Goal: Communication & Community: Answer question/provide support

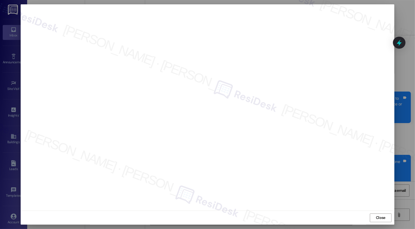
scroll to position [96, 0]
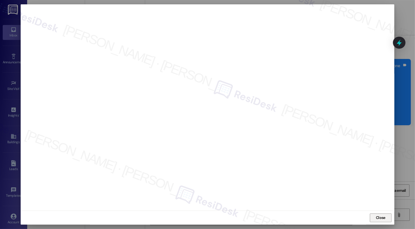
click at [383, 218] on span "Close" at bounding box center [381, 218] width 10 height 6
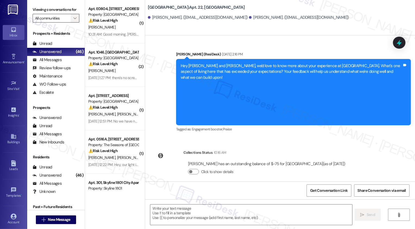
click at [73, 20] on icon "" at bounding box center [74, 18] width 3 height 4
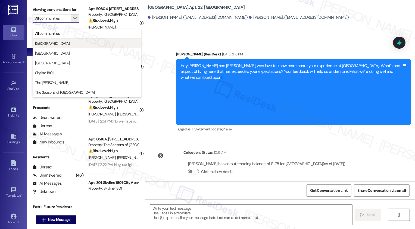
click at [70, 41] on span "[GEOGRAPHIC_DATA]" at bounding box center [87, 43] width 104 height 5
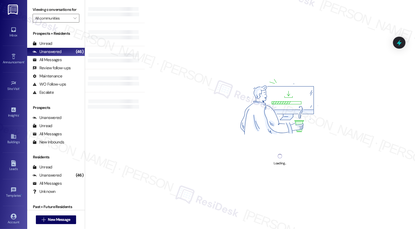
type input "[GEOGRAPHIC_DATA]"
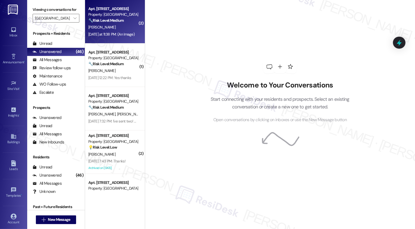
click at [106, 10] on div "Apt. [STREET_ADDRESS]" at bounding box center [113, 9] width 50 height 6
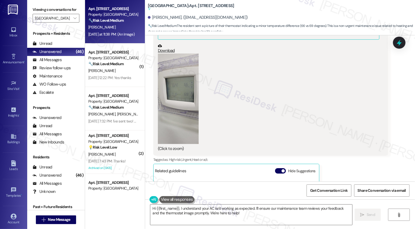
scroll to position [279, 0]
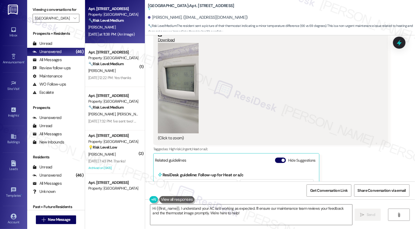
click at [185, 118] on button "Zoom image" at bounding box center [178, 88] width 41 height 91
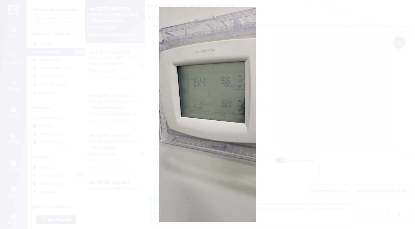
click at [314, 123] on button "Unzoom image" at bounding box center [207, 114] width 415 height 229
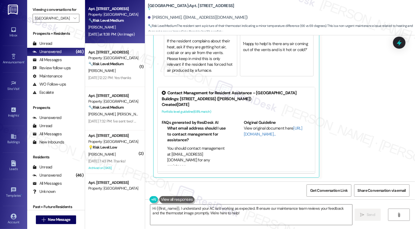
scroll to position [0, 0]
click at [205, 205] on textarea "Hi {{first_name}}, I understand your AC isn't working as expected. I'll ensure …" at bounding box center [251, 215] width 202 height 20
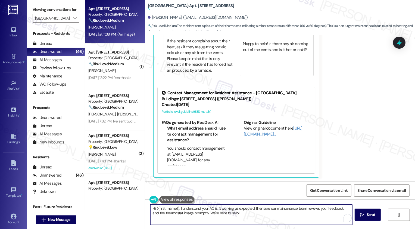
click at [241, 209] on textarea "Hi {{first_name}}, I understand your AC isn't working as expected. I'll ensure …" at bounding box center [251, 215] width 202 height 20
click at [250, 213] on textarea "Hi {{first_name}}, I understand your AC isn't working as expected. I'll ensure …" at bounding box center [251, 215] width 202 height 20
click at [254, 218] on textarea "Hi {{first_name}}, I understand your AC isn't working as expected. I'll ensure …" at bounding box center [251, 215] width 202 height 20
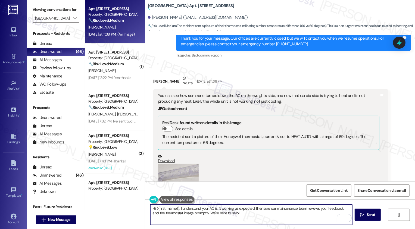
scroll to position [158, 0]
click at [180, 213] on textarea "Hi {{first_name}}, I understand your AC isn't working as expected. I'll ensure …" at bounding box center [251, 215] width 202 height 20
drag, startPoint x: 177, startPoint y: 208, endPoint x: 273, endPoint y: 221, distance: 97.2
click at [273, 221] on textarea "Hi {{first_name}}, I understand your AC isn't working as expected. I'll ensure …" at bounding box center [251, 215] width 202 height 20
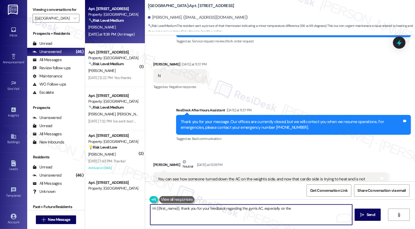
scroll to position [94, 0]
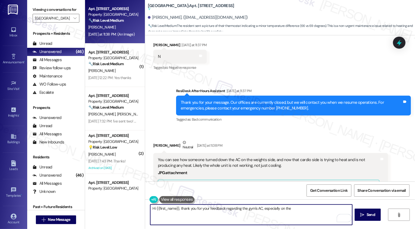
click at [278, 208] on textarea "Hi {{first_name}}, thank you for your feedback regarding the gym's AC, especial…" at bounding box center [251, 215] width 202 height 20
type textarea "Hi {{first_name}}, thank you for your feedback regarding the gym's AC, especial…"
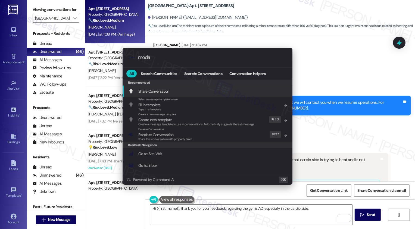
type input "modal"
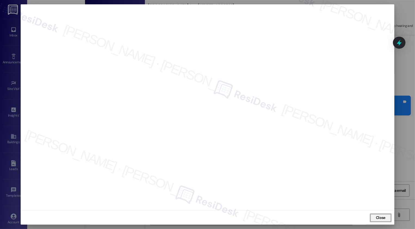
click at [381, 221] on span "Close" at bounding box center [381, 218] width 10 height 6
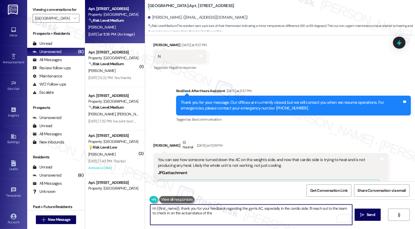
click at [175, 214] on textarea "Hi {{first_name}}, thank you for your feedback regarding the gym's AC, especial…" at bounding box center [251, 215] width 202 height 20
drag, startPoint x: 164, startPoint y: 215, endPoint x: 236, endPoint y: 216, distance: 72.1
click at [191, 215] on textarea "Hi {{first_name}}, thank you for your feedback regarding the gym's AC, especial…" at bounding box center [251, 215] width 202 height 20
drag, startPoint x: 174, startPoint y: 214, endPoint x: 209, endPoint y: 214, distance: 34.3
click at [189, 214] on textarea "Hi {{first_name}}, thank you for your feedback regarding the gym's AC, especial…" at bounding box center [251, 215] width 202 height 20
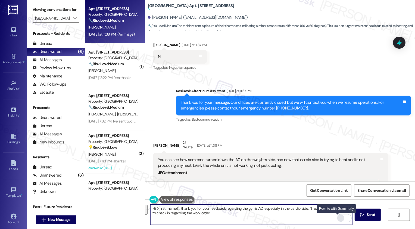
click at [338, 218] on div "Rewrite with Grammarly" at bounding box center [341, 218] width 6 height 6
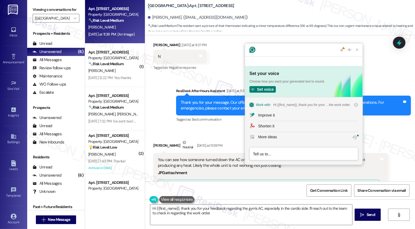
scroll to position [0, 0]
click at [265, 117] on div "Improve it" at bounding box center [266, 116] width 17 height 6
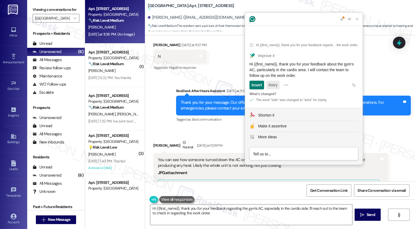
click at [277, 83] on button "Retry" at bounding box center [273, 85] width 13 height 9
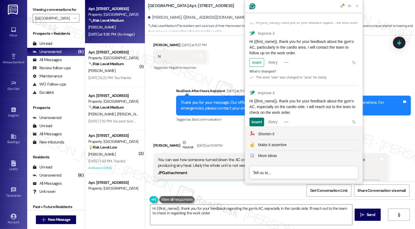
scroll to position [18, 0]
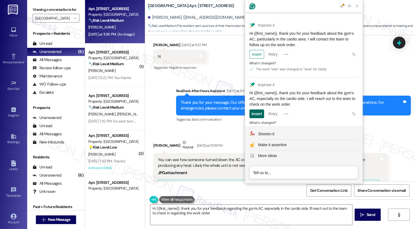
click at [258, 110] on div "Insert" at bounding box center [257, 114] width 10 height 9
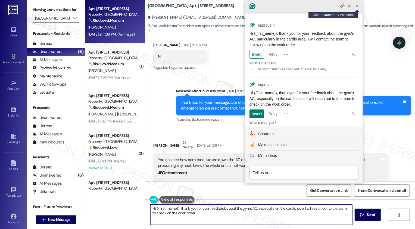
type textarea "Hi {{first_name}}, thank you for your feedback about the gym's AC, especially o…"
click at [357, 9] on icon "Close Grammarly Assistant" at bounding box center [357, 6] width 7 height 7
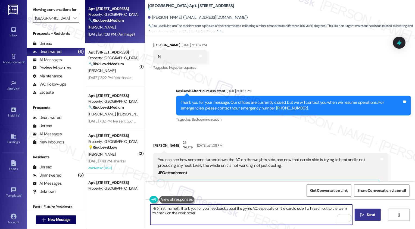
click at [367, 215] on span "Send" at bounding box center [371, 215] width 8 height 6
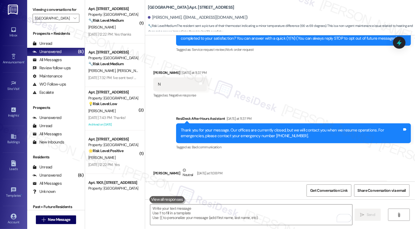
scroll to position [48, 0]
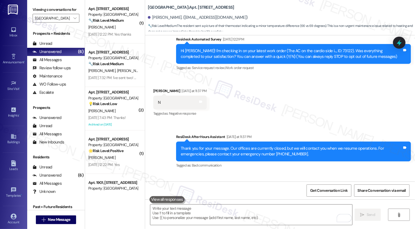
click at [323, 52] on div "Hi Tomasz! I'm checking in on your latest work order (The AC on the cardio side…" at bounding box center [292, 54] width 222 height 12
copy div "73122"
click at [319, 112] on div "Received via SMS Tomasz Tuzel Yesterday at 11:37 PM N Tags and notes Tagged as:…" at bounding box center [280, 99] width 270 height 46
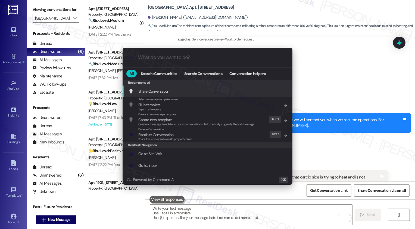
scroll to position [80, 0]
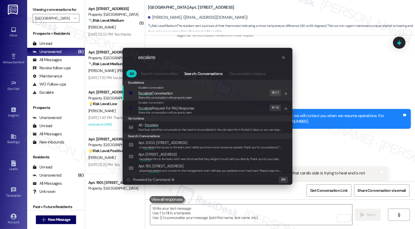
type input "escalate"
click at [152, 93] on span "Escalate Conversation" at bounding box center [155, 93] width 34 height 5
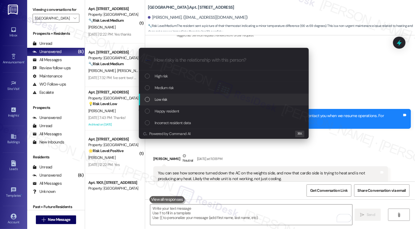
click at [158, 99] on span "Low risk" at bounding box center [161, 100] width 13 height 6
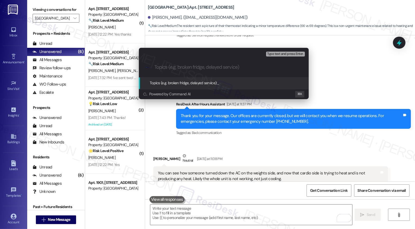
paste input "73122"
click at [154, 65] on input "73122" at bounding box center [225, 67] width 143 height 6
paste input "73122"
type input "Work Order Feedback: 73122 (Gym AC)"
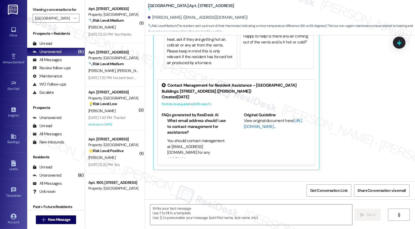
type textarea "Fetching suggested responses. Please feel free to read through the conversation…"
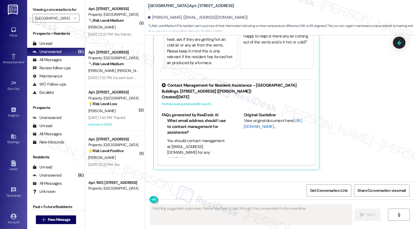
scroll to position [435, 0]
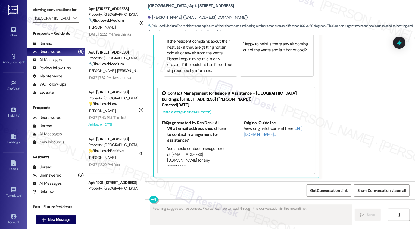
click at [115, 19] on strong "🔧 Risk Level: Medium" at bounding box center [105, 20] width 35 height 5
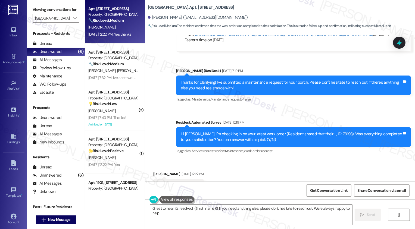
scroll to position [0, 0]
click at [176, 219] on textarea "Great to hear it's resolved, {{first_name}}! If you need anything else, please …" at bounding box center [251, 215] width 202 height 20
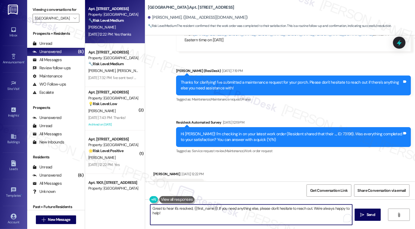
click at [224, 213] on textarea "Great to hear it's resolved, {{first_name}}! If you need anything else, please …" at bounding box center [251, 215] width 202 height 20
click at [215, 214] on textarea "Great to hear it's resolved, {{first_name}}! If you need anything else, please …" at bounding box center [251, 215] width 202 height 20
paste textarea "Would you kindly write us a Google review if you haven't already? Your feedback…"
click at [160, 213] on textarea "Great to hear it's resolved, {{first_name}}! If you need anything else, please …" at bounding box center [251, 215] width 202 height 20
click at [176, 213] on textarea "Great to hear it's resolved, {{first_name}}! If you need anything else, please …" at bounding box center [251, 215] width 202 height 20
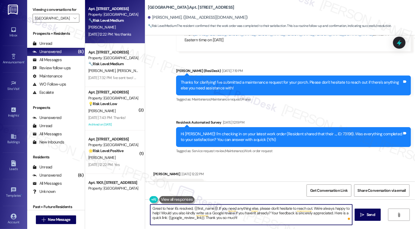
click at [240, 217] on textarea "Great to hear it's resolved, {{first_name}}! If you need anything else, please …" at bounding box center [251, 215] width 202 height 20
click at [269, 218] on textarea "Great to hear it's resolved, {{first_name}}! If you need anything else, please …" at bounding box center [251, 215] width 202 height 20
type textarea "Great to hear it's resolved, {{first_name}}! If you need anything else, please …"
click at [370, 215] on span "Send" at bounding box center [371, 215] width 8 height 6
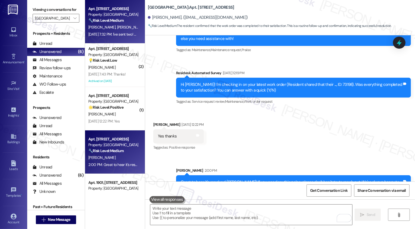
click at [116, 20] on strong "🔧 Risk Level: Medium" at bounding box center [105, 20] width 35 height 5
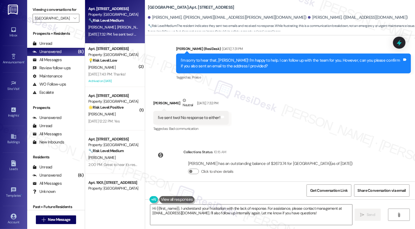
scroll to position [784, 0]
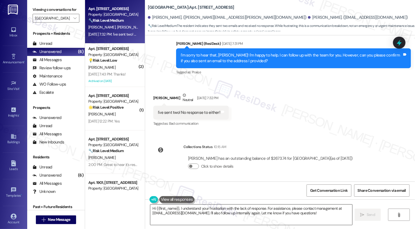
click at [201, 212] on textarea "Hi {{first_name}}, I understand your frustration with the lack of response. For…" at bounding box center [251, 215] width 202 height 20
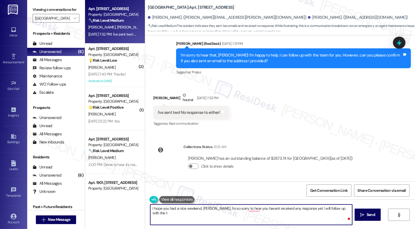
type textarea "I hope you had a nice weekend, John. I'm so sorry to hear you havent received a…"
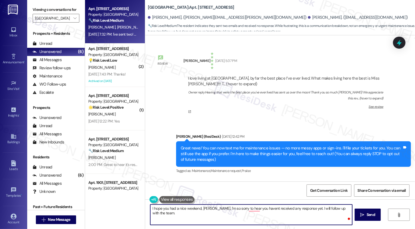
scroll to position [784, 0]
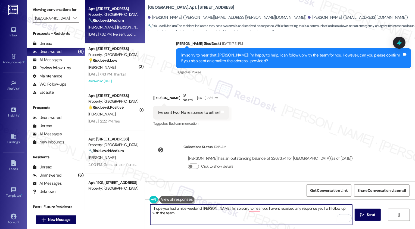
click at [253, 213] on textarea "I hope you had a nice weekend, John. I'm so sorry to hear you havent received a…" at bounding box center [251, 215] width 202 height 20
click at [254, 209] on textarea "I hope you had a nice weekend, John. I'm so sorry to hear you havent received a…" at bounding box center [251, 215] width 202 height 20
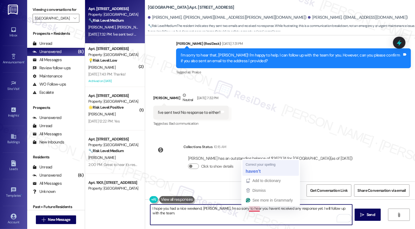
type textarea "I hope you had a nice weekend, John. I'm so sorry to hear you haven't received …"
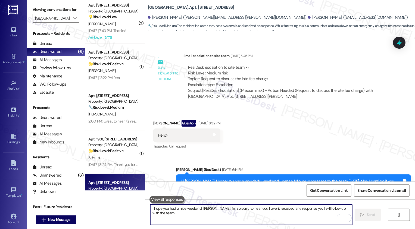
scroll to position [556, 0]
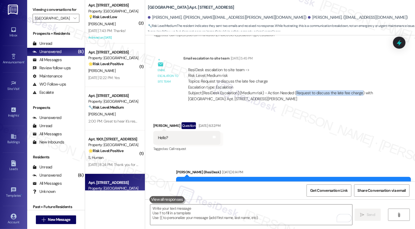
drag, startPoint x: 290, startPoint y: 92, endPoint x: 355, endPoint y: 90, distance: 65.0
click at [355, 90] on div "Subject: [ResiDesk Escalation] (Medium risk) - Action Needed (Request to discus…" at bounding box center [286, 96] width 196 height 12
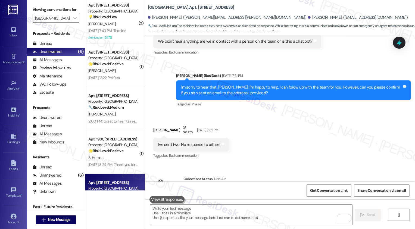
scroll to position [0, 0]
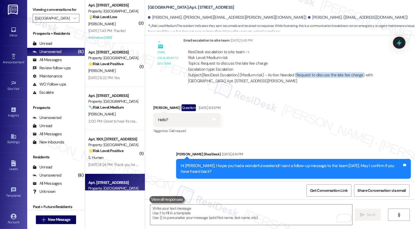
copy div "Request to discuss the late fee charge"
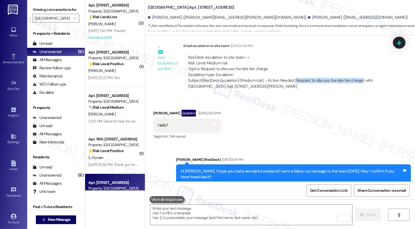
scroll to position [566, 0]
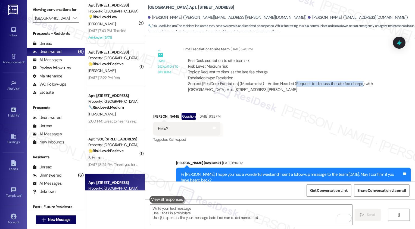
click at [296, 113] on div "Received via SMS John Davidge Question Sep 12, 2025 at 6:32 PM Hello? Tags and …" at bounding box center [280, 124] width 270 height 47
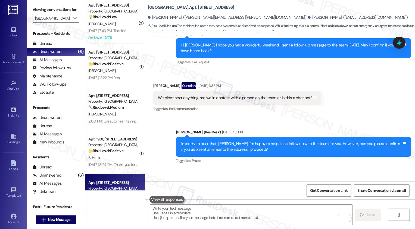
scroll to position [822, 0]
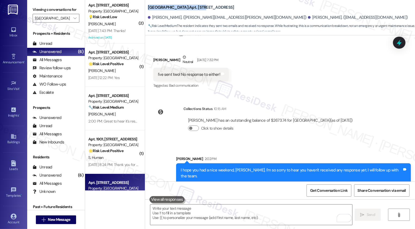
drag, startPoint x: 145, startPoint y: 7, endPoint x: 188, endPoint y: 6, distance: 42.4
click at [188, 6] on b "Bayaud Tower: Apt. 1403, 1001 E. Bayaud Ave" at bounding box center [191, 8] width 86 height 6
copy b "Bayaud Tower: Apt. 1403"
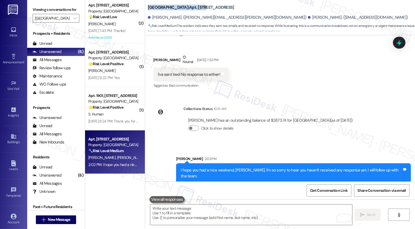
copy b "Bayaud Tower: Apt. 1403"
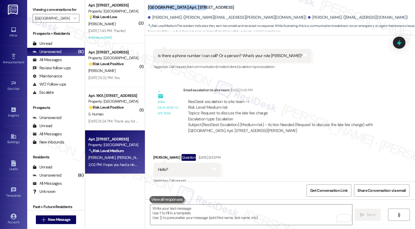
scroll to position [526, 0]
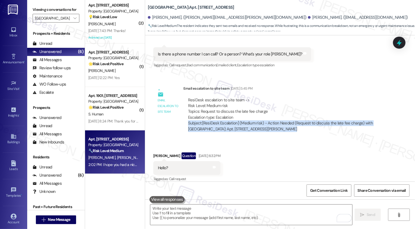
drag, startPoint x: 184, startPoint y: 123, endPoint x: 284, endPoint y: 130, distance: 100.6
click at [284, 130] on div "ResiDesk escalation to site team -> Risk Level: Medium risk Topics: Request to …" at bounding box center [286, 114] width 197 height 35
copy div "Subject: [ResiDesk Escalation] (Medium risk) - Action Needed (Request to discus…"
click at [185, 134] on div "ResiDesk escalation to site team -> Risk Level: Medium risk Topics: Request to …" at bounding box center [286, 114] width 205 height 43
drag, startPoint x: 184, startPoint y: 123, endPoint x: 283, endPoint y: 131, distance: 99.3
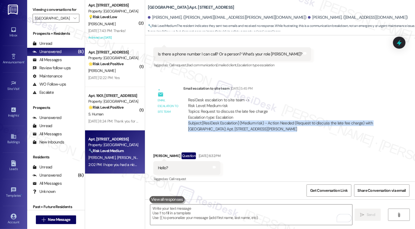
click at [283, 131] on div "ResiDesk escalation to site team -> Risk Level: Medium risk Topics: Request to …" at bounding box center [286, 114] width 205 height 43
copy div "Subject: [ResiDesk Escalation] (Medium risk) - Action Needed (Request to discus…"
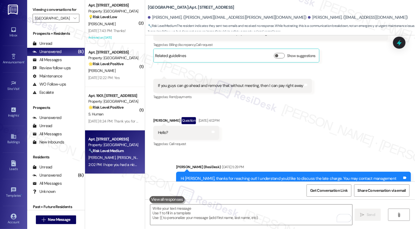
scroll to position [298, 0]
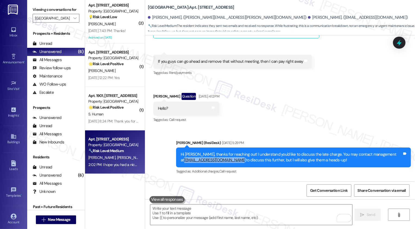
drag, startPoint x: 176, startPoint y: 160, endPoint x: 230, endPoint y: 159, distance: 53.9
click at [230, 159] on div "Hi John, thanks for reaching out! I understand you'd like to discuss the late c…" at bounding box center [293, 158] width 235 height 20
copy div "tgardens@broerealestate.com"
click at [253, 87] on div "Received via SMS John Davidge Question Neutral Sep 12, 2025 at 12:22 PM Hi Sara…" at bounding box center [280, 46] width 270 height 163
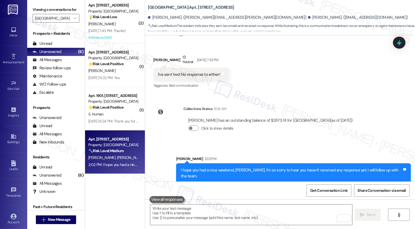
scroll to position [0, 0]
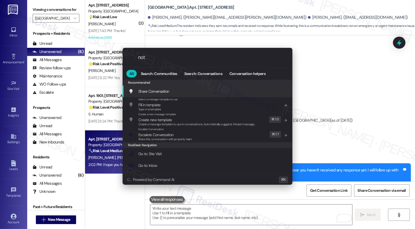
type input "note"
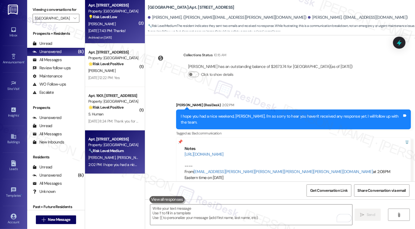
click at [127, 33] on div "Sep 18, 2025 at 7:43 PM: Thanks! Sep 18, 2025 at 7:43 PM: Thanks!" at bounding box center [113, 30] width 51 height 7
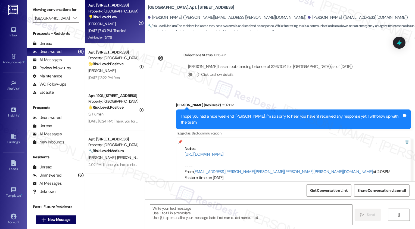
click at [127, 33] on div "Sep 18, 2025 at 7:43 PM: Thanks! Sep 18, 2025 at 7:43 PM: Thanks!" at bounding box center [113, 30] width 51 height 7
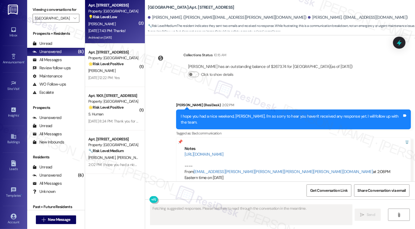
click at [127, 33] on div "Sep 18, 2025 at 7:43 PM: Thanks! Sep 18, 2025 at 7:43 PM: Thanks!" at bounding box center [113, 30] width 51 height 7
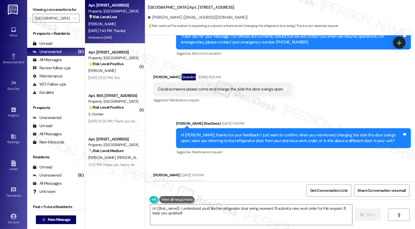
scroll to position [875, 0]
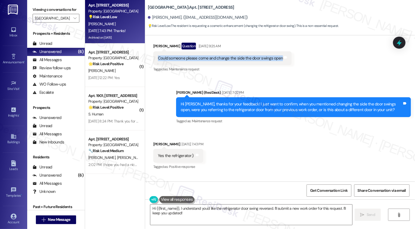
drag, startPoint x: 154, startPoint y: 52, endPoint x: 277, endPoint y: 52, distance: 123.2
click at [277, 55] on div "Could someone please come and change the side the door swings open" at bounding box center [220, 58] width 126 height 6
copy div "Could someone please come and change the side the door swings open"
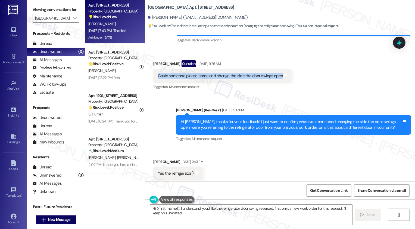
scroll to position [848, 0]
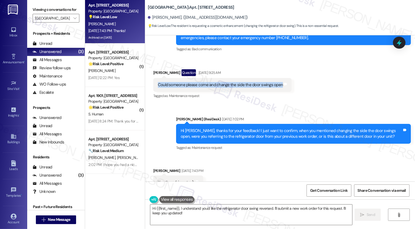
copy div "Could someone please come and change the side the door swings open"
click at [272, 161] on div "Received via SMS Elaine Courtemanche Sep 18, 2025 at 7:43 PM Yes the refrigerat…" at bounding box center [280, 198] width 270 height 84
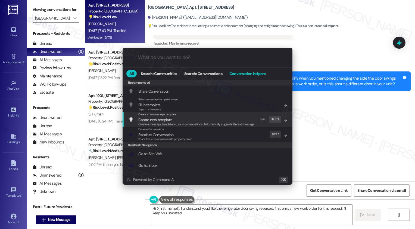
click at [246, 72] on span "Conversation helpers" at bounding box center [248, 74] width 36 height 4
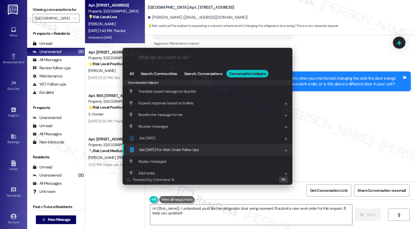
click at [205, 152] on div "📘 Ask [DATE] For Work Order Follow Ups Add shortcut" at bounding box center [208, 150] width 159 height 6
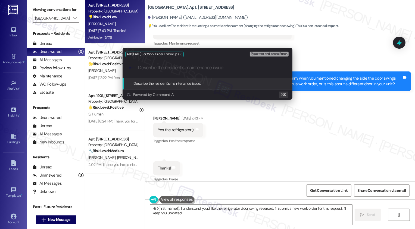
paste input "Could someone please come and change the side the door swings open"
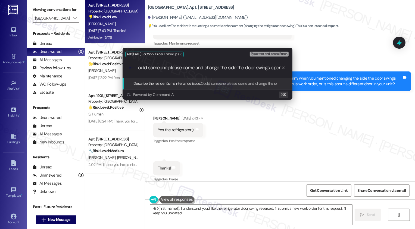
click at [228, 69] on input "Could someone please come and change the side the door swings open" at bounding box center [209, 68] width 143 height 6
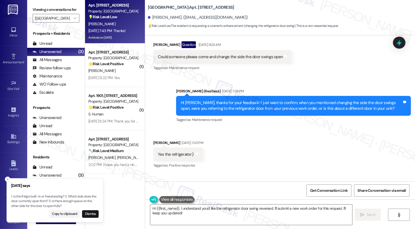
scroll to position [873, 0]
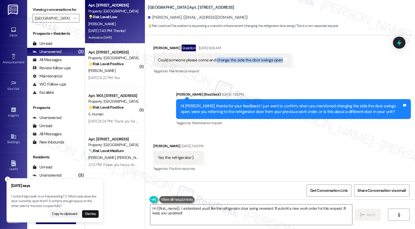
drag, startPoint x: 212, startPoint y: 54, endPoint x: 276, endPoint y: 53, distance: 63.6
click at [276, 57] on div "Could someone please come and change the side the door swings open" at bounding box center [220, 60] width 125 height 6
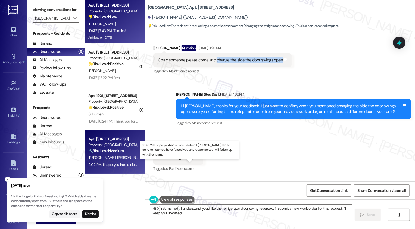
copy div "change the side the door swings open"
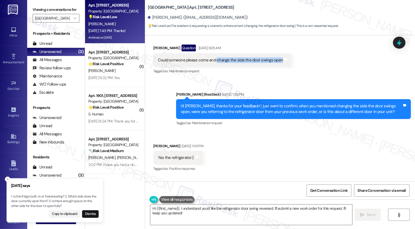
click at [168, 102] on div "Sent via SMS Sarah (ResiDesk) Sep 18, 2025 at 7:02 PM Hi Elaine, thanks for you…" at bounding box center [280, 105] width 270 height 52
click at [92, 214] on button "Dismiss" at bounding box center [90, 215] width 17 height 8
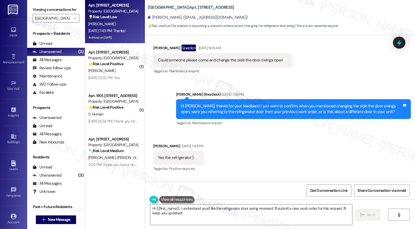
click at [286, 119] on div "Tagged as: Maintenance request Click to highlight conversations about Maintenan…" at bounding box center [293, 123] width 235 height 8
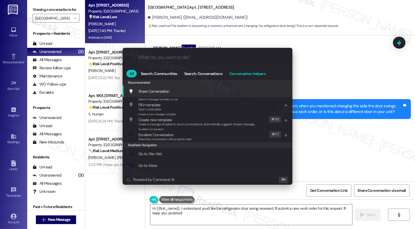
click at [256, 75] on span "Conversation helpers" at bounding box center [248, 74] width 36 height 4
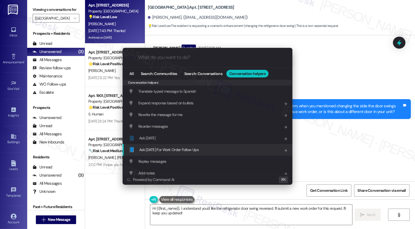
click at [208, 149] on div "📘 Ask [DATE] For Work Order Follow Ups Add shortcut" at bounding box center [208, 150] width 159 height 6
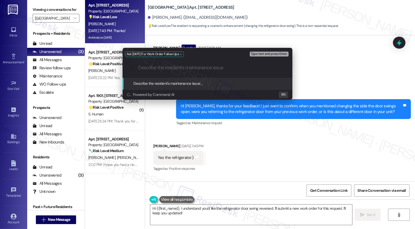
paste input "change the side the door swings open"
click at [180, 68] on input "change the side the door swings open" at bounding box center [209, 68] width 143 height 6
type input "change the side the fridge's door swings open"
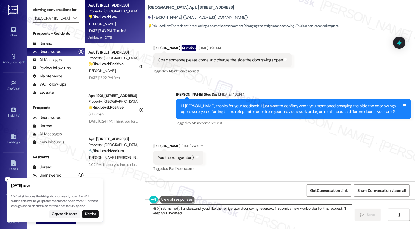
click at [213, 216] on textarea "Hi {{first_name}}, I understand you'd like the refrigerator door swing reversed…" at bounding box center [251, 215] width 202 height 20
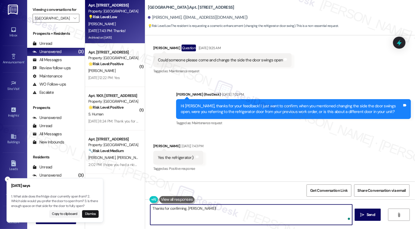
type textarea "Thanks for confirming, Elaine!"
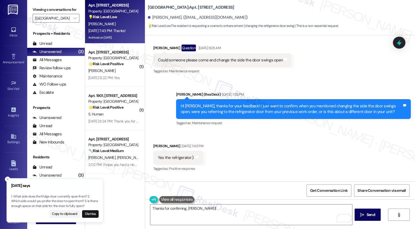
click at [265, 171] on div "Received via SMS Elaine Courtemanche Sep 18, 2025 at 7:43 PM Yes the refrigerat…" at bounding box center [280, 173] width 270 height 84
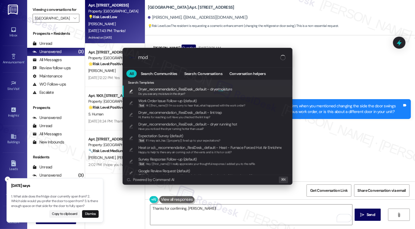
type input "moda"
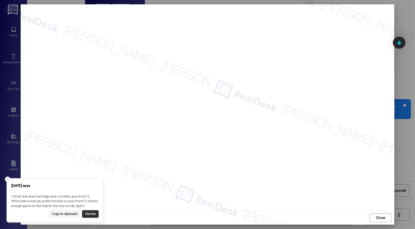
click at [87, 215] on button "Dismiss" at bounding box center [90, 215] width 17 height 8
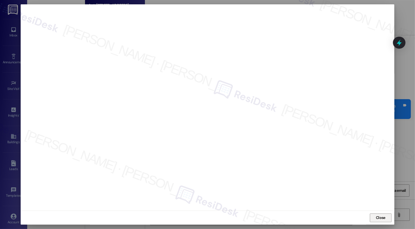
click at [382, 220] on span "Close" at bounding box center [381, 218] width 10 height 6
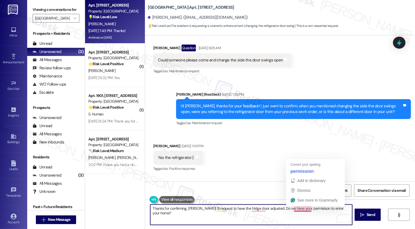
click at [301, 209] on textarea "Thanks for confirming, Elaine! I'll request to have the fridge door adjusted. D…" at bounding box center [251, 215] width 202 height 20
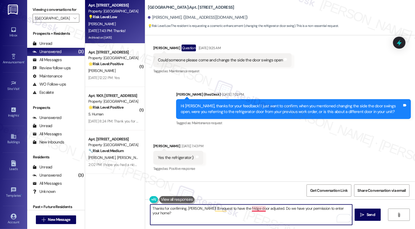
click at [256, 207] on textarea "Thanks for confirming, Elaine! I'll request to have the fridge door adjusted. D…" at bounding box center [251, 215] width 202 height 20
click at [214, 208] on textarea "Thanks for confirming, Elaine! I'll request to have the fridge door be adjusted…" at bounding box center [251, 215] width 202 height 20
click at [261, 212] on textarea "Thanks for confirming, Elaine! I'll request to have the fridge door be adjusted…" at bounding box center [251, 215] width 202 height 20
click at [287, 211] on textarea "Thanks for confirming, Elaine! I'll request to have the fridge door be adjusted…" at bounding box center [251, 215] width 202 height 20
click at [312, 208] on textarea "Thanks for confirming, Elaine! I'll request to have the fridge door be adjusted…" at bounding box center [251, 215] width 202 height 20
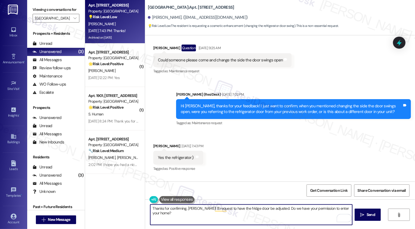
click at [313, 212] on textarea "Thanks for confirming, Elaine! I'll request to have the fridge door be adjusted…" at bounding box center [251, 215] width 202 height 20
type textarea "Thanks for confirming, Elaine! I'll request to have the fridge door be adjusted…"
click at [368, 216] on span "Send" at bounding box center [371, 215] width 8 height 6
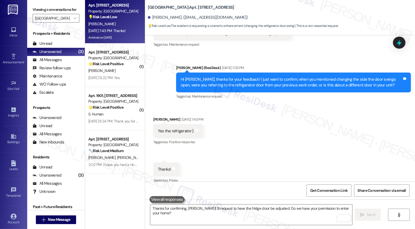
click at [182, 7] on b "Bayaud Tower: Apt. 1801, 1001 E. Bayaud Ave" at bounding box center [191, 8] width 86 height 6
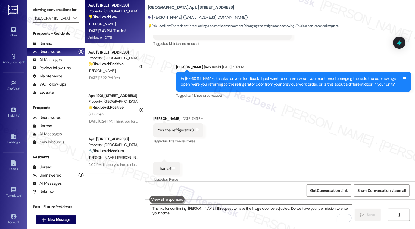
click at [182, 7] on b "Bayaud Tower: Apt. 1801, 1001 E. Bayaud Ave" at bounding box center [191, 8] width 86 height 6
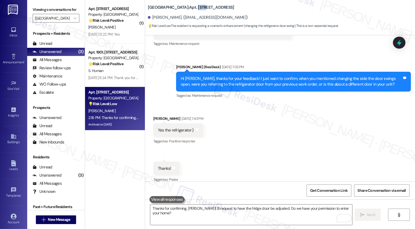
copy b "1801"
drag, startPoint x: 149, startPoint y: 17, endPoint x: 185, endPoint y: 17, distance: 35.9
click at [185, 17] on div "Elaine Courtemanche. (elainecourtemanche76@gmail.com)" at bounding box center [198, 18] width 100 height 6
click at [298, 143] on div "Received via SMS Elaine Courtemanche Sep 18, 2025 at 7:43 PM Yes the refrigerat…" at bounding box center [280, 146] width 270 height 84
click at [338, 195] on span "Get Conversation Link" at bounding box center [329, 191] width 40 height 12
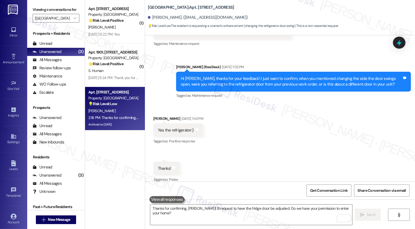
click at [310, 178] on div "Received via SMS Elaine Courtemanche Sep 18, 2025 at 7:43 PM Yes the refrigerat…" at bounding box center [280, 146] width 270 height 84
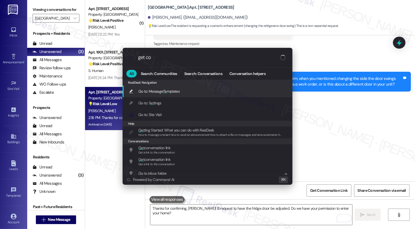
type input "get con"
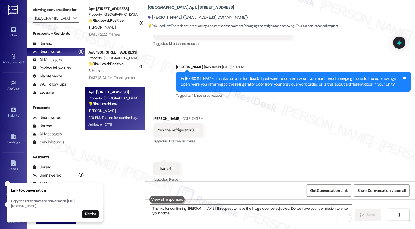
drag, startPoint x: 11, startPoint y: 201, endPoint x: 83, endPoint y: 206, distance: 72.3
click at [84, 206] on p "Copy this link to share the conversation: https://www.theresidesk.com/text/insi…" at bounding box center [55, 204] width 88 height 10
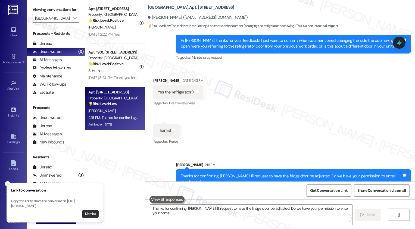
click at [91, 213] on button "Dismiss" at bounding box center [90, 215] width 17 height 8
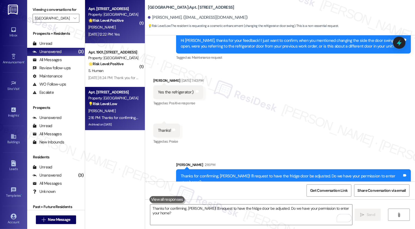
click at [112, 19] on strong "🌟 Risk Level: Positive" at bounding box center [105, 20] width 35 height 5
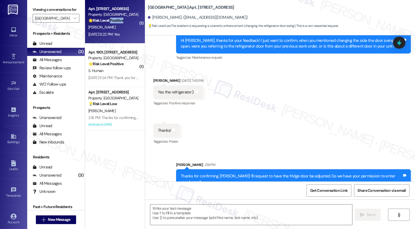
click at [112, 19] on strong "🌟 Risk Level: Positive" at bounding box center [105, 20] width 35 height 5
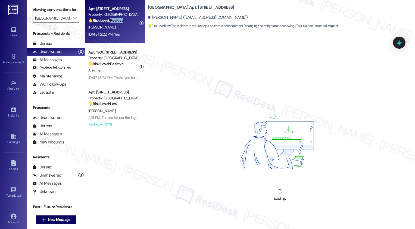
click at [130, 20] on div "🌟 Risk Level: Positive This is a positive engagement and relationship-building …" at bounding box center [113, 21] width 50 height 6
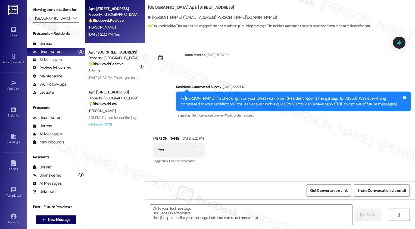
scroll to position [0, 0]
click at [209, 211] on textarea at bounding box center [251, 215] width 202 height 20
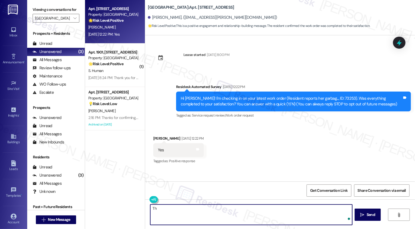
type textarea "T"
type textarea "It's nice to meet you, {{first_name}}! Thank you for confirming your work order."
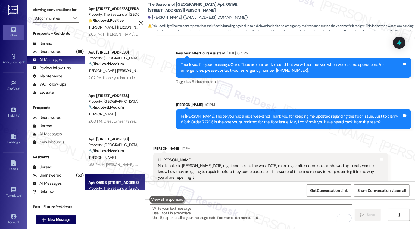
scroll to position [2258, 0]
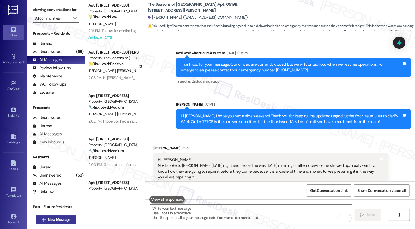
click at [50, 219] on span "New Message" at bounding box center [59, 220] width 22 height 6
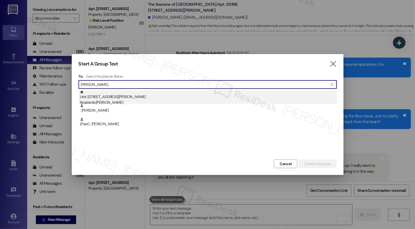
type input "norma cole"
click at [128, 101] on div "Residents: Norma Coleman" at bounding box center [208, 103] width 257 height 6
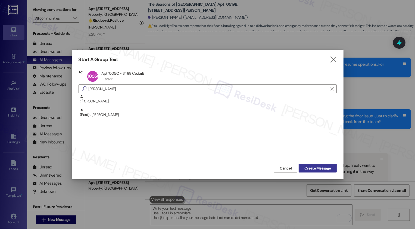
click at [309, 167] on span "Create Message" at bounding box center [318, 169] width 26 height 6
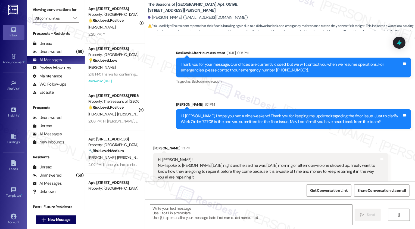
type textarea "Fetching suggested responses. Please feel free to read through the conversation…"
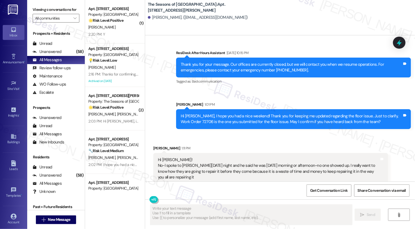
scroll to position [0, 0]
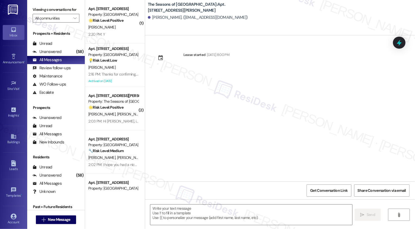
click at [210, 4] on b "The Seasons of Cherry Creek: Apt. 1005C, 3498 Cedar E Ellsworth Ave" at bounding box center [202, 8] width 109 height 12
copy b "1005C"
click at [61, 223] on button " New Message" at bounding box center [56, 220] width 40 height 9
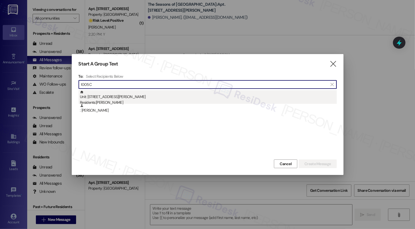
type input "1005C"
click at [105, 102] on div "Residents: Norma Coleman" at bounding box center [208, 103] width 257 height 6
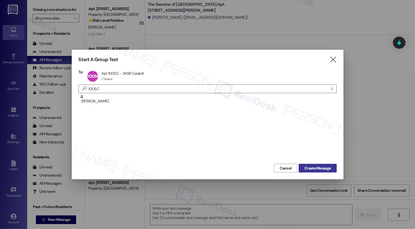
click at [320, 166] on span "Create Message" at bounding box center [318, 169] width 26 height 6
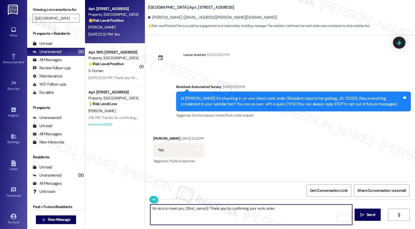
click at [287, 216] on textarea "It's nice to meet you, {{first_name}}! Thank you for confirming your work order." at bounding box center [251, 215] width 202 height 20
paste textarea "If I may ask, how has your experience been living at {{property}}? Has the prop…"
click at [284, 209] on textarea "It's nice to meet you, {{first_name}}! Thank you for confirming your work order…" at bounding box center [251, 215] width 202 height 20
click at [215, 208] on textarea "It's nice to meet you, {{first_name}}! Thank you for confirming your work order…" at bounding box center [251, 215] width 202 height 20
click at [218, 215] on textarea "It's nice to meet you, {{first_name}}! Thank you for confirming your work order…" at bounding box center [251, 215] width 202 height 20
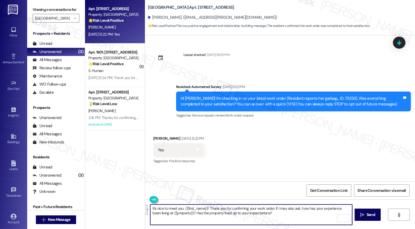
click at [218, 215] on textarea "It's nice to meet you, {{first_name}}! Thank you for confirming your work order…" at bounding box center [251, 215] width 202 height 20
click at [280, 213] on textarea "It's nice to meet you, {{first_name}}! Thank you for confirming your work order…" at bounding box center [251, 215] width 202 height 20
click at [279, 213] on textarea "It's nice to meet you, {{first_name}}! Thank you for confirming your work order…" at bounding box center [251, 215] width 202 height 20
type textarea "It's nice to meet you, {{first_name}}! Thank you for confirming your work order…"
click at [367, 217] on span "Send" at bounding box center [371, 215] width 8 height 6
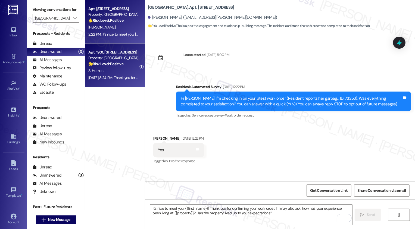
click at [133, 83] on div "Apt. 1901, 1001 E. Bayaud Ave Property: Bayaud Tower 🌟 Risk Level: Positive The…" at bounding box center [115, 66] width 60 height 44
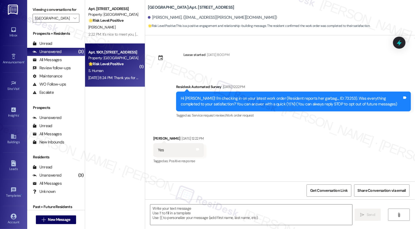
type textarea "Fetching suggested responses. Please feel free to read through the conversation…"
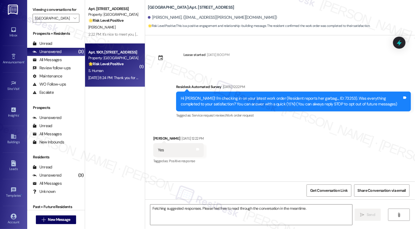
click at [133, 83] on div "Apt. 1901, 1001 E. Bayaud Ave Property: Bayaud Tower 🌟 Risk Level: Positive The…" at bounding box center [115, 66] width 60 height 44
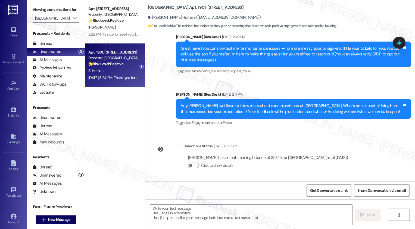
type textarea "Fetching suggested responses. Please feel free to read through the conversation…"
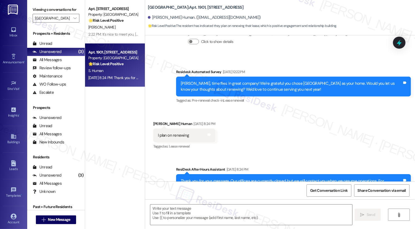
scroll to position [184, 0]
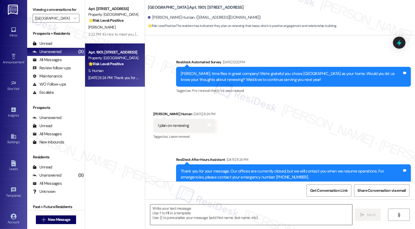
click at [176, 213] on textarea at bounding box center [251, 215] width 202 height 20
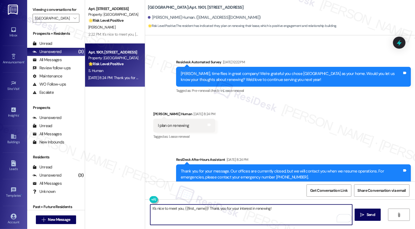
paste textarea "It's nice to meet you, {{first_name}}! Thank you for confirming your work order…"
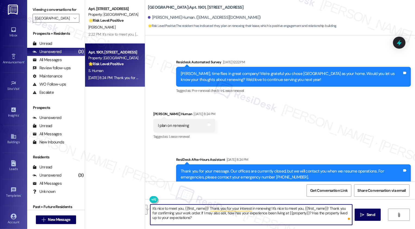
drag, startPoint x: 269, startPoint y: 208, endPoint x: 192, endPoint y: 215, distance: 77.5
click at [192, 215] on textarea "It's nice to meet you, {{first_name}}! Thank you for your interest in renewing!…" at bounding box center [251, 215] width 202 height 20
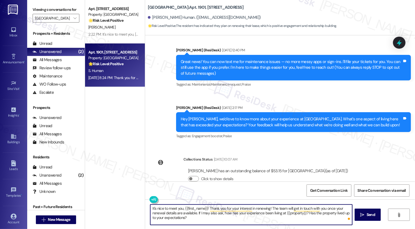
scroll to position [0, 0]
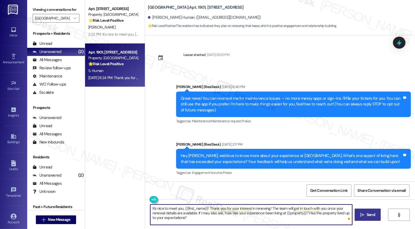
type textarea "It's nice to meet you, {{first_name}}! Thank you for your interest in renewing!…"
click at [364, 217] on span " Send" at bounding box center [368, 215] width 17 height 6
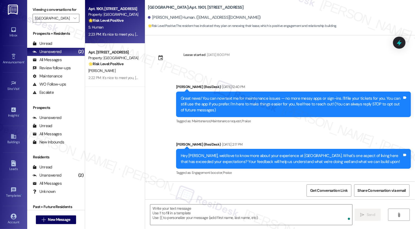
scroll to position [242, 0]
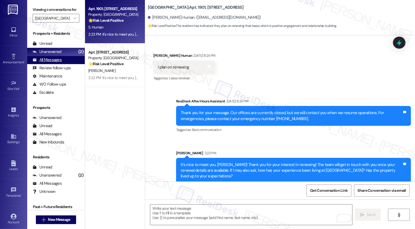
click at [59, 63] on div "All Messages" at bounding box center [47, 60] width 29 height 6
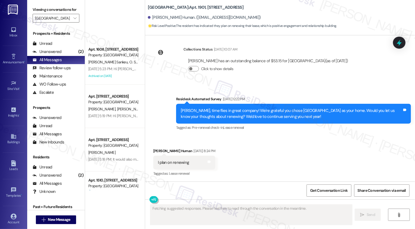
scroll to position [1094, 0]
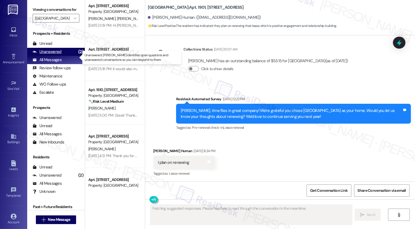
click at [64, 56] on div "Unanswered (2)" at bounding box center [56, 52] width 58 height 8
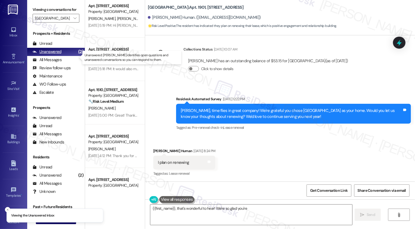
click at [64, 56] on div "Unanswered (2)" at bounding box center [56, 52] width 58 height 8
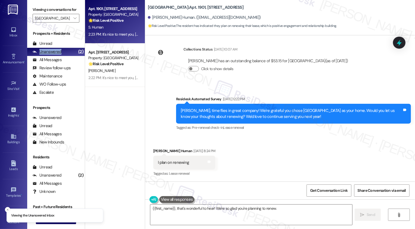
scroll to position [0, 0]
type textarea "{{first_name}}, that's wonderful to hear! We're so glad you're planning to rene…"
click at [73, 20] on icon "" at bounding box center [74, 18] width 3 height 4
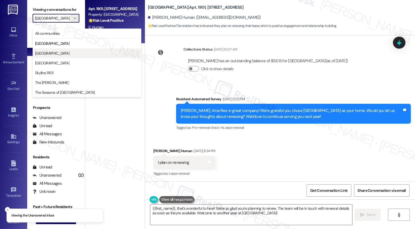
click at [66, 51] on span "[GEOGRAPHIC_DATA]" at bounding box center [52, 53] width 35 height 5
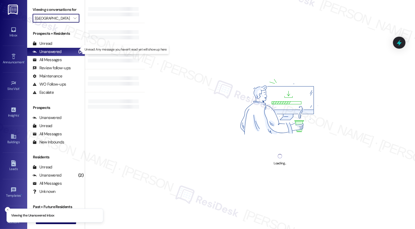
type input "[GEOGRAPHIC_DATA]"
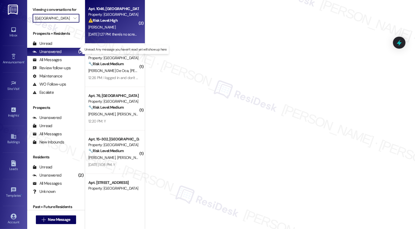
click at [97, 33] on div "Sep 19, 2025 at 1:27 PM: there's no screen in my kitchen or bathroom Sep 19, 20…" at bounding box center [134, 34] width 93 height 5
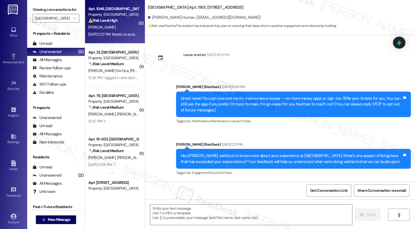
click at [97, 33] on div "Sep 19, 2025 at 1:27 PM: there's no screen in my kitchen or bathroom Sep 19, 20…" at bounding box center [134, 34] width 93 height 5
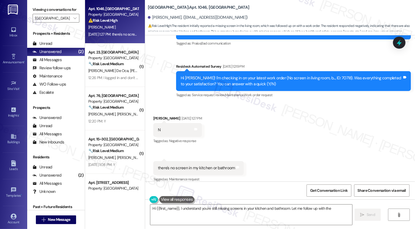
scroll to position [957, 0]
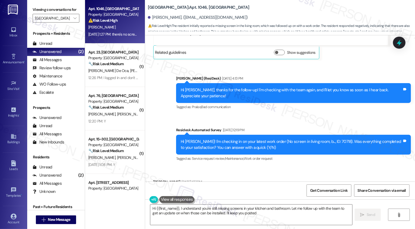
type textarea "Hi {{first_name}}, I understand you're still missing screens in your kitchen an…"
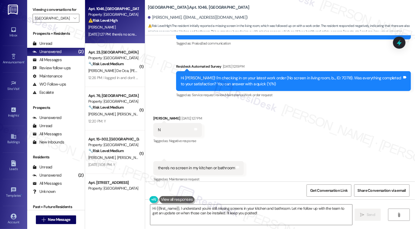
scroll to position [0, 0]
click at [275, 115] on div "Received via SMS Melissa Barkin Sep 19, 2025 at 1:27 PM N Tags and notes Tagged…" at bounding box center [280, 145] width 270 height 84
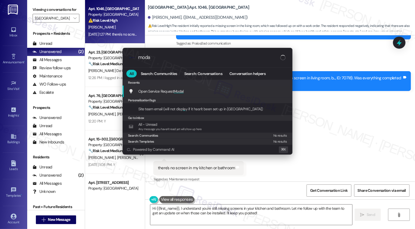
type input "modal"
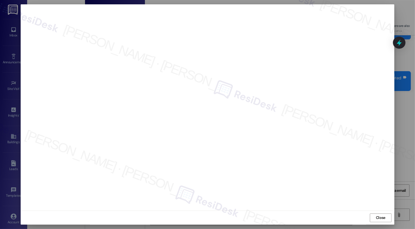
click at [391, 31] on div at bounding box center [208, 107] width 374 height 206
click at [380, 219] on span "Close" at bounding box center [381, 218] width 10 height 6
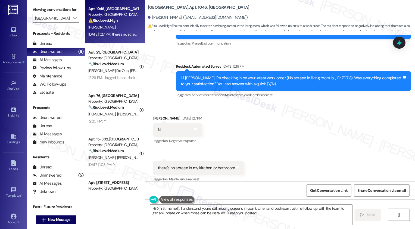
scroll to position [1019, 0]
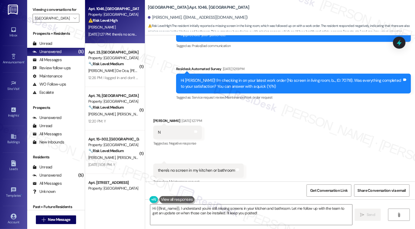
click at [322, 78] on div "Hi Melissa! I'm checking in on your latest work order (No screen in living room…" at bounding box center [292, 84] width 222 height 12
copy div "70718"
click at [324, 117] on div "Received via SMS Melissa Barkin Sep 19, 2025 at 1:27 PM N Tags and notes Tagged…" at bounding box center [280, 148] width 270 height 84
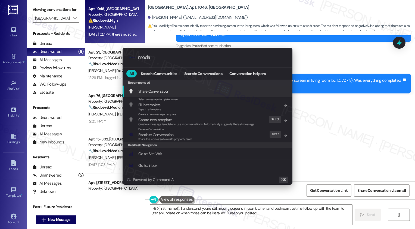
type input "modal"
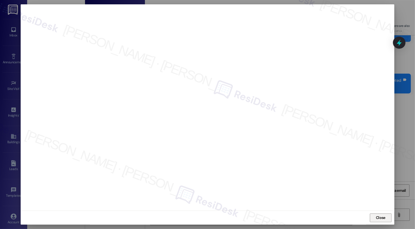
click at [378, 218] on span "Close" at bounding box center [381, 218] width 10 height 6
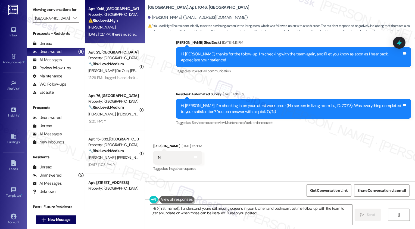
scroll to position [995, 0]
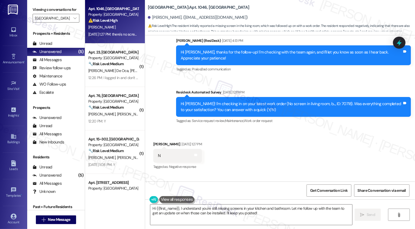
click at [325, 101] on div "Hi Melissa! I'm checking in on your latest work order (No screen in living room…" at bounding box center [292, 107] width 222 height 12
copy div "70718"
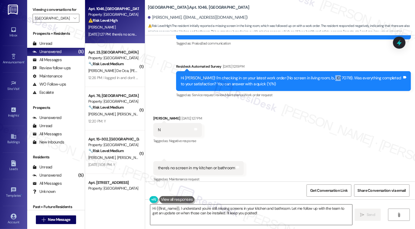
click at [197, 214] on textarea "Hi {{first_name}}, I understand you're still missing screens in your kitchen an…" at bounding box center [251, 215] width 202 height 20
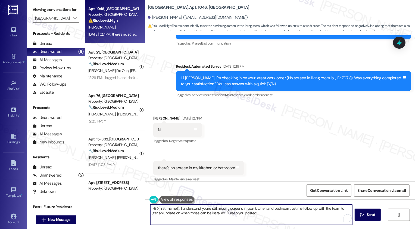
click at [177, 208] on textarea "Hi {{first_name}}, I understand you're still missing screens in your kitchen an…" at bounding box center [251, 215] width 202 height 20
drag, startPoint x: 228, startPoint y: 208, endPoint x: 248, endPoint y: 205, distance: 20.2
click at [248, 207] on textarea "Hi {{first_name}}, I hope you had a nice weekend! I understand you're still mis…" at bounding box center [251, 215] width 202 height 20
drag, startPoint x: 167, startPoint y: 213, endPoint x: 172, endPoint y: 219, distance: 7.7
click at [172, 219] on textarea "Hi {{first_name}}, I hope you had a nice weekend! Thank you for letting me know…" at bounding box center [251, 215] width 202 height 20
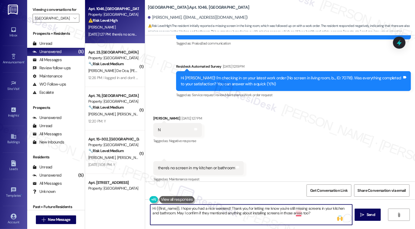
click at [296, 215] on textarea "Hi {{first_name}}, I hope you had a nice weekend! Thank you for letting me know…" at bounding box center [251, 215] width 202 height 20
type textarea "Hi {{first_name}}, I hope you had a nice weekend! Thank you for letting me know…"
click at [367, 216] on span "Send" at bounding box center [371, 215] width 8 height 6
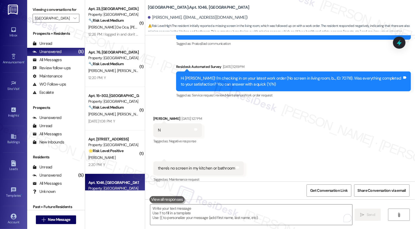
scroll to position [1065, 0]
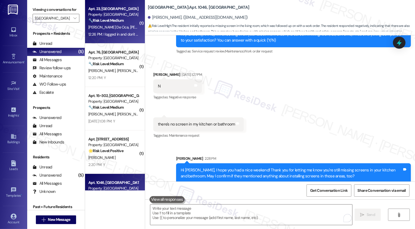
click at [127, 35] on div "12:26 PM: I logged in and don't see the order. Which order are you inquiring ab…" at bounding box center [152, 34] width 128 height 5
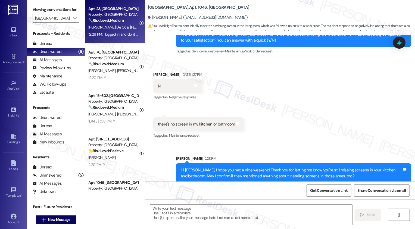
click at [127, 35] on div "12:26 PM: I logged in and don't see the order. Which order are you inquiring ab…" at bounding box center [152, 34] width 128 height 5
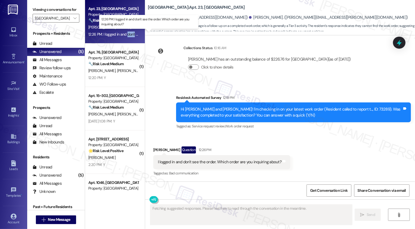
scroll to position [195, 0]
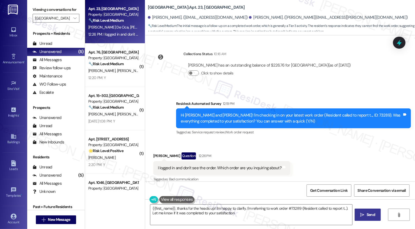
type textarea "{{first_name}}, thanks for the heads up! I'm happy to clarify. I'm referring to…"
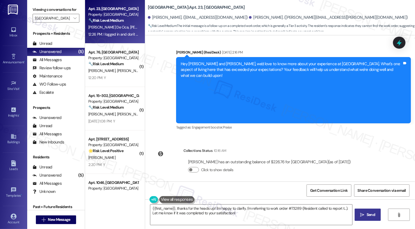
scroll to position [149, 0]
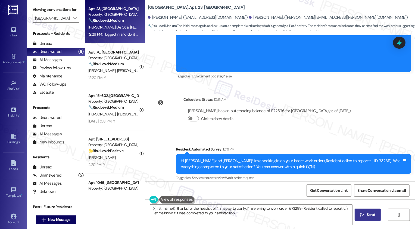
click at [329, 147] on div "Residesk Automated Survey 12:19 PM" at bounding box center [293, 151] width 235 height 8
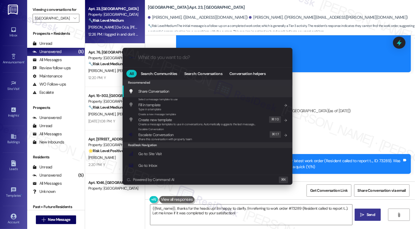
scroll to position [0, 0]
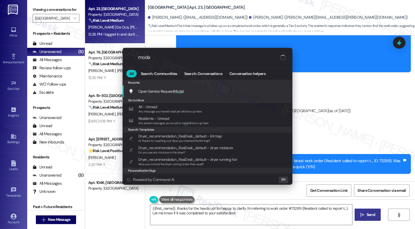
type input "modal"
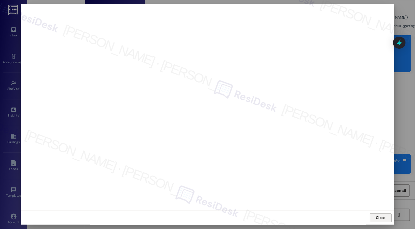
click at [376, 216] on span "Close" at bounding box center [381, 218] width 10 height 6
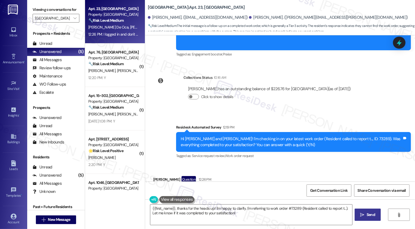
scroll to position [195, 0]
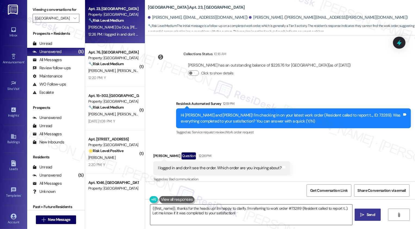
click at [183, 214] on textarea "{{first_name}}, thanks for the heads up! I'm happy to clarify. I'm referring to…" at bounding box center [251, 215] width 202 height 20
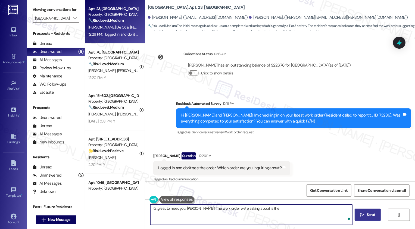
paste textarea "at His Bathroom Drain"
click at [265, 209] on textarea "It's great to meet you, Brian! The work order we're asking about is the at His …" at bounding box center [251, 215] width 202 height 20
type textarea "It's great to meet you, Brian! The work order we're asking about is for your cl…"
click at [379, 214] on button " Send" at bounding box center [368, 215] width 26 height 12
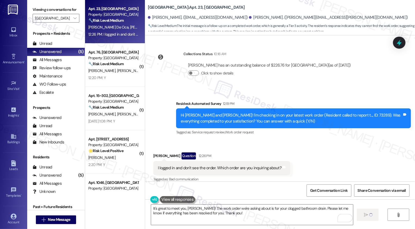
scroll to position [239, 0]
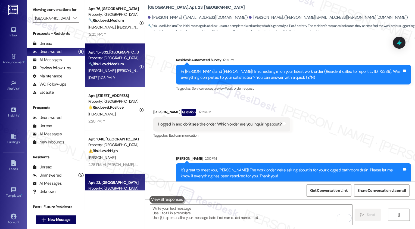
click at [111, 66] on strong "🔧 Risk Level: Medium" at bounding box center [105, 63] width 35 height 5
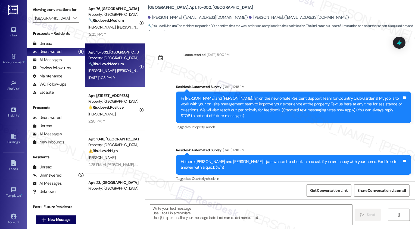
click at [103, 32] on div "12:20 PM: Y 12:20 PM: Y" at bounding box center [113, 34] width 51 height 7
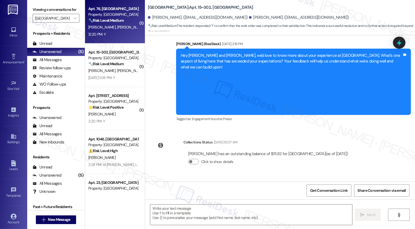
scroll to position [0, 0]
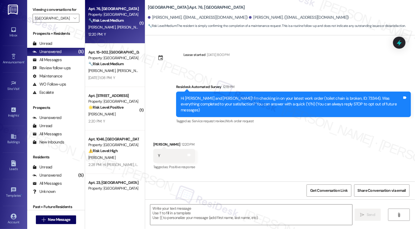
type textarea "Fetching suggested responses. Please feel free to read through the conversation…"
click at [180, 218] on textarea at bounding box center [251, 215] width 202 height 20
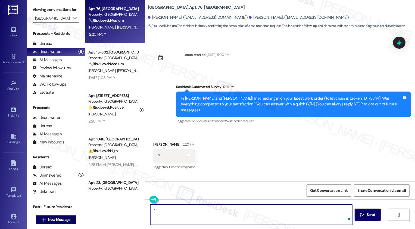
type textarea "I"
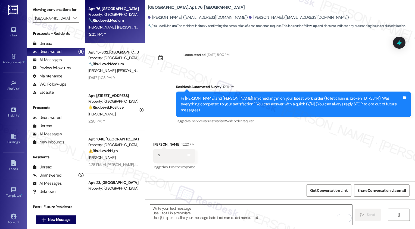
click at [182, 211] on textarea "To enrich screen reader interactions, please activate Accessibility in Grammarl…" at bounding box center [251, 215] width 202 height 20
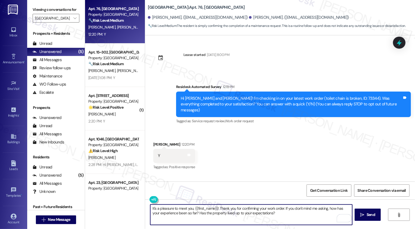
click at [158, 142] on div "[PERSON_NAME] 12:20 PM" at bounding box center [174, 146] width 42 height 8
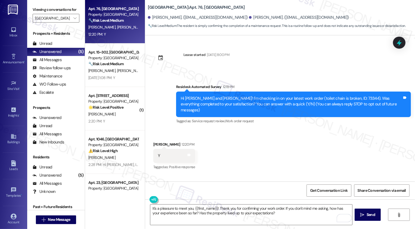
click at [155, 142] on div "[PERSON_NAME] 12:20 PM" at bounding box center [174, 146] width 42 height 8
copy div "[PERSON_NAME]"
click at [204, 209] on textarea "It's a pleasure to meet you, {{first_name}}! Thank you for confirming your work…" at bounding box center [251, 215] width 202 height 20
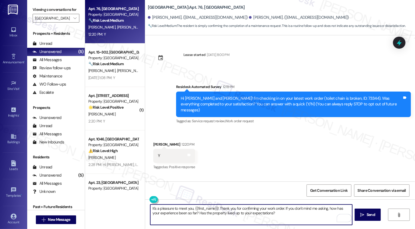
click at [204, 209] on textarea "It's a pleasure to meet you, {{first_name}}! Thank you for confirming your work…" at bounding box center [251, 215] width 202 height 20
paste textarea "[PERSON_NAME]"
click at [238, 209] on textarea "It's a pleasure to meet you, [PERSON_NAME]! Thank you for confirming your work …" at bounding box center [251, 215] width 202 height 20
type textarea "It's a pleasure to meet you, [PERSON_NAME]! Thank you for confirming your work …"
click at [375, 212] on button " Send" at bounding box center [368, 215] width 26 height 12
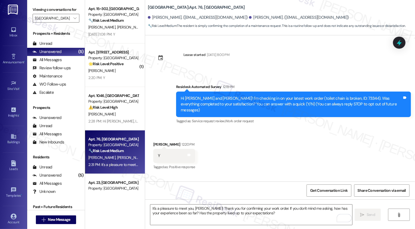
scroll to position [31, 0]
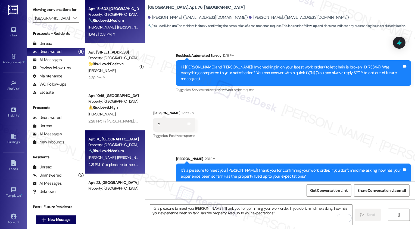
click at [110, 22] on strong "🔧 Risk Level: Medium" at bounding box center [105, 20] width 35 height 5
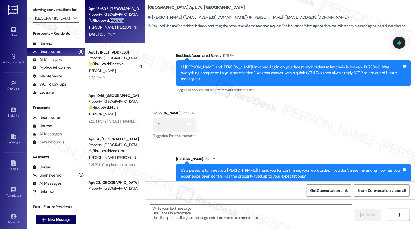
click at [110, 22] on strong "🔧 Risk Level: Medium" at bounding box center [105, 20] width 35 height 5
type textarea "Fetching suggested responses. Please feel free to read through the conversation…"
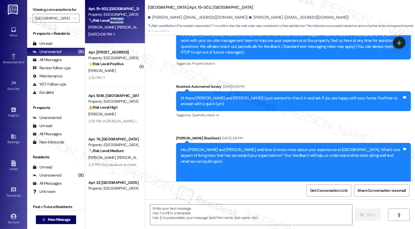
type textarea "Fetching suggested responses. Please feel free to read through the conversation…"
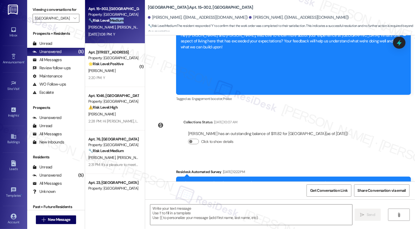
scroll to position [239, 0]
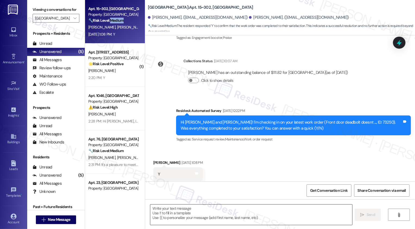
click at [195, 209] on textarea at bounding box center [251, 215] width 202 height 20
paste textarea "[PERSON_NAME]"
type textarea "[PERSON_NAME]"
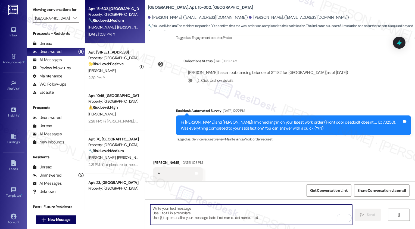
paste textarea "[PERSON_NAME]"
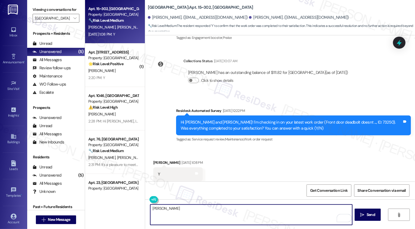
type textarea "[PERSON_NAME]"
click at [154, 160] on div "[PERSON_NAME] [DATE] 1:08 PM" at bounding box center [177, 164] width 49 height 8
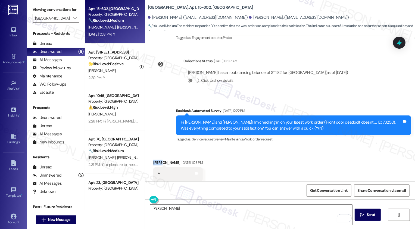
click at [157, 208] on textarea "[PERSON_NAME]" at bounding box center [251, 215] width 202 height 20
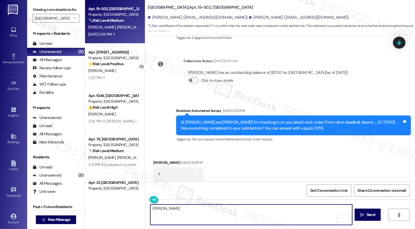
click at [157, 208] on textarea "[PERSON_NAME]" at bounding box center [251, 215] width 202 height 20
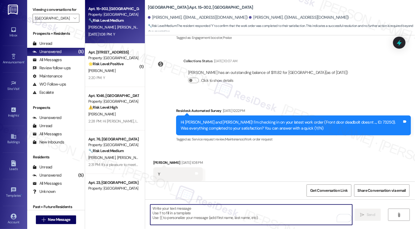
paste textarea "It's a pleasure to meet you, {{first_name}}! Thank you for confirming your work…"
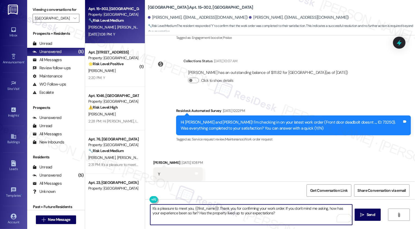
click at [153, 160] on div "[PERSON_NAME] [DATE] 1:08 PM" at bounding box center [177, 164] width 49 height 8
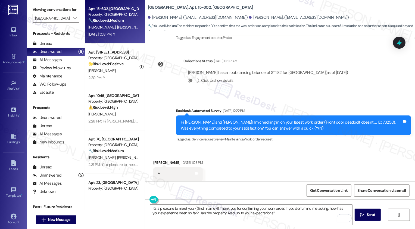
click at [153, 160] on div "[PERSON_NAME] [DATE] 1:08 PM" at bounding box center [177, 164] width 49 height 8
copy div "[PERSON_NAME]"
click at [206, 209] on textarea "It's a pleasure to meet you, {{first_name}}! Thank you for confirming your work…" at bounding box center [251, 215] width 202 height 20
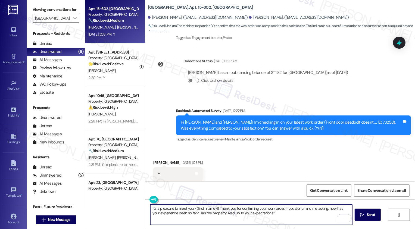
click at [206, 209] on textarea "It's a pleasure to meet you, {{first_name}}! Thank you for confirming your work…" at bounding box center [251, 215] width 202 height 20
paste textarea "[PERSON_NAME]"
click at [260, 211] on textarea "It's a pleasure to meet you, [PERSON_NAME]! Thank you for confirming your work …" at bounding box center [251, 215] width 202 height 20
type textarea "It's a pleasure to meet you, [PERSON_NAME]! Thank you for confirming your work …"
click at [368, 214] on span "Send" at bounding box center [371, 215] width 8 height 6
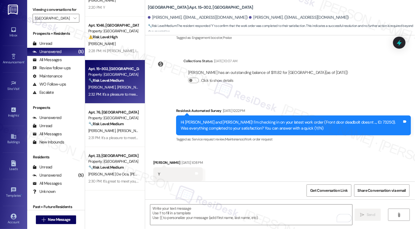
scroll to position [0, 0]
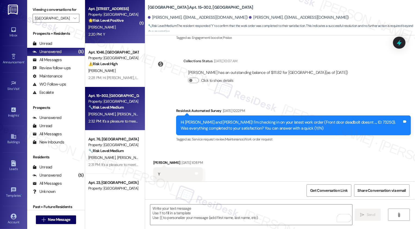
click at [113, 27] on div "[PERSON_NAME]" at bounding box center [113, 27] width 51 height 7
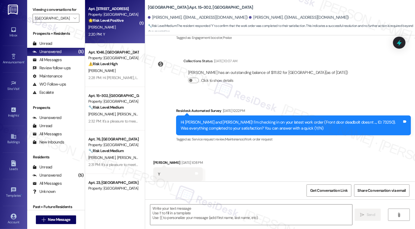
click at [113, 27] on div "[PERSON_NAME]" at bounding box center [113, 27] width 51 height 7
type textarea "Fetching suggested responses. Please feel free to read through the conversation…"
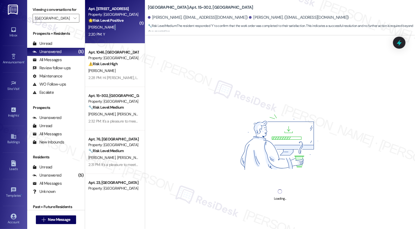
click at [113, 27] on div "[PERSON_NAME]" at bounding box center [113, 27] width 51 height 7
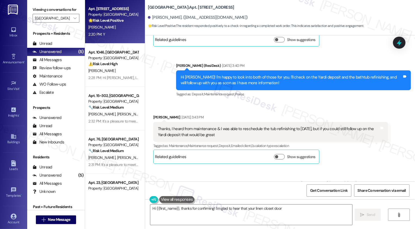
scroll to position [1872, 0]
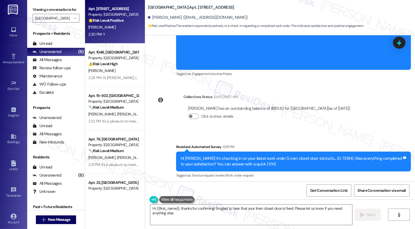
type textarea "Hi {{first_name}}, thanks for confirming! I'm glad to hear that your linen clos…"
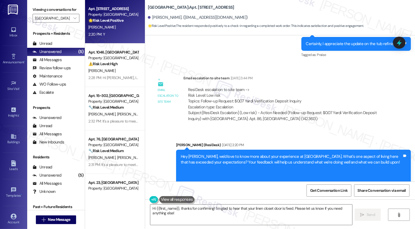
scroll to position [2019, 0]
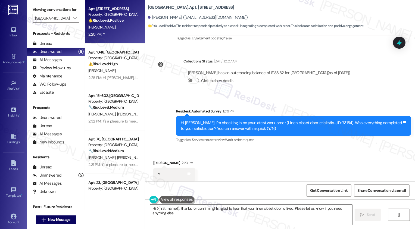
click at [209, 218] on textarea "Hi {{first_name}}, thanks for confirming! I'm glad to hear that your linen clos…" at bounding box center [251, 215] width 202 height 20
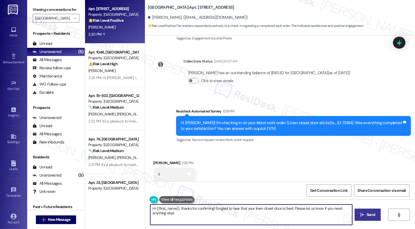
click at [364, 215] on span " Send" at bounding box center [368, 215] width 17 height 6
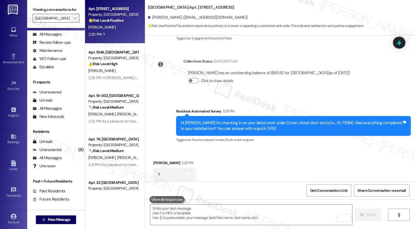
scroll to position [27, 0]
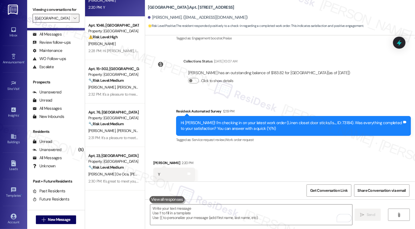
click at [73, 20] on icon "" at bounding box center [74, 18] width 3 height 4
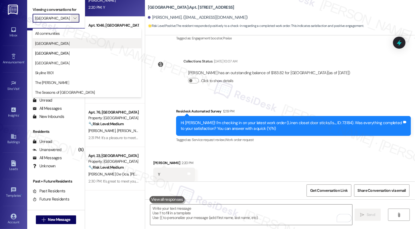
scroll to position [2019, 0]
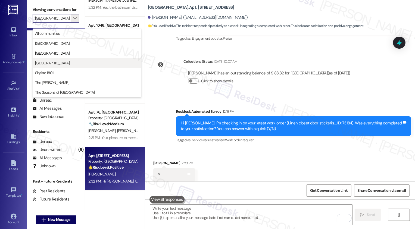
click at [59, 61] on span "[GEOGRAPHIC_DATA]" at bounding box center [52, 62] width 35 height 5
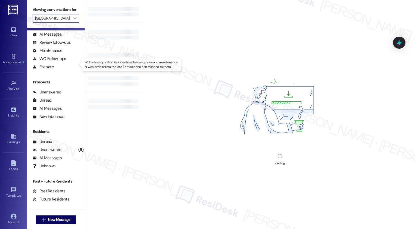
type input "[GEOGRAPHIC_DATA]"
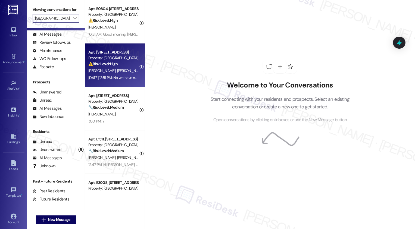
scroll to position [0, 1]
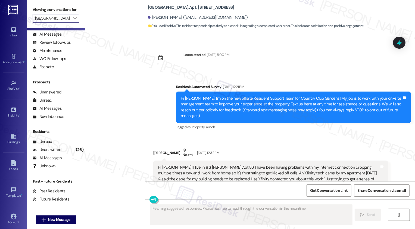
type textarea "Fetching suggested responses. Please feel free to read through the conversation…"
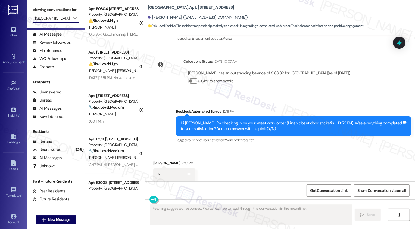
scroll to position [0, 0]
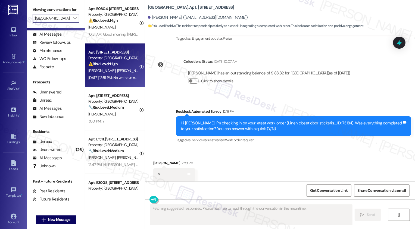
click at [113, 77] on div "[DATE] 12:51 PM: No we have not heard back from anyone [DATE] 12:51 PM: No we h…" at bounding box center [133, 77] width 90 height 5
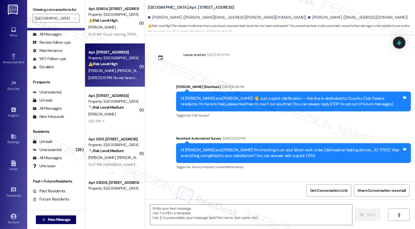
scroll to position [422, 0]
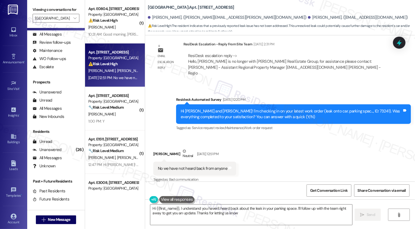
type textarea "Hi {{first_name}}, I understand you haven't heard back about the leak in your p…"
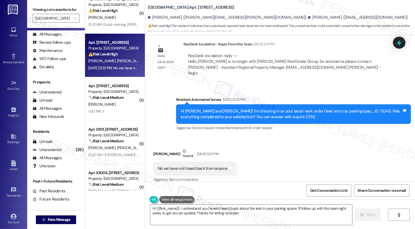
scroll to position [0, 0]
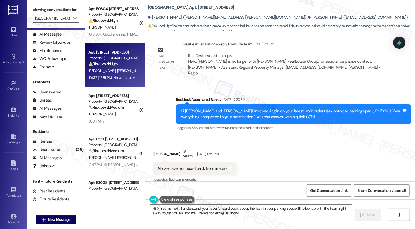
click at [274, 144] on div "Received via SMS [PERSON_NAME] Neutral [DATE] 12:51 PM No we have not heard bac…" at bounding box center [280, 162] width 270 height 52
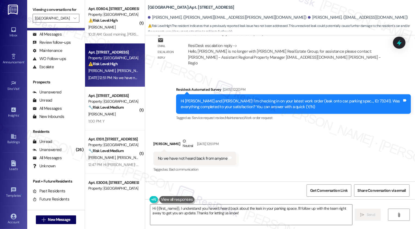
scroll to position [473, 0]
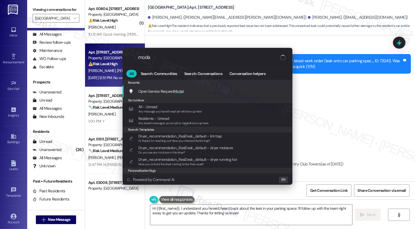
type input "modal"
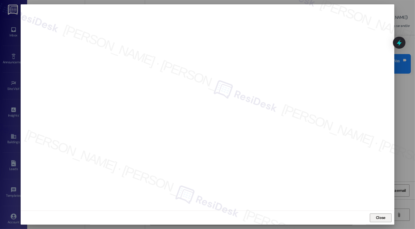
click at [380, 220] on span "Close" at bounding box center [381, 218] width 10 height 6
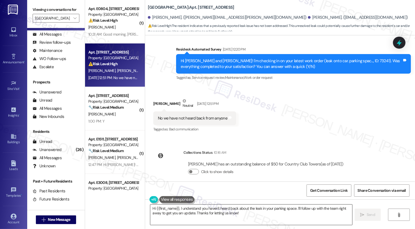
click at [196, 216] on textarea "Hi {{first_name}}, I understand you haven't heard back about the leak in your p…" at bounding box center [251, 215] width 202 height 20
click at [242, 213] on textarea "Hi {{first_name}}, I understand you haven't heard back about the leak in your p…" at bounding box center [251, 215] width 202 height 20
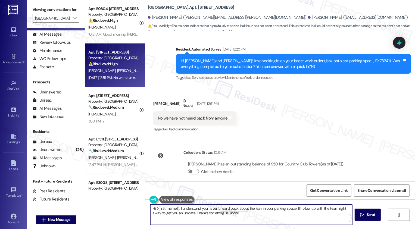
click at [159, 214] on textarea "Hi {{first_name}}, I understand you haven't heard back about the leak in your p…" at bounding box center [251, 215] width 202 height 20
drag, startPoint x: 335, startPoint y: 208, endPoint x: 179, endPoint y: 214, distance: 155.7
click at [179, 214] on textarea "Hi {{first_name}}, I understand you haven't heard back about the leak in your p…" at bounding box center [251, 215] width 202 height 20
click at [191, 214] on textarea "Hi {{first_name}}, I understand you haven't heard back about the leak in your p…" at bounding box center [251, 215] width 202 height 20
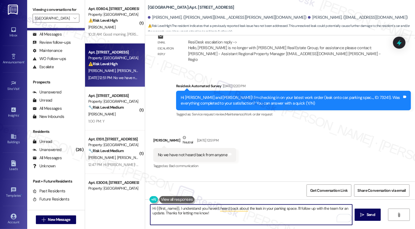
scroll to position [436, 0]
click at [165, 209] on textarea "Hi {{first_name}}, I understand you haven't heard back about the leak in your p…" at bounding box center [251, 215] width 202 height 20
click at [259, 213] on textarea "Hi [PERSON_NAME], I hope you had a wonderful weekend! I understand you haven't …" at bounding box center [251, 215] width 202 height 20
click at [261, 216] on textarea "Hi [PERSON_NAME], I hope you had a wonderful weekend! I understand you haven't …" at bounding box center [251, 215] width 202 height 20
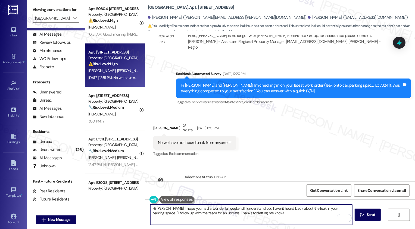
scroll to position [473, 0]
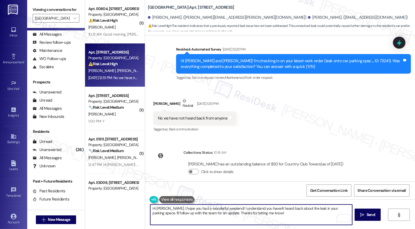
click at [337, 208] on textarea "Hi [PERSON_NAME], I hope you had a wonderful weekend! I understand you haven't …" at bounding box center [251, 215] width 202 height 20
click at [245, 213] on textarea "Hi [PERSON_NAME], I hope you had a wonderful weekend! I understand you haven't …" at bounding box center [251, 215] width 202 height 20
type textarea "Hi [PERSON_NAME], I hope you had a wonderful weekend! I understand you haven't …"
click at [372, 217] on span "Send" at bounding box center [371, 215] width 8 height 6
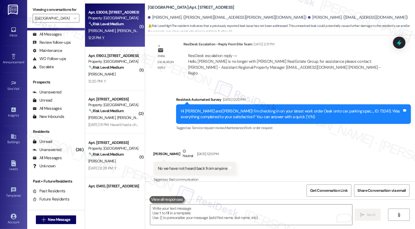
scroll to position [128, 0]
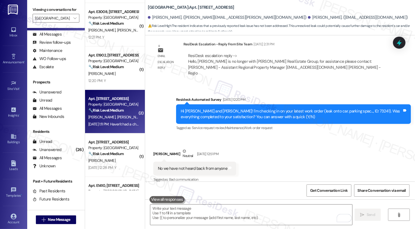
click at [146, 118] on span "[PERSON_NAME]" at bounding box center [159, 117] width 27 height 5
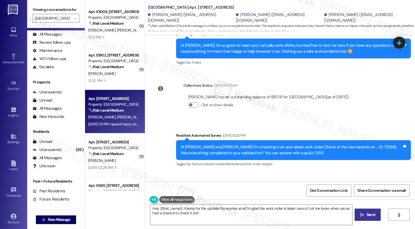
scroll to position [231, 0]
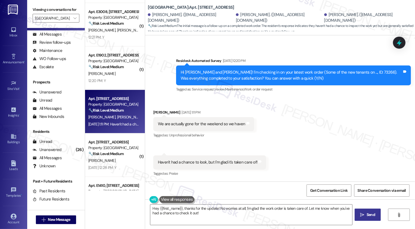
click at [156, 111] on div "[PERSON_NAME] [DATE] 1:11 PM" at bounding box center [203, 114] width 101 height 8
copy div "[PERSON_NAME]"
click at [175, 209] on textarea "Hey {{first_name}}, thanks for the update! No worries at all; I'm glad the work…" at bounding box center [251, 215] width 202 height 20
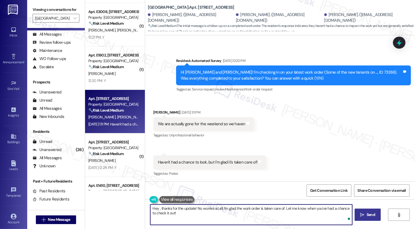
paste textarea "[PERSON_NAME]"
click at [196, 215] on textarea "Hey [PERSON_NAME], thanks for the update! No worries at all; I'm glad the work …" at bounding box center [251, 215] width 202 height 20
drag, startPoint x: 208, startPoint y: 208, endPoint x: 296, endPoint y: 209, distance: 88.7
click at [296, 209] on textarea "Hey [PERSON_NAME], thanks for the update! No worries at all; I'm glad the work …" at bounding box center [251, 215] width 202 height 20
click at [307, 211] on textarea "Hey [PERSON_NAME], thanks for the update! Let me know when you've had a chance …" at bounding box center [251, 215] width 202 height 20
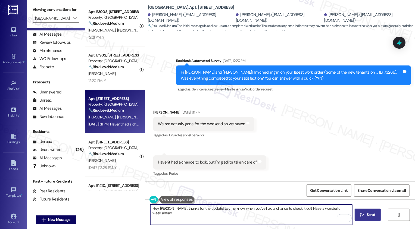
type textarea "Hey [PERSON_NAME], thanks for the update! Let me know when you've had a chance …"
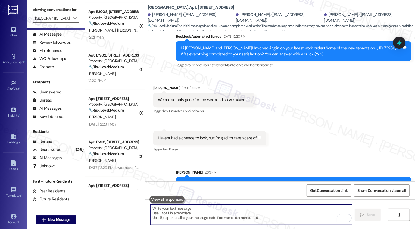
scroll to position [269, 0]
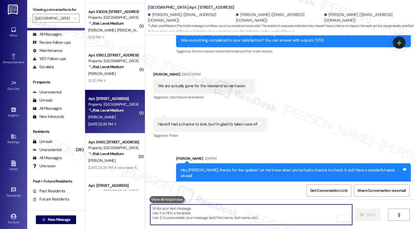
click at [103, 109] on strong "🔧 Risk Level: Medium" at bounding box center [105, 110] width 35 height 5
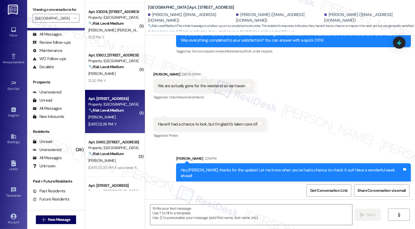
click at [103, 109] on strong "🔧 Risk Level: Medium" at bounding box center [105, 110] width 35 height 5
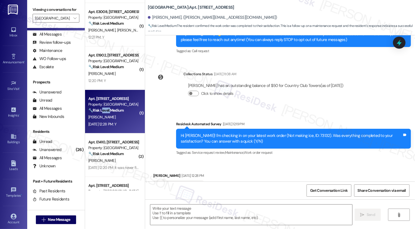
type textarea "Fetching suggested responses. Please feel free to read through the conversation…"
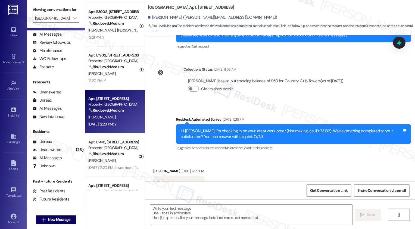
scroll to position [89, 0]
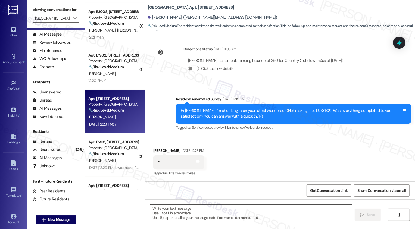
click at [197, 209] on textarea at bounding box center [251, 215] width 202 height 20
paste textarea "It's a pleasure to meet you, {{first_name}}! Thank you for confirming your work…"
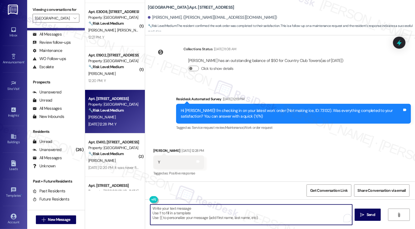
type textarea "It's a pleasure to meet you, {{first_name}}! Thank you for confirming your work…"
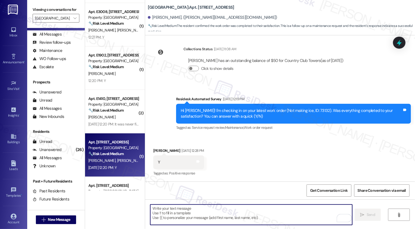
scroll to position [89, 0]
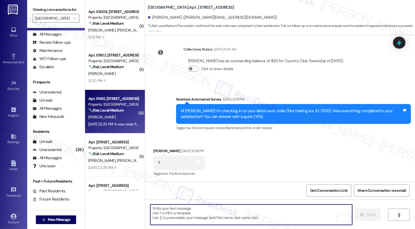
click at [114, 116] on div "[PERSON_NAME]" at bounding box center [113, 117] width 51 height 7
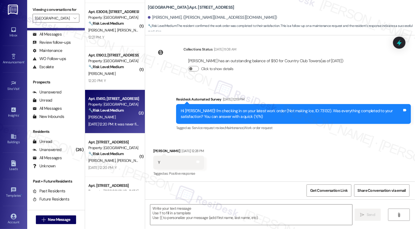
click at [114, 116] on div "[PERSON_NAME]" at bounding box center [113, 117] width 51 height 7
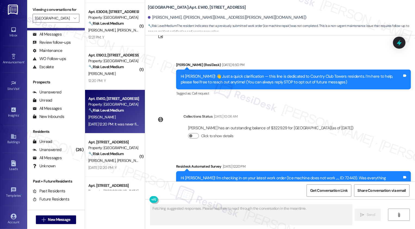
scroll to position [0, 0]
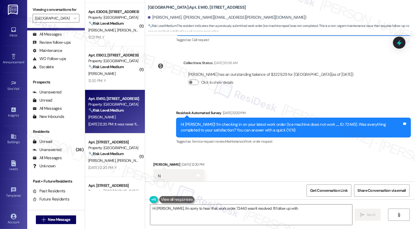
click at [266, 160] on div "Received via SMS [PERSON_NAME] [DATE] 12:20 PM N Tags and notes Tagged as: Nega…" at bounding box center [280, 192] width 270 height 84
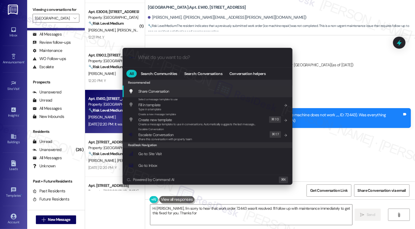
type textarea "Hi [PERSON_NAME], I'm sorry to hear that work order 72443 wasn't resolved. I'll…"
type input "mod"
type textarea "Hi [PERSON_NAME], I'm sorry to hear that work order 72443 wasn't resolved. I'll…"
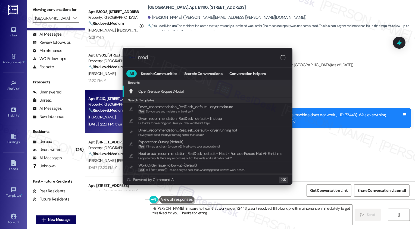
type input "moda"
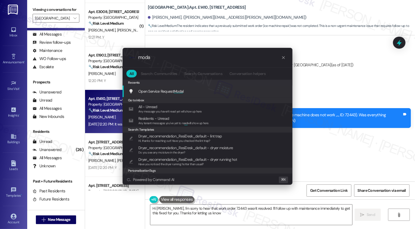
type textarea "Hi [PERSON_NAME], I'm sorry to hear that work order 72443 wasn't resolved. I'll…"
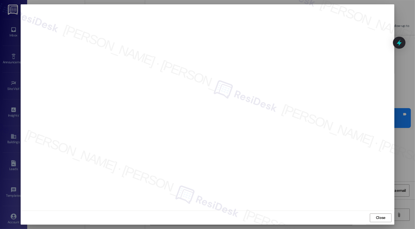
click at [411, 34] on div at bounding box center [207, 114] width 415 height 229
click at [391, 36] on div at bounding box center [208, 107] width 374 height 206
click at [376, 218] on button "Close" at bounding box center [381, 218] width 22 height 9
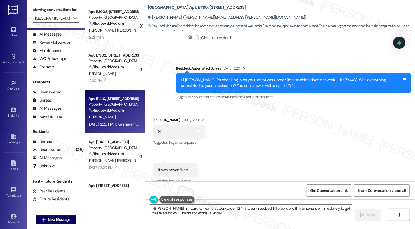
scroll to position [128, 0]
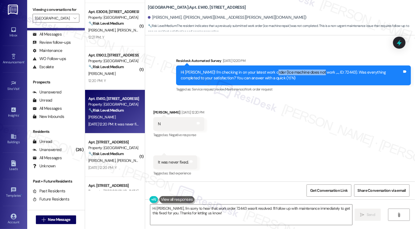
drag, startPoint x: 268, startPoint y: 73, endPoint x: 314, endPoint y: 70, distance: 46.6
click at [314, 70] on div "Hi [PERSON_NAME]! I'm checking in on your latest work order (Ice machine does n…" at bounding box center [292, 76] width 222 height 12
copy div "(Ice machine does not work"
click at [307, 104] on div "Received via SMS [PERSON_NAME] [DATE] 12:20 PM N Tags and notes Tagged as: Nega…" at bounding box center [280, 139] width 270 height 84
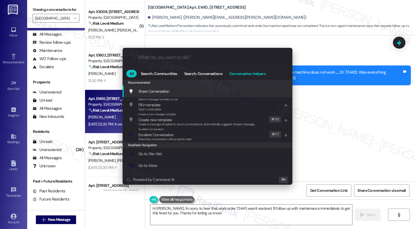
click at [258, 73] on span "Conversation helpers" at bounding box center [248, 74] width 36 height 4
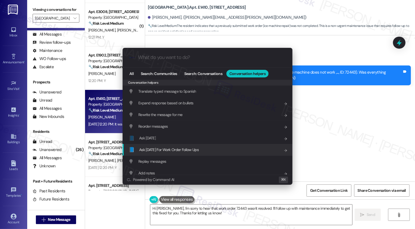
click at [200, 152] on div "📘 Ask [DATE] For Work Order Follow Ups Add shortcut" at bounding box center [208, 150] width 159 height 6
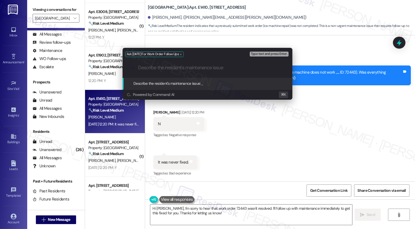
paste input "(Ice machine does not work"
type input "(Ice machine does not work"
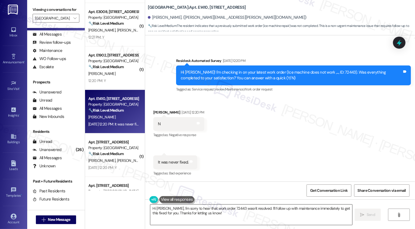
click at [180, 209] on textarea "Hi [PERSON_NAME], I'm sorry to hear that work order 72443 wasn't resolved. I'll…" at bounding box center [251, 215] width 202 height 20
click at [212, 214] on textarea "Hi [PERSON_NAME], I'm sorry to hear that work order 72443 wasn't resolved. I'll…" at bounding box center [251, 215] width 202 height 20
click at [258, 212] on textarea "Hi [PERSON_NAME], I'm sorry to hear that work order 72443 wasn't resolved. I'll…" at bounding box center [251, 215] width 202 height 20
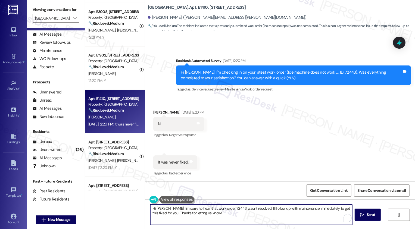
click at [262, 216] on textarea "Hi [PERSON_NAME], I'm sorry to hear that work order 72443 wasn't resolved. I'll…" at bounding box center [251, 215] width 202 height 20
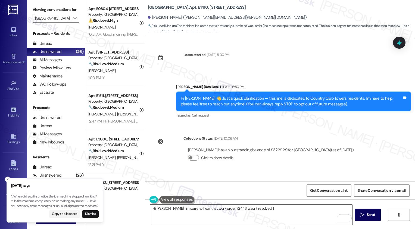
click at [268, 211] on textarea "Hi [PERSON_NAME], I'm sorry to hear that work order 72443 wasn't resolved. I" at bounding box center [251, 215] width 202 height 20
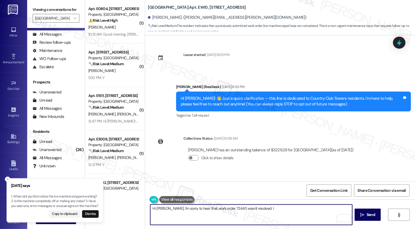
scroll to position [128, 0]
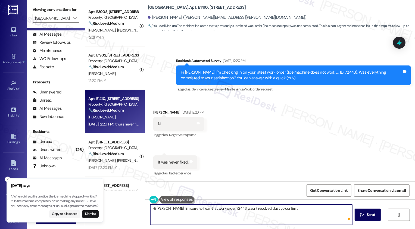
paste textarea "s the machine completely off"
click at [282, 208] on textarea "Hi [PERSON_NAME], I'm sorry to hear that work order 72443 wasn't resolved. Just…" at bounding box center [251, 215] width 202 height 20
click at [336, 208] on textarea "Hi [PERSON_NAME], I'm sorry to hear that work order 72443 wasn't resolved. Just…" at bounding box center [251, 215] width 202 height 20
click at [265, 211] on textarea "Hi [PERSON_NAME], I'm sorry to hear that work order 72443 wasn't resolved. Just…" at bounding box center [251, 215] width 202 height 20
click at [169, 208] on textarea "Hi [PERSON_NAME], I'm sorry to hear that work order 72443 wasn't resolved. Just…" at bounding box center [251, 215] width 202 height 20
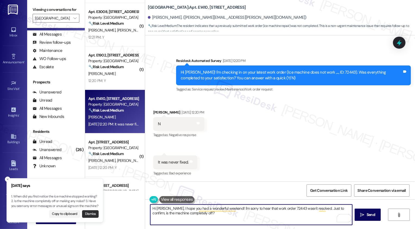
click at [89, 215] on button "Dismiss" at bounding box center [90, 215] width 17 height 8
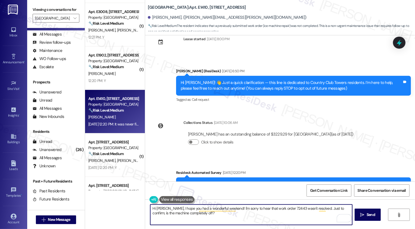
scroll to position [0, 0]
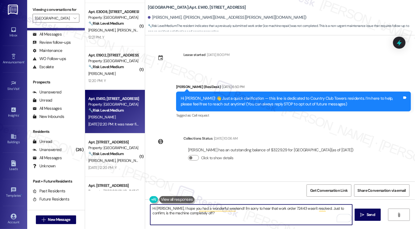
click at [150, 214] on textarea "Hi [PERSON_NAME], I hope you had a wonderful weekend! I'm sorry to hear that wo…" at bounding box center [251, 215] width 202 height 20
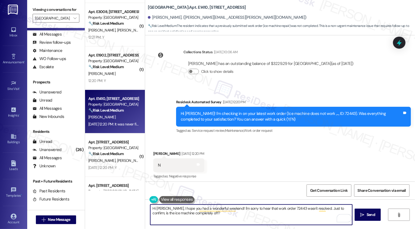
scroll to position [128, 0]
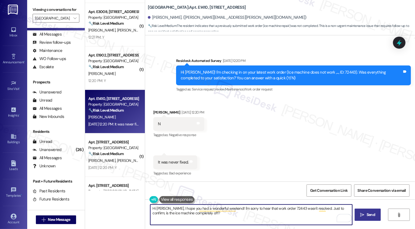
type textarea "Hi [PERSON_NAME], I hope you had a wonderful weekend! I'm sorry to hear that wo…"
click at [372, 217] on span "Send" at bounding box center [371, 215] width 8 height 6
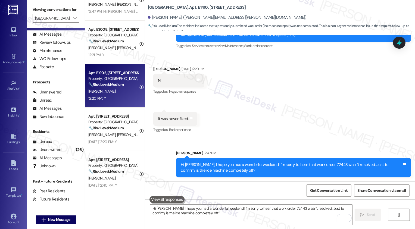
scroll to position [159, 0]
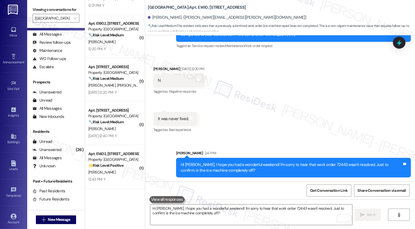
click at [117, 99] on div "Apt. 101, 1101 East Bayaud Avenue Property: Country Club Towers 🔧 Risk Level: M…" at bounding box center [115, 80] width 60 height 44
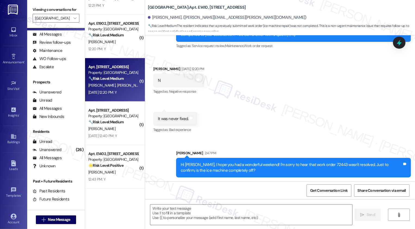
click at [117, 99] on div "Apt. 101, 1101 East Bayaud Avenue Property: Country Club Towers 🔧 Risk Level: M…" at bounding box center [115, 80] width 60 height 44
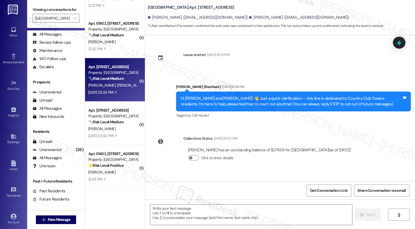
type textarea "Fetching suggested responses. Please feel free to read through the conversation…"
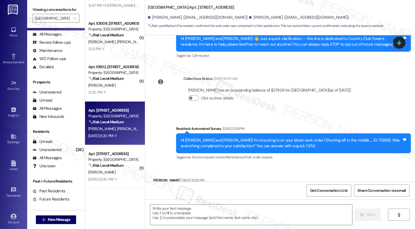
scroll to position [89, 0]
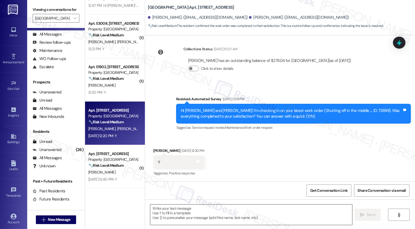
click at [175, 211] on textarea at bounding box center [251, 215] width 202 height 20
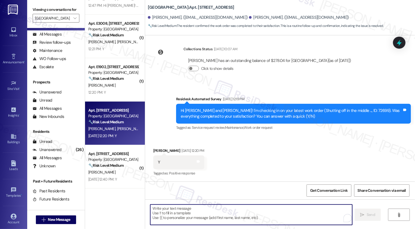
paste textarea "It's a pleasure to meet you, {{first_name}}! Thank you for confirming your work…"
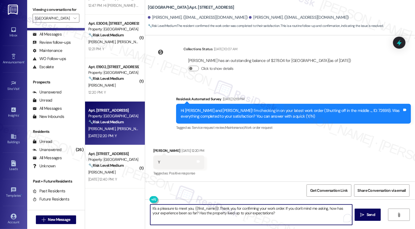
click at [203, 207] on textarea "It's a pleasure to meet you, {{first_name}}! Thank you for confirming your work…" at bounding box center [251, 215] width 202 height 20
type textarea "It's a pleasure to meet you, Logan! Thank you for confirming your work order. I…"
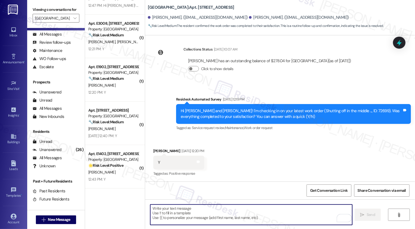
scroll to position [133, 0]
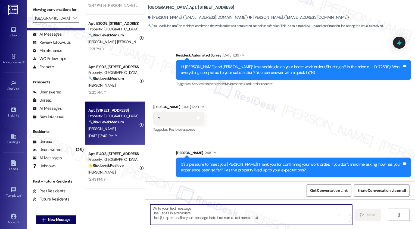
click at [122, 126] on div "[PERSON_NAME]" at bounding box center [113, 129] width 51 height 7
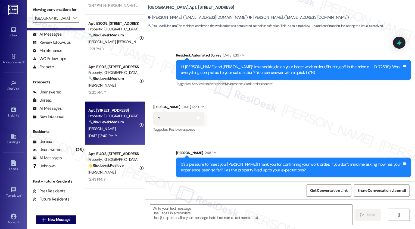
click at [122, 126] on div "[PERSON_NAME]" at bounding box center [113, 129] width 51 height 7
type textarea "Fetching suggested responses. Please feel free to read through the conversation…"
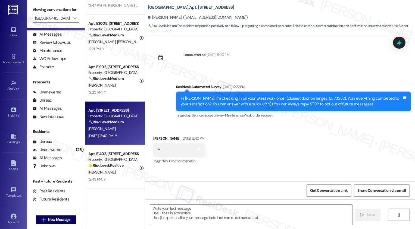
scroll to position [0, 0]
click at [185, 215] on textarea at bounding box center [251, 215] width 202 height 20
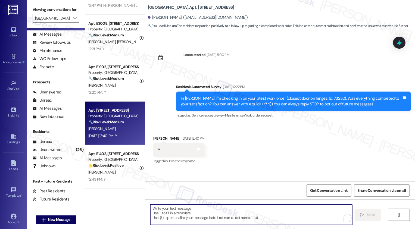
paste textarea "It's a pleasure to meet you, {{first_name}}! Thank you for confirming your work…"
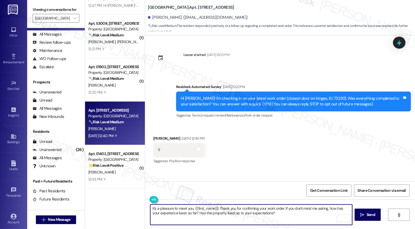
click at [272, 215] on textarea "It's a pleasure to meet you, {{first_name}}! Thank you for confirming your work…" at bounding box center [251, 215] width 202 height 20
type textarea "It's a pleasure to meet you, {{first_name}}! Thank you for confirming your work…"
click at [361, 214] on icon "" at bounding box center [363, 215] width 4 height 4
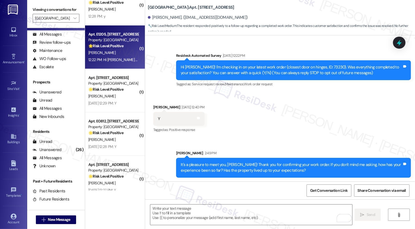
scroll to position [390, 0]
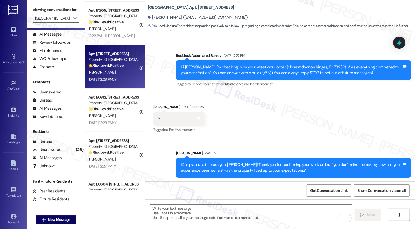
click at [113, 75] on div "[PERSON_NAME]" at bounding box center [113, 72] width 51 height 7
type textarea "Fetching suggested responses. Please feel free to read through the conversation…"
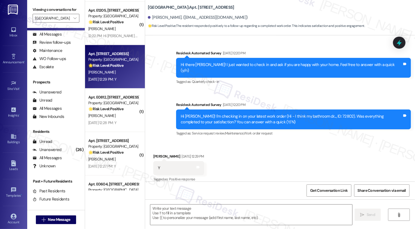
scroll to position [0, 0]
click at [164, 214] on textarea at bounding box center [251, 215] width 202 height 20
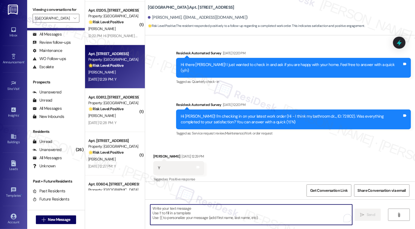
paste textarea "It's a pleasure to meet you, {{first_name}}! Thank you for confirming your work…"
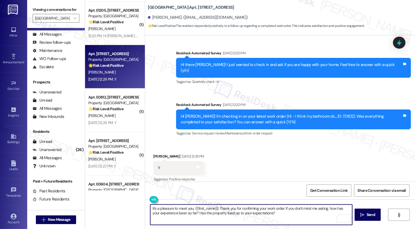
scroll to position [135, 0]
type textarea "It's a pleasure to meet you, {{first_name}}! Thank you for confirming your work…"
click at [366, 218] on span "Send" at bounding box center [371, 215] width 11 height 6
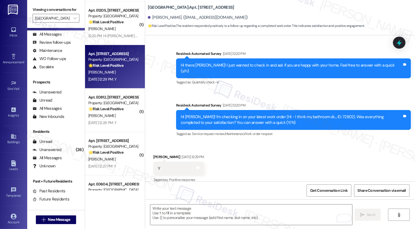
scroll to position [179, 0]
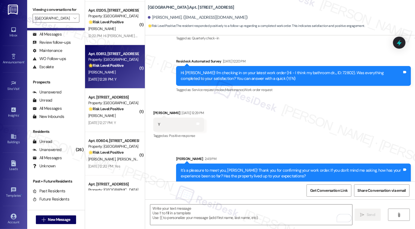
click at [110, 77] on div "Sep 19, 2025 at 12:28 PM: Y Sep 19, 2025 at 12:28 PM: Y" at bounding box center [102, 79] width 28 height 5
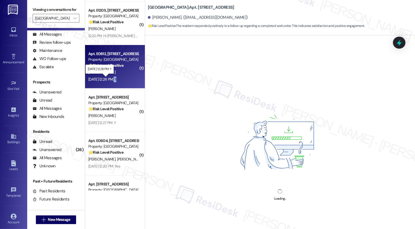
click at [110, 77] on div "Sep 19, 2025 at 12:28 PM: Y Sep 19, 2025 at 12:28 PM: Y" at bounding box center [102, 79] width 28 height 5
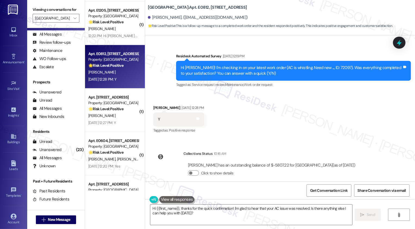
scroll to position [751, 0]
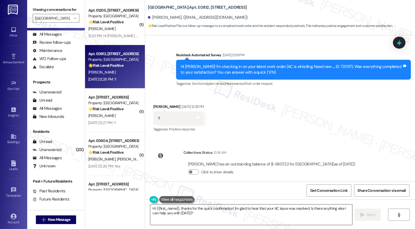
click at [226, 215] on textarea "Hi {{first_name}}, thanks for the quick confirmation! I'm glad to hear that you…" at bounding box center [251, 215] width 202 height 20
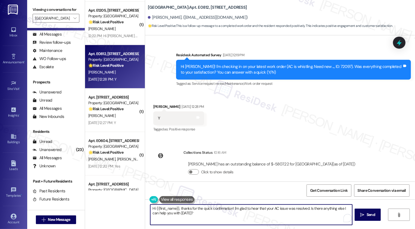
click at [233, 218] on textarea "Hi {{first_name}}, thanks for the quick confirmation! I'm glad to hear that you…" at bounding box center [251, 215] width 202 height 20
click at [342, 208] on textarea "Hi {{first_name}}, thanks for the quick confirmation! I'm glad to hear that you…" at bounding box center [251, 215] width 202 height 20
click at [185, 215] on textarea "Hi {{first_name}}, thanks for the quick confirmation! I'm glad to hear that you…" at bounding box center [251, 215] width 202 height 20
type textarea "Hi {{first_name}}, thanks for the quick confirmation! I'm glad to hear that you…"
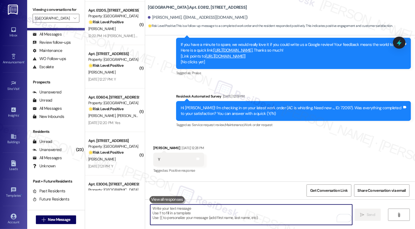
scroll to position [766, 0]
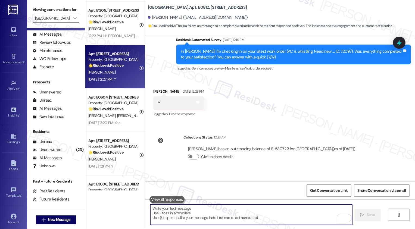
click at [131, 84] on div "Apt. W2303, 1101 East Bayaud Avenue Property: Country Club Towers 🌟 Risk Level:…" at bounding box center [115, 67] width 60 height 44
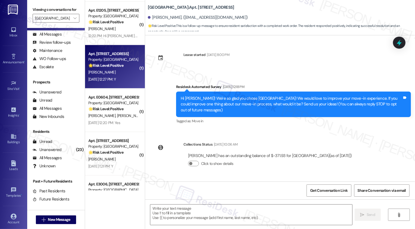
type textarea "Fetching suggested responses. Please feel free to read through the conversation…"
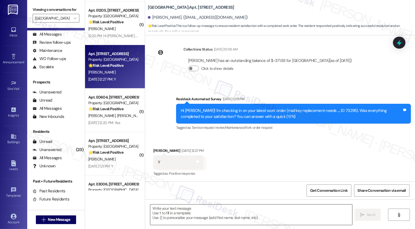
click at [176, 215] on textarea at bounding box center [251, 215] width 202 height 20
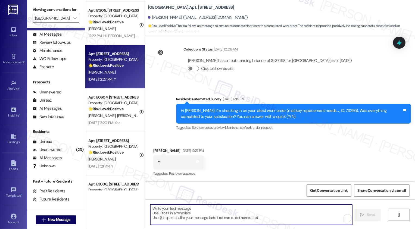
click at [163, 214] on textarea "To enrich screen reader interactions, please activate Accessibility in Grammarl…" at bounding box center [251, 215] width 202 height 20
paste textarea "It's a pleasure to meet you, {{first_name}}! Thank you for confirming your work…"
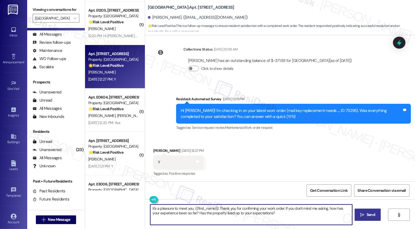
type textarea "It's a pleasure to meet you, {{first_name}}! Thank you for confirming your work…"
click at [370, 219] on button " Send" at bounding box center [368, 215] width 26 height 12
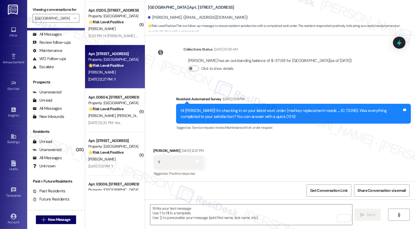
scroll to position [95, 0]
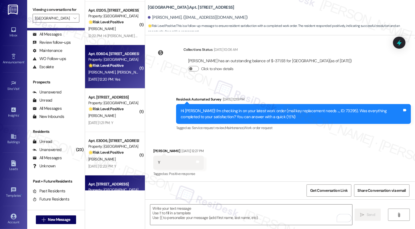
click at [109, 66] on strong "🌟 Risk Level: Positive" at bounding box center [105, 65] width 35 height 5
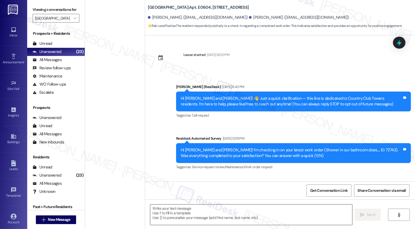
scroll to position [89, 0]
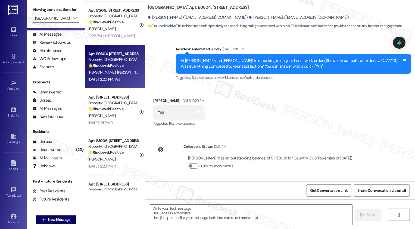
click at [172, 211] on textarea at bounding box center [251, 215] width 202 height 20
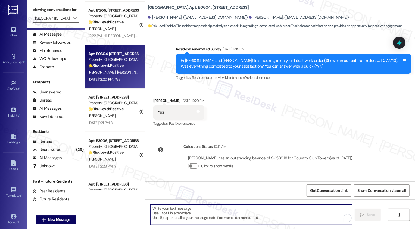
paste textarea "It's a pleasure to meet you, {{first_name}}! Thank you for confirming your work…"
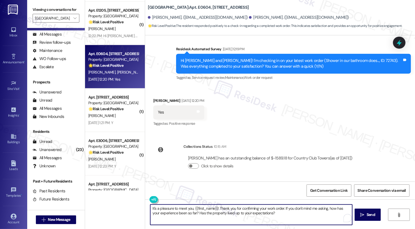
click at [206, 207] on textarea "It's a pleasure to meet you, {{first_name}}! Thank you for confirming your work…" at bounding box center [251, 215] width 202 height 20
type textarea "It's a pleasure to meet you, [PERSON_NAME]! Thank you for confirming your work …"
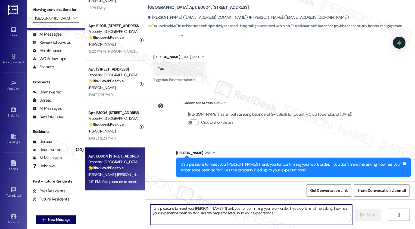
scroll to position [380, 0]
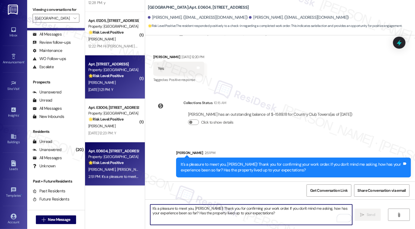
click at [113, 88] on div "[DATE] 1:21 PM: Y [DATE] 1:21 PM: Y" at bounding box center [100, 89] width 25 height 5
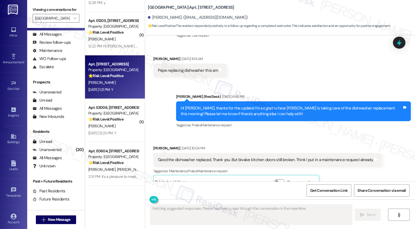
scroll to position [2482, 0]
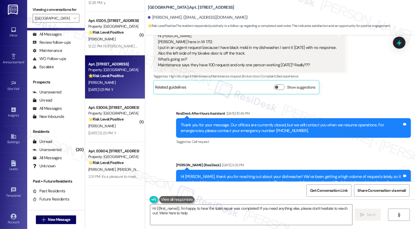
type textarea "Hi {{first_name}}, I'm happy to hear the toilet repair was completed! If you ne…"
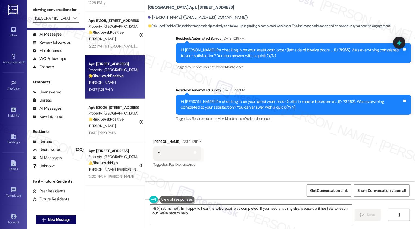
scroll to position [2784, 0]
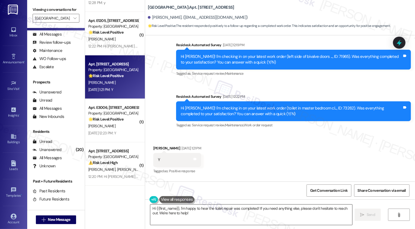
click at [234, 216] on textarea "Hi {{first_name}}, I'm happy to hear the toilet repair was completed! If you ne…" at bounding box center [251, 215] width 202 height 20
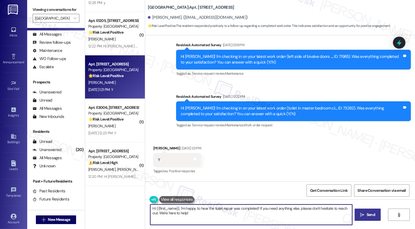
click at [368, 215] on span "Send" at bounding box center [371, 215] width 8 height 6
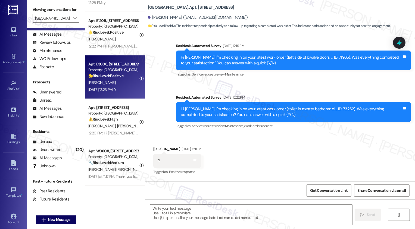
scroll to position [2835, 0]
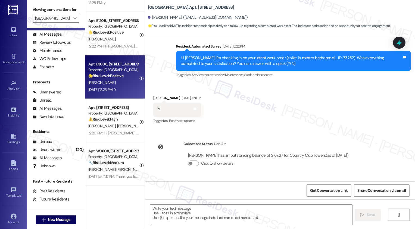
click at [117, 84] on div "[PERSON_NAME]" at bounding box center [113, 82] width 51 height 7
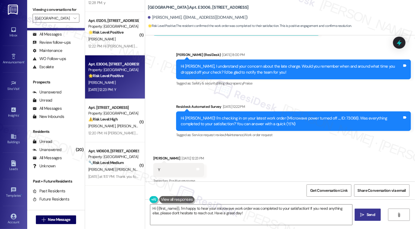
scroll to position [307, 0]
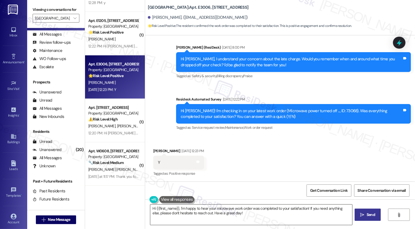
click at [212, 210] on textarea "Hi {{first_name}}, I'm happy to hear your microwave work order was completed to…" at bounding box center [251, 215] width 202 height 20
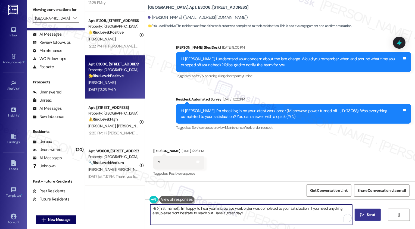
click at [236, 211] on textarea "Hi {{first_name}}, I'm happy to hear your microwave work order was completed to…" at bounding box center [251, 215] width 202 height 20
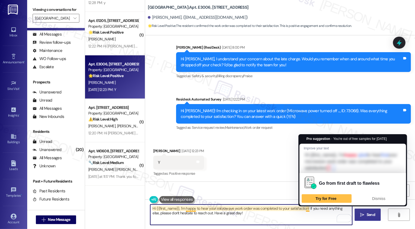
drag, startPoint x: 306, startPoint y: 208, endPoint x: 311, endPoint y: 214, distance: 8.5
click at [311, 215] on textarea "Hi {{first_name}}, I'm happy to hear your microwave work order was completed to…" at bounding box center [251, 215] width 202 height 20
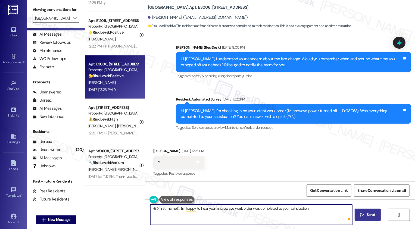
paste textarea "It's a pleasure to meet you, {{first_name}}! Thank you for confirming your work…"
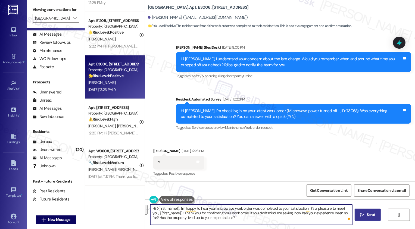
drag, startPoint x: 307, startPoint y: 208, endPoint x: 240, endPoint y: 214, distance: 67.4
click at [240, 214] on textarea "Hi {{first_name}}, I'm happy to hear your microwave work order was completed to…" at bounding box center [251, 215] width 202 height 20
click at [308, 213] on textarea "Hi {{first_name}}, I'm happy to hear your microwave work order was completed to…" at bounding box center [251, 215] width 202 height 20
click at [309, 215] on textarea "Hi {{first_name}}, I'm happy to hear your microwave work order was completed to…" at bounding box center [251, 215] width 202 height 20
type textarea "Hi {{first_name}}, I'm happy to hear your microwave work order was completed to…"
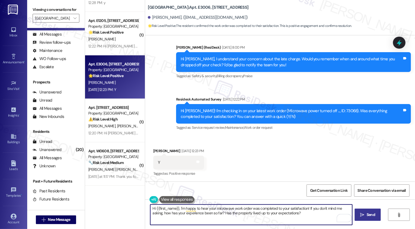
click at [364, 214] on icon "" at bounding box center [363, 215] width 4 height 4
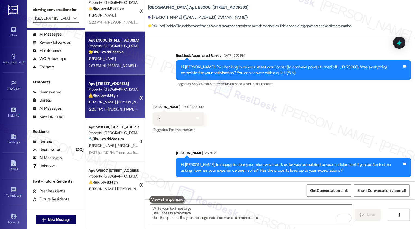
scroll to position [405, 0]
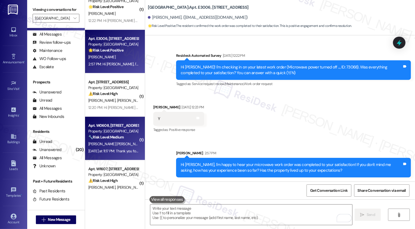
click at [120, 141] on div "[PERSON_NAME] [PERSON_NAME]" at bounding box center [113, 144] width 51 height 7
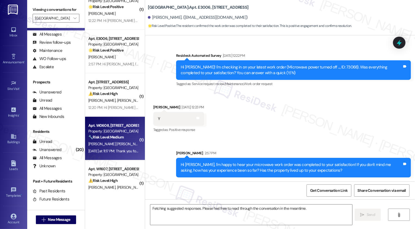
click at [120, 141] on div "[PERSON_NAME] [PERSON_NAME]" at bounding box center [113, 144] width 51 height 7
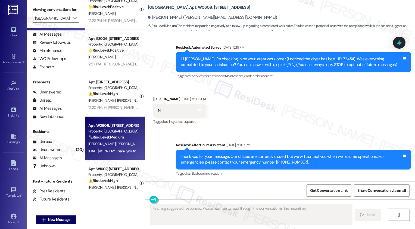
scroll to position [0, 0]
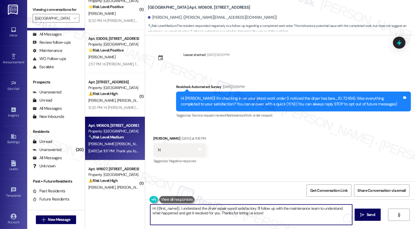
drag, startPoint x: 254, startPoint y: 208, endPoint x: 271, endPoint y: 221, distance: 21.2
click at [269, 219] on textarea "Hi {{first_name}}, I understand the dryer repair wasn't satisfactory. I'll foll…" at bounding box center [251, 215] width 202 height 20
click at [178, 209] on textarea "Hi {{first_name}}, I understand the dryer repair wasn't satisfactory. Could you…" at bounding box center [251, 215] width 202 height 20
type textarea "Hi {{first_name}}, I hope you had a wonderful weekend! I understand the dryer r…"
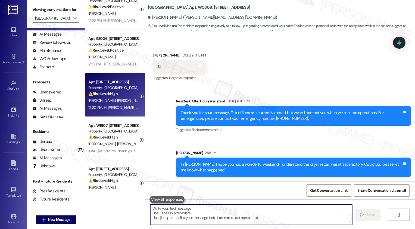
scroll to position [408, 0]
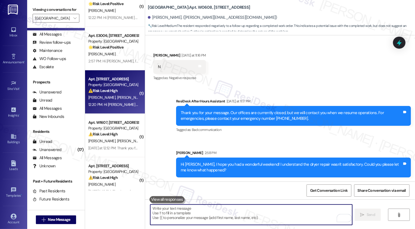
click at [116, 99] on div "[PERSON_NAME] [PERSON_NAME]" at bounding box center [113, 97] width 51 height 7
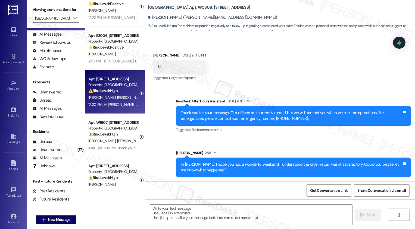
click at [116, 99] on div "[PERSON_NAME] [PERSON_NAME]" at bounding box center [113, 97] width 51 height 7
type textarea "Fetching suggested responses. Please feel free to read through the conversation…"
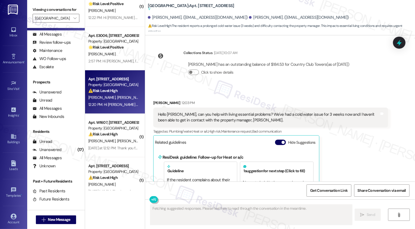
scroll to position [129, 0]
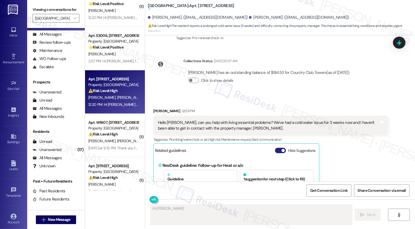
click at [282, 152] on span "button" at bounding box center [283, 150] width 3 height 3
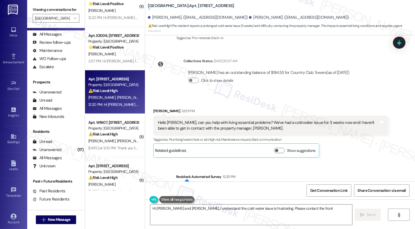
scroll to position [110, 0]
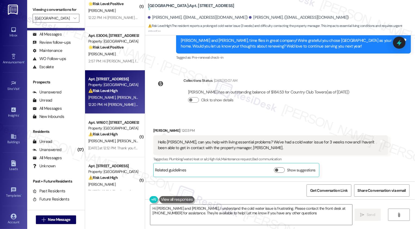
type textarea "Hi [PERSON_NAME] and [PERSON_NAME], I understand the cold water issue is frustr…"
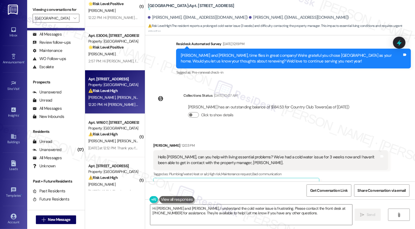
scroll to position [444, 0]
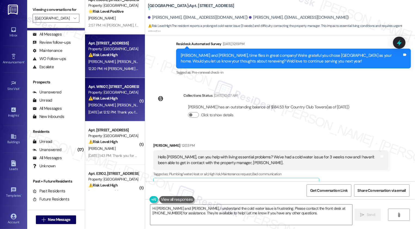
click at [119, 116] on div "Apt. W1607, [STREET_ADDRESS] Property: Country Club Towers ⚠️ Risk Level: High …" at bounding box center [115, 100] width 60 height 44
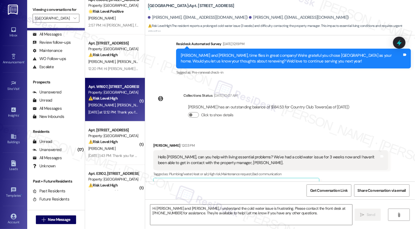
click at [119, 116] on div "Apt. W1607, [STREET_ADDRESS] Property: Country Club Towers ⚠️ Risk Level: High …" at bounding box center [115, 100] width 60 height 44
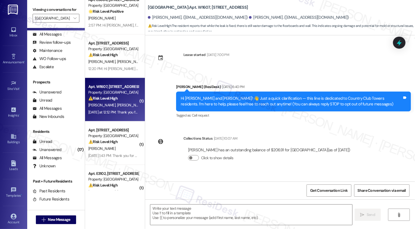
click at [125, 101] on div "Apt. W1607, [STREET_ADDRESS] Property: Country Club Towers ⚠️ Risk Level: High …" at bounding box center [113, 92] width 51 height 18
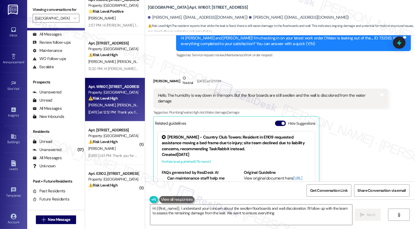
scroll to position [116, 0]
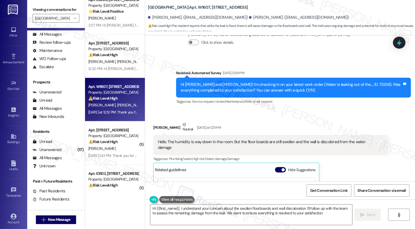
type textarea "Hi {{first_name}}, I understand your concern about the swollen floorboards and …"
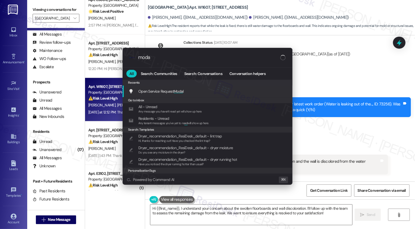
type input "modal"
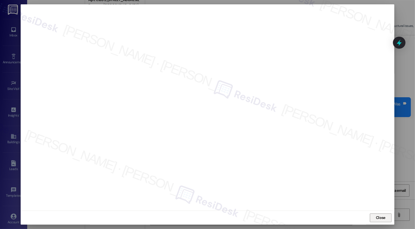
click at [381, 218] on span "Close" at bounding box center [381, 218] width 10 height 6
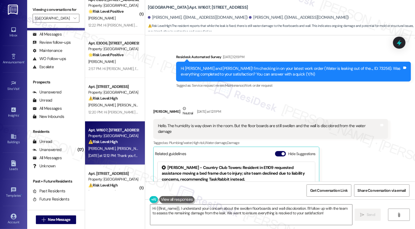
scroll to position [134, 0]
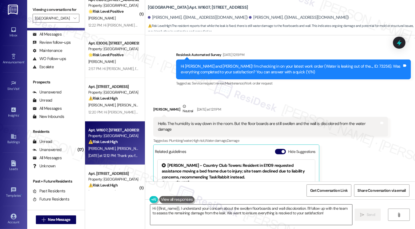
click at [169, 209] on textarea "Hi {{first_name}}, I understand your concern about the swollen floorboards and …" at bounding box center [251, 215] width 202 height 20
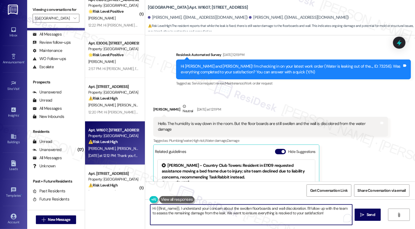
click at [169, 209] on textarea "Hi {{first_name}}, I understand your concern about the swollen floorboards and …" at bounding box center [251, 215] width 202 height 20
click at [252, 208] on textarea "Hi [PERSON_NAME], I understand your concern about the swollen floorboards and w…" at bounding box center [251, 215] width 202 height 20
drag, startPoint x: 292, startPoint y: 209, endPoint x: 320, endPoint y: 221, distance: 30.0
click at [320, 221] on textarea "Hi [PERSON_NAME], I understand your concern about the swollen floorboards and w…" at bounding box center [251, 215] width 202 height 20
click at [203, 214] on textarea "Hi [PERSON_NAME], I understand your concern about the swollen floorboards and w…" at bounding box center [251, 215] width 202 height 20
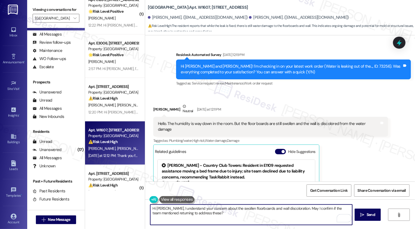
click at [217, 214] on textarea "Hi Preston, I understand your concern about the swollen floorboards and wall di…" at bounding box center [251, 215] width 202 height 20
type textarea "Hi Preston, I understand your concern about the swollen floorboards and wall di…"
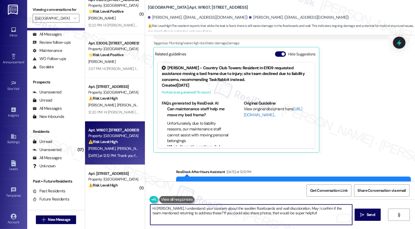
scroll to position [253, 0]
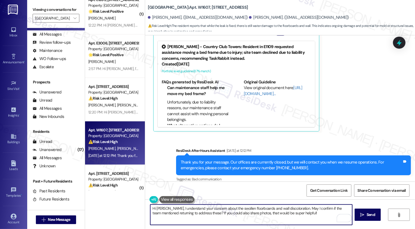
click at [204, 215] on textarea "Hi Preston, I understand your concern about the swollen floorboards and wall di…" at bounding box center [251, 215] width 202 height 20
click at [219, 214] on textarea "Hi Preston, I understand your concern about the swollen floorboards and wall di…" at bounding box center [251, 215] width 202 height 20
click at [237, 214] on textarea "Hi Preston, I understand your concern about the swollen floorboards and wall di…" at bounding box center [251, 215] width 202 height 20
click at [257, 214] on textarea "Hi Preston, I understand your concern about the swollen floorboards and wall di…" at bounding box center [251, 215] width 202 height 20
type textarea "Hi Preston, I understand your concern about the swollen floorboards and wall di…"
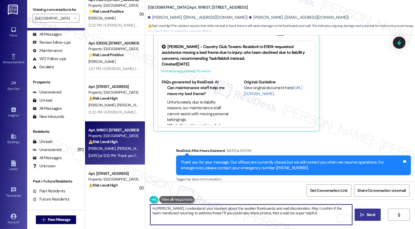
click at [366, 215] on span "Send" at bounding box center [371, 215] width 11 height 6
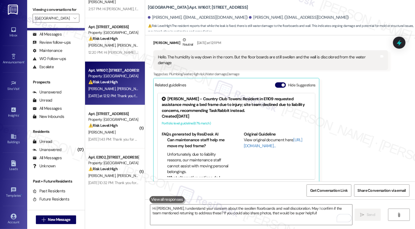
scroll to position [35, 0]
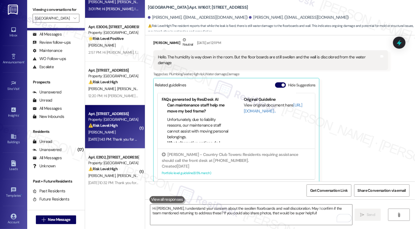
click at [115, 128] on div "⚠️ Risk Level: High The resident is inquiring about a deposit refund, which inv…" at bounding box center [113, 126] width 50 height 6
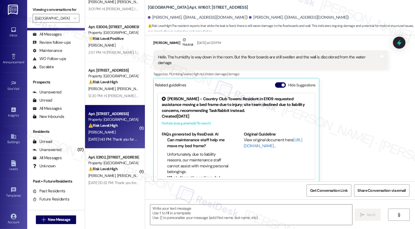
click at [115, 128] on div "⚠️ Risk Level: High The resident is inquiring about a deposit refund, which inv…" at bounding box center [113, 126] width 50 height 6
type textarea "Fetching suggested responses. Please feel free to read through the conversation…"
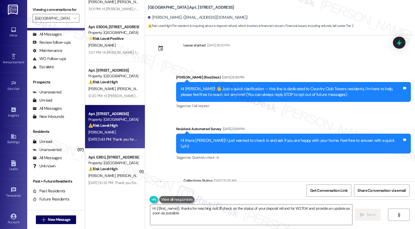
scroll to position [301, 0]
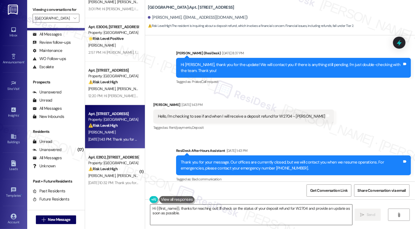
click at [188, 215] on textarea "Hi {{first_name}}, thanks for reaching out! I'll check on the status of your de…" at bounding box center [251, 215] width 202 height 20
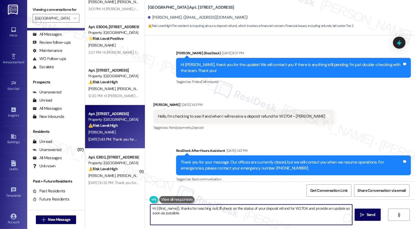
drag, startPoint x: 215, startPoint y: 207, endPoint x: 224, endPoint y: 219, distance: 14.9
click at [224, 218] on textarea "Hi {{first_name}}, thanks for reaching out! I'll check on the status of your de…" at bounding box center [251, 215] width 202 height 20
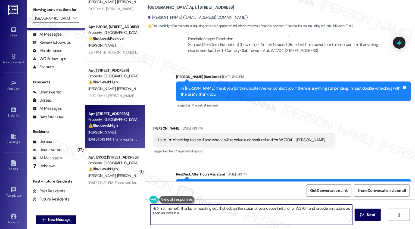
scroll to position [218, 0]
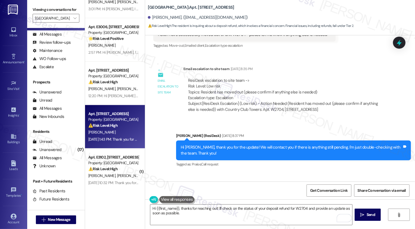
drag, startPoint x: 145, startPoint y: 7, endPoint x: 183, endPoint y: 6, distance: 37.5
click at [183, 6] on b "Country Club Towers: Apt. W2704, 1101 East Bayaud Avenue" at bounding box center [191, 8] width 86 height 6
copy b "Country Club Towers:"
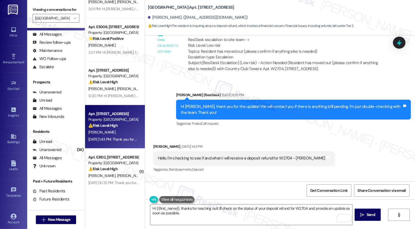
scroll to position [301, 0]
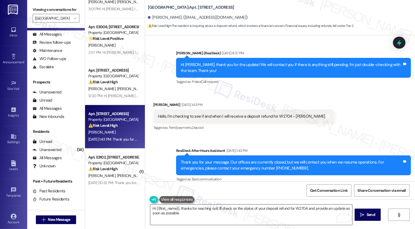
click at [186, 214] on textarea "Hi {{first_name}}, thanks for reaching out! I'll check on the status of your de…" at bounding box center [251, 215] width 202 height 20
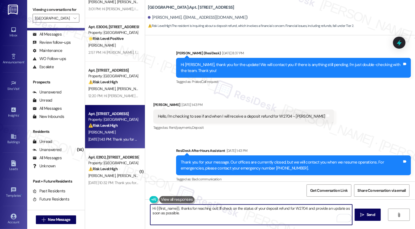
click at [194, 211] on textarea "Hi {{first_name}}, thanks for reaching out! I'll check on the status of your de…" at bounding box center [251, 215] width 202 height 20
drag, startPoint x: 215, startPoint y: 208, endPoint x: 231, endPoint y: 218, distance: 19.4
click at [231, 218] on textarea "Hi {{first_name}}, thanks for reaching out! I'll check on the status of your de…" at bounding box center [251, 215] width 202 height 20
drag, startPoint x: 216, startPoint y: 208, endPoint x: 227, endPoint y: 216, distance: 13.7
click at [227, 216] on textarea "Hi {{first_name}}, thanks for reaching out! I'll check on the status of your de…" at bounding box center [251, 215] width 202 height 20
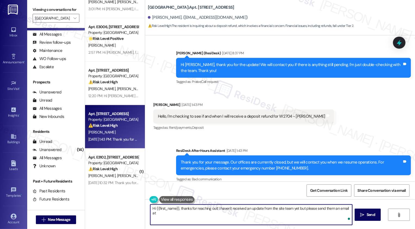
paste textarea "countryclubtowers@broerealestate.com"
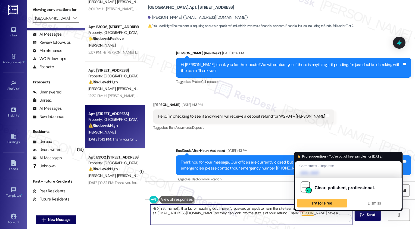
click at [304, 214] on textarea "Hi {{first_name}}, thanks for reaching out! I haven't received an update from t…" at bounding box center [251, 215] width 202 height 20
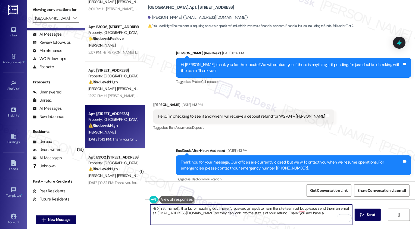
click at [324, 215] on textarea "Hi {{first_name}}, thanks for reaching out! I haven't received an update from t…" at bounding box center [251, 215] width 202 height 20
drag, startPoint x: 215, startPoint y: 208, endPoint x: 305, endPoint y: 207, distance: 90.0
click at [305, 207] on textarea "Hi {{first_name}}, thanks for reaching out! I haven't received an update from t…" at bounding box center [251, 215] width 202 height 20
click at [239, 209] on textarea "Hi {{first_name}}, thanks for reaching out! Please send them an email at countr…" at bounding box center [251, 215] width 202 height 20
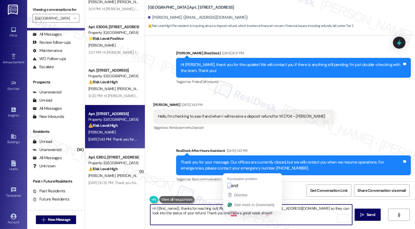
click at [232, 214] on textarea "Hi {{first_name}}, thanks for reaching out! Please send the office an email to …" at bounding box center [251, 215] width 202 height 20
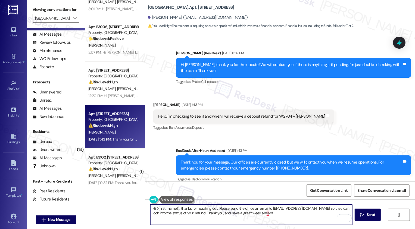
click at [265, 215] on textarea "Hi {{first_name}}, thanks for reaching out! Please send the office an email to …" at bounding box center [251, 215] width 202 height 20
click at [265, 214] on textarea "Hi {{first_name}}, thanks for reaching out! Please send the office an email to …" at bounding box center [251, 215] width 202 height 20
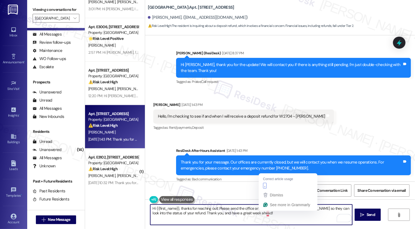
click at [265, 214] on textarea "Hi {{first_name}}, thanks for reaching out! Please send the office an email to …" at bounding box center [251, 215] width 202 height 20
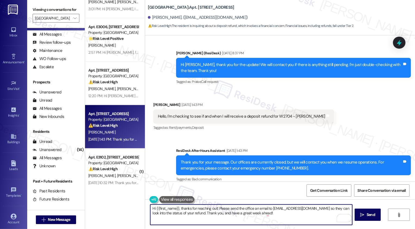
click at [219, 216] on textarea "Hi {{first_name}}, thanks for reaching out! Please send the office an email to …" at bounding box center [251, 215] width 202 height 20
click at [299, 215] on textarea "Hi {{first_name}}, thanks for reaching out! Please send the office an email to …" at bounding box center [251, 215] width 202 height 20
click at [311, 214] on textarea "Hi {{first_name}}, thanks for reaching out! Please send the office an email to …" at bounding box center [251, 215] width 202 height 20
type textarea "Hi {{first_name}}, thanks for reaching out! Please send the office an email to …"
click at [361, 215] on icon "" at bounding box center [363, 215] width 4 height 4
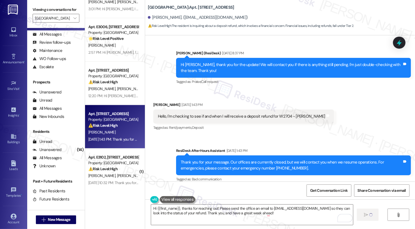
drag, startPoint x: 144, startPoint y: 9, endPoint x: 252, endPoint y: 9, distance: 107.4
click at [252, 10] on div "Country Club Towers: Apt. W2704, 1101 East Bayaud Avenue" at bounding box center [202, 7] width 109 height 7
copy b "Country Club Towers: Apt. W2704, 1101 East Bayaud Avenue"
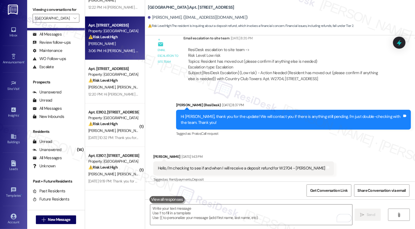
scroll to position [462, 0]
drag, startPoint x: 144, startPoint y: 6, endPoint x: 251, endPoint y: 9, distance: 106.9
click at [251, 10] on div "Country Club Towers: Apt. W2704, 1101 East Bayaud Avenue" at bounding box center [202, 7] width 109 height 7
copy b "Country Club Towers: Apt. W2704, 1101 East Bayaud Avenue"
drag, startPoint x: 148, startPoint y: 17, endPoint x: 167, endPoint y: 18, distance: 18.5
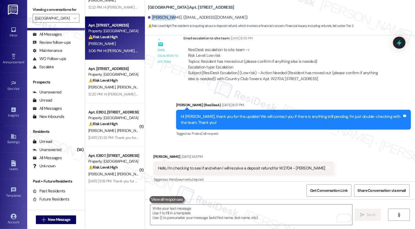
click at [167, 18] on div "Len Garcia. (lengarcia1@gmail.com)" at bounding box center [198, 18] width 100 height 6
copy div "Len Garcia"
click at [235, 133] on div "Sent via SMS Sarah (ResiDesk) Aug 27, 2025 at 8:37 PM Hi Len, thank you for the…" at bounding box center [293, 120] width 243 height 44
click at [327, 189] on span "Get Conversation Link" at bounding box center [329, 191] width 38 height 6
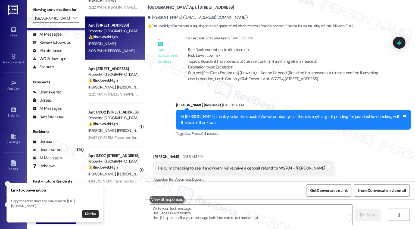
scroll to position [345, 0]
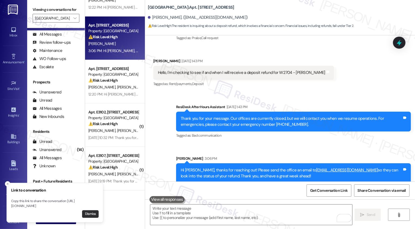
click at [94, 214] on button "Dismiss" at bounding box center [90, 215] width 17 height 8
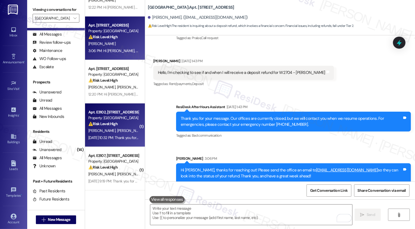
click at [123, 120] on div "Property: [GEOGRAPHIC_DATA]" at bounding box center [113, 118] width 50 height 6
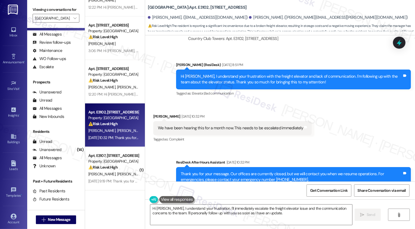
scroll to position [780, 0]
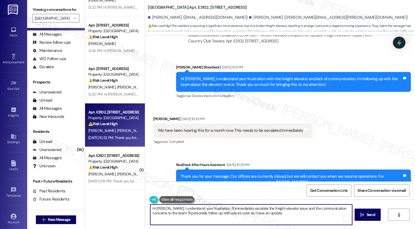
click at [137, 206] on div "( 1 ) Apt. E1807, 1101 East Bayaud Avenue Property: Country Club Towers 🌟 Risk …" at bounding box center [250, 114] width 330 height 229
click at [209, 213] on textarea "Hi Anisa, I understand your frustration. I'll immediately escalate the freight …" at bounding box center [251, 215] width 202 height 20
drag, startPoint x: 233, startPoint y: 209, endPoint x: 166, endPoint y: 209, distance: 66.9
click at [165, 210] on textarea "Hi Anisa, I understand your frustration. I'll immediately escalate the freight …" at bounding box center [251, 215] width 202 height 20
click at [223, 215] on textarea "Hi Anisa, I escalate the freight elevator issue and the communication concerns …" at bounding box center [251, 215] width 202 height 20
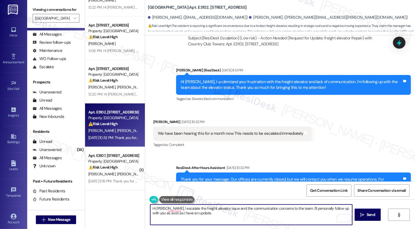
scroll to position [783, 0]
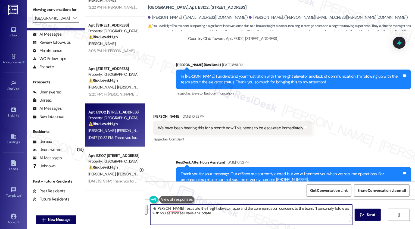
drag, startPoint x: 293, startPoint y: 209, endPoint x: 296, endPoint y: 215, distance: 7.8
click at [296, 215] on textarea "Hi Anisa, I escalate the freight elevator issue and the communication concerns …" at bounding box center [251, 215] width 202 height 20
click at [214, 215] on textarea "Hi Anisa, I have escalated the freight elevator issue and the communication con…" at bounding box center [251, 215] width 202 height 20
click at [185, 215] on textarea "Hi Anisa, I have escalated the freight elevator issue and the communication con…" at bounding box center [251, 215] width 202 height 20
type textarea "Hi Anisa, I have escalated the freight elevator issue and the communication con…"
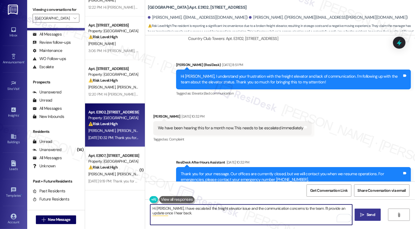
click at [358, 215] on button " Send" at bounding box center [368, 215] width 26 height 12
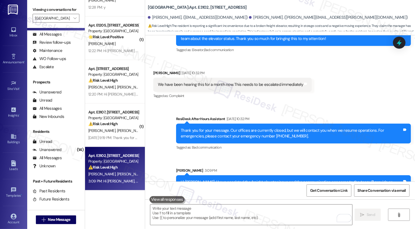
scroll to position [419, 0]
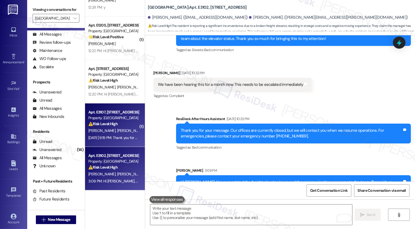
click at [116, 136] on div "Sep 19, 2025 at 9:19 PM: Thank you for your message. Our offices are currently …" at bounding box center [252, 137] width 329 height 5
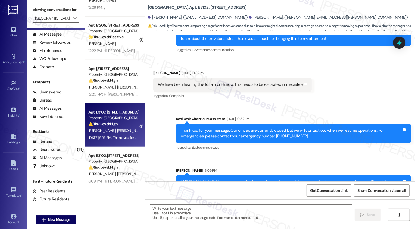
click at [116, 136] on div "Sep 19, 2025 at 9:19 PM: Thank you for your message. Our offices are currently …" at bounding box center [252, 137] width 329 height 5
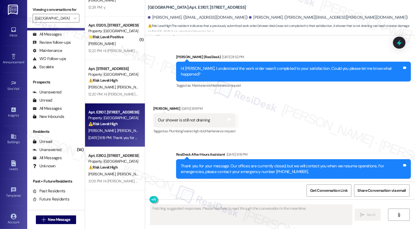
scroll to position [260, 0]
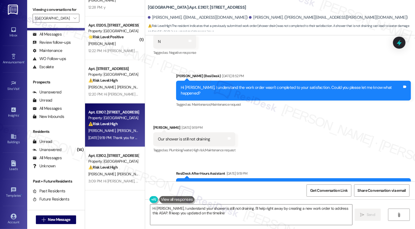
type textarea "Hi Daniel, I understand your shower is still not draining. I'll help right away…"
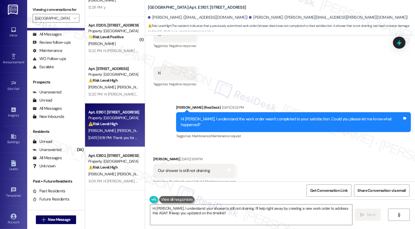
scroll to position [205, 0]
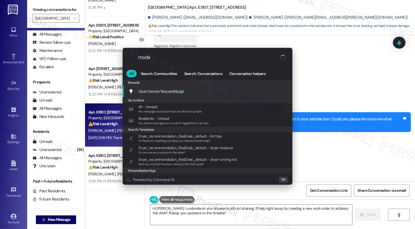
type input "modal"
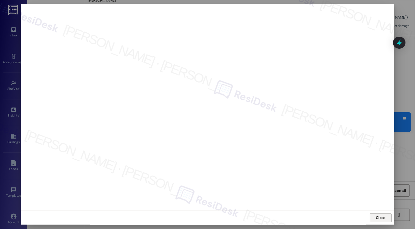
click at [382, 216] on span "Close" at bounding box center [381, 218] width 10 height 6
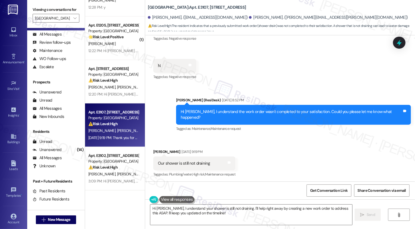
scroll to position [260, 0]
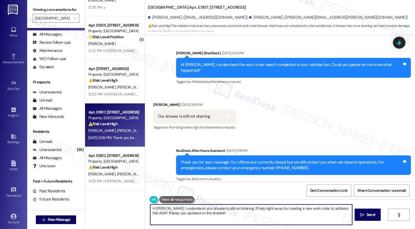
drag, startPoint x: 235, startPoint y: 205, endPoint x: 247, endPoint y: 221, distance: 19.6
click at [247, 221] on textarea "Hi Daniel, I understand your shower is still not draining. I'll help right away…" at bounding box center [251, 215] width 202 height 20
click at [238, 215] on textarea "Hi Daniel, I understand your shower is still not draining. I'll help right away…" at bounding box center [251, 215] width 202 height 20
drag, startPoint x: 235, startPoint y: 209, endPoint x: 243, endPoint y: 222, distance: 15.6
click at [243, 222] on textarea "Hi Daniel, I understand your shower is still not draining. I'll help right away…" at bounding box center [251, 215] width 202 height 20
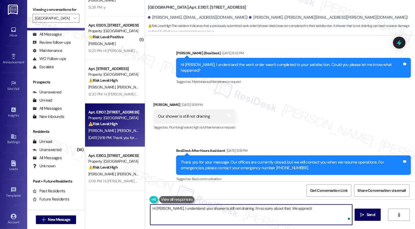
type textarea "Hi Daniel, I understand your shower is still not draining. I'm so sorry about t…"
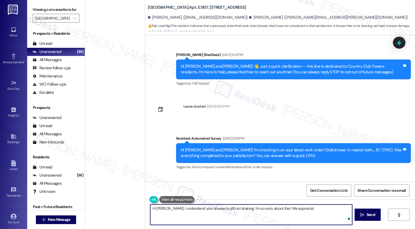
scroll to position [260, 0]
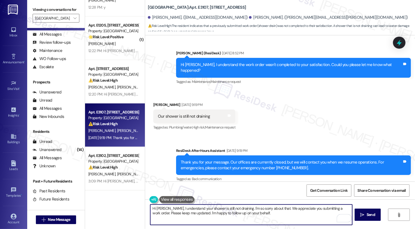
click at [271, 208] on textarea "Hi Daniel, I understand your shower is still not draining. I'm so sorry about t…" at bounding box center [251, 215] width 202 height 20
click at [275, 208] on textarea "Hi Daniel, I understand your shower is still not draining. I'm so sorry about t…" at bounding box center [251, 215] width 202 height 20
click at [321, 208] on textarea "Hi Daniel, I understand your shower is still not draining. I'm so sorry about t…" at bounding box center [251, 215] width 202 height 20
click at [198, 213] on textarea "Hi Daniel, I understand your shower is still not draining. I'm so sorry about t…" at bounding box center [251, 215] width 202 height 20
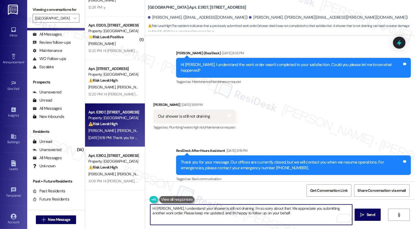
click at [273, 214] on textarea "Hi Daniel, I understand your shower is still not draining. I'm so sorry about t…" at bounding box center [251, 215] width 202 height 20
type textarea "Hi Daniel, I understand your shower is still not draining. I'm so sorry about t…"
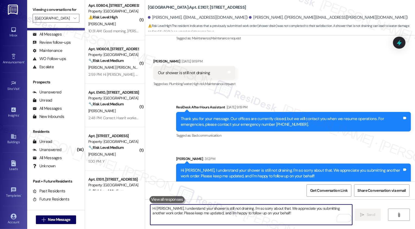
scroll to position [0, 0]
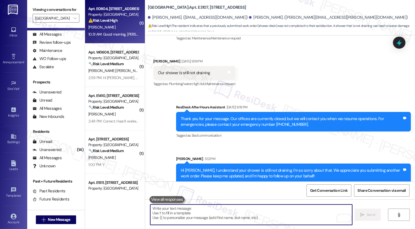
click at [109, 33] on div "10:31 AM: Good morning, Sarah When you have time, I would like to discuss a few…" at bounding box center [232, 34] width 288 height 5
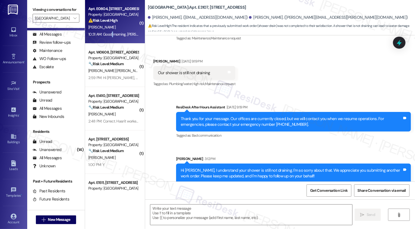
click at [109, 33] on div "10:31 AM: Good morning, Sarah When you have time, I would like to discuss a few…" at bounding box center [232, 34] width 288 height 5
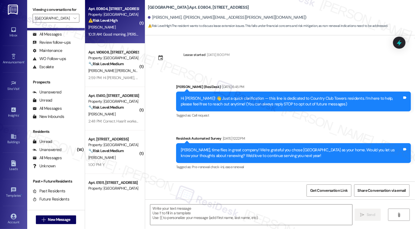
click at [112, 34] on div "10:31 AM: Good morning, Sarah When you have time, I would like to discuss a few…" at bounding box center [232, 34] width 288 height 5
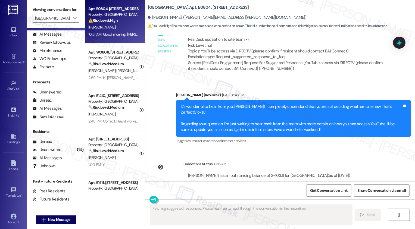
scroll to position [215, 0]
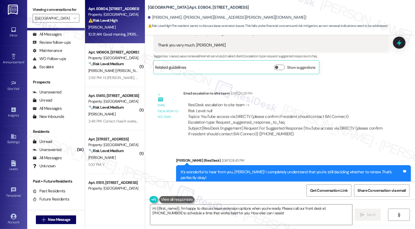
type textarea "Hi {{first_name}}, I'm happy to discuss lease extension options when you're rea…"
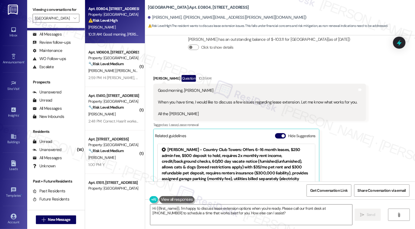
scroll to position [418, 0]
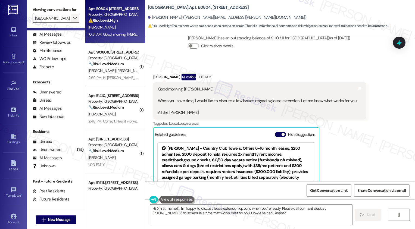
click at [74, 23] on span "" at bounding box center [74, 18] width 5 height 9
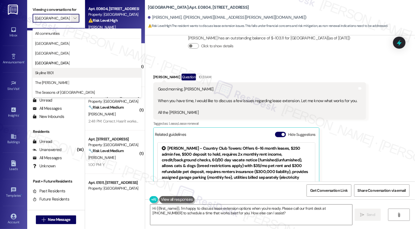
click at [58, 73] on span "Skyline 1801" at bounding box center [87, 72] width 104 height 5
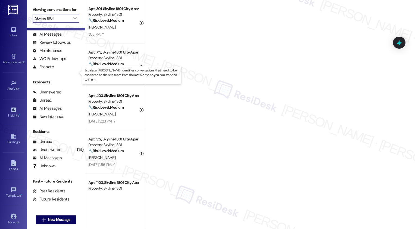
type input "Skyline 1801"
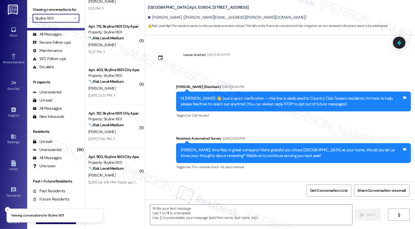
scroll to position [38, 0]
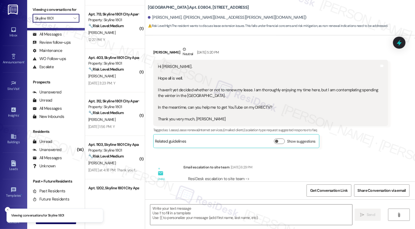
click at [116, 76] on div "M. Adhikary" at bounding box center [113, 76] width 51 height 7
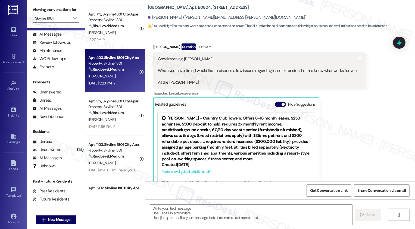
scroll to position [468, 0]
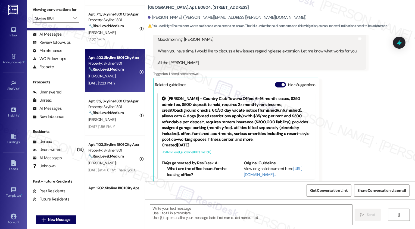
click at [116, 76] on div "M. Adhikary" at bounding box center [113, 76] width 51 height 7
type textarea "Fetching suggested responses. Please feel free to read through the conversation…"
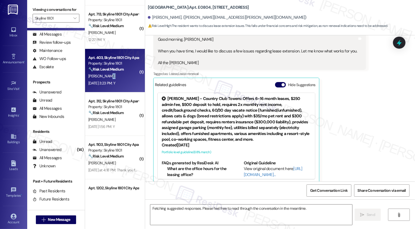
click at [116, 76] on div "M. Adhikary" at bounding box center [113, 76] width 51 height 7
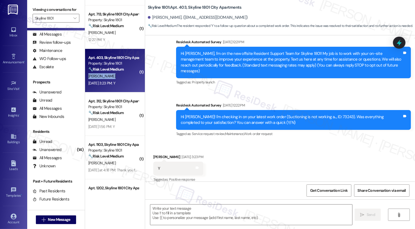
scroll to position [45, 0]
type textarea "Fetching suggested responses. Please feel free to read through the conversation…"
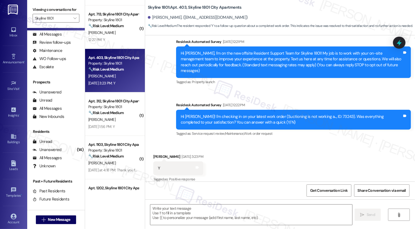
scroll to position [0, 0]
click at [212, 214] on textarea at bounding box center [251, 215] width 202 height 20
click at [193, 211] on textarea at bounding box center [251, 215] width 202 height 20
click at [182, 211] on textarea at bounding box center [251, 215] width 202 height 20
paste textarea "NOT_ALLOWED"
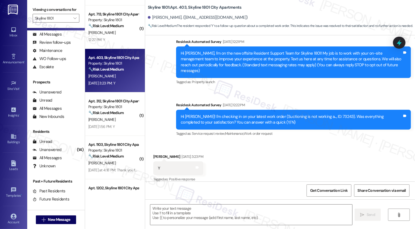
type textarea "NOT_ALLOWED"
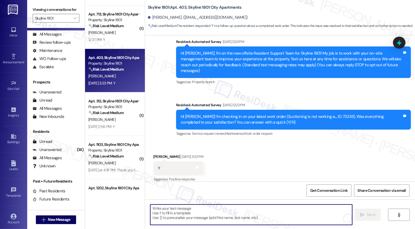
paste textarea "https://www.theresidesk.com/text/insights-conversations/1425230/share-conversat…"
type textarea "https://www.theresidesk.com/text/insights-conversations/1425230/share-conversat…"
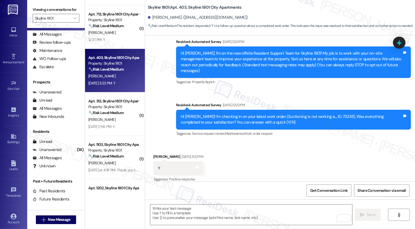
paste textarea "It's a pleasure to meet you, {{first_name}}! Thank you for confirming your work…"
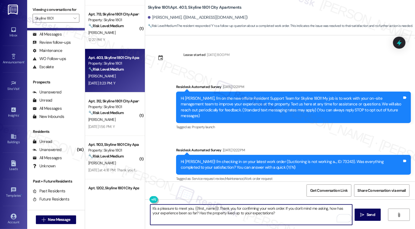
scroll to position [45, 0]
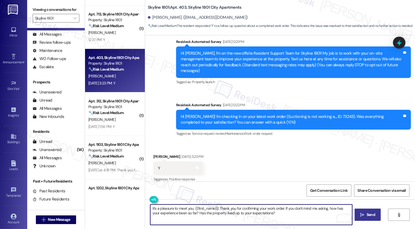
type textarea "It's a pleasure to meet you, {{first_name}}! Thank you for confirming your work…"
click at [368, 214] on span "Send" at bounding box center [371, 215] width 8 height 6
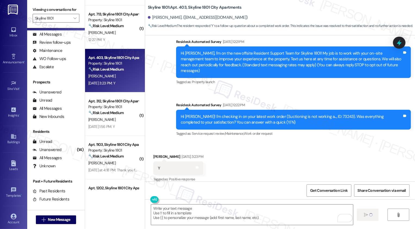
scroll to position [45, 0]
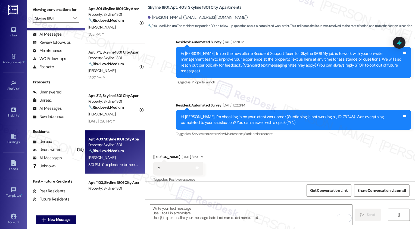
click at [115, 44] on div "Apt. 713, Skyline 1801 City Apartments Property: Skyline 1801 🔧 Risk Level: Med…" at bounding box center [115, 66] width 60 height 44
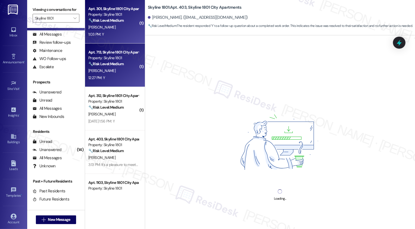
click at [113, 39] on div "Apt. 301, Skyline 1801 City Apartments Property: Skyline 1801 🔧 Risk Level: Med…" at bounding box center [115, 22] width 60 height 44
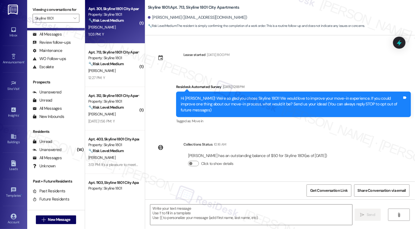
scroll to position [0, 0]
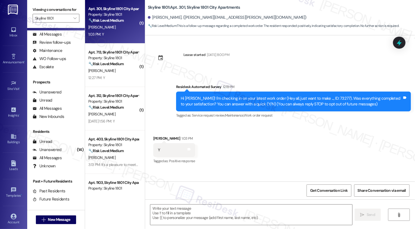
click at [113, 39] on div "Apt. 301, Skyline 1801 City Apartments Property: Skyline 1801 🔧 Risk Level: Med…" at bounding box center [115, 22] width 60 height 44
type textarea "Fetching suggested responses. Please feel free to read through the conversation…"
click at [172, 213] on textarea at bounding box center [251, 215] width 202 height 20
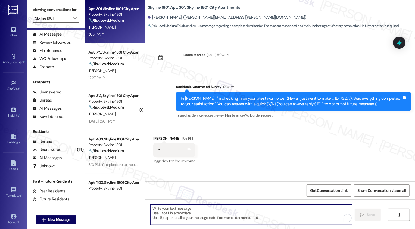
paste textarea "It's a pleasure to meet you, {{first_name}}! Thank you for confirming your work…"
type textarea "It's a pleasure to meet you, {{first_name}}! Thank you for confirming your work…"
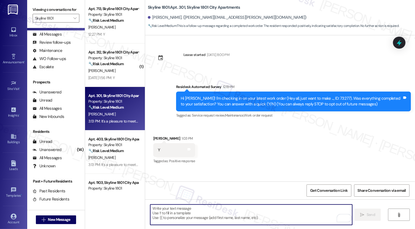
scroll to position [31, 0]
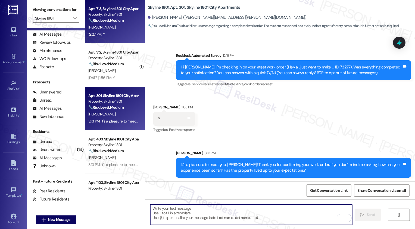
click at [102, 36] on div "12:27 PM: Y 12:27 PM: Y" at bounding box center [113, 34] width 51 height 7
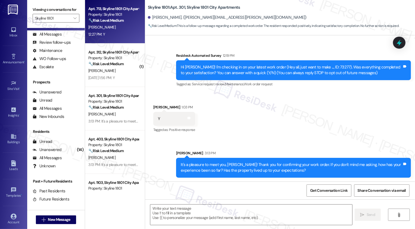
type textarea "Fetching suggested responses. Please feel free to read through the conversation…"
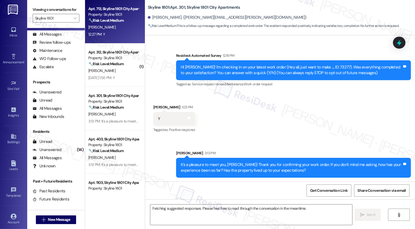
click at [102, 36] on div "12:27 PM: Y 12:27 PM: Y" at bounding box center [113, 34] width 51 height 7
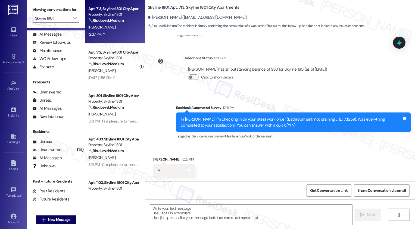
type textarea "Fetching suggested responses. Please feel free to read through the conversation…"
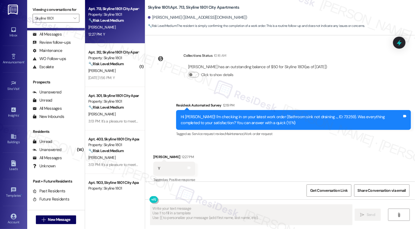
scroll to position [0, 0]
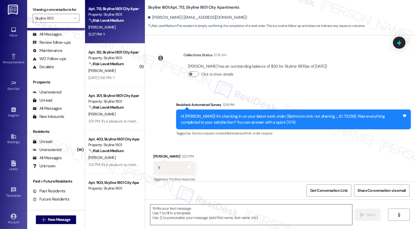
click at [181, 208] on textarea at bounding box center [251, 215] width 202 height 20
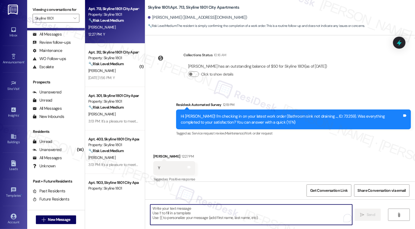
paste textarea "It's a pleasure to meet you, {{first_name}}! Thank you for confirming your work…"
type textarea "It's a pleasure to meet you, {{first_name}}! Thank you for confirming your work…"
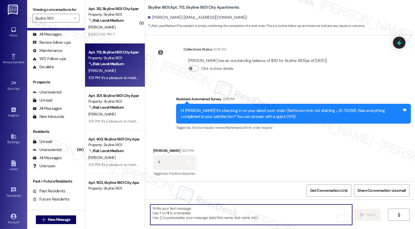
scroll to position [133, 0]
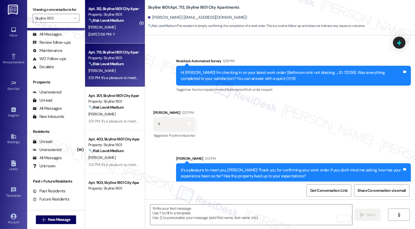
click at [115, 35] on div "Sep 18, 2025 at 1:56 PM: Y Sep 18, 2025 at 1:56 PM: Y" at bounding box center [101, 34] width 26 height 5
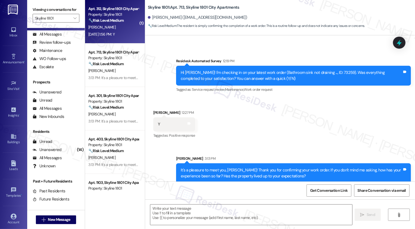
click at [115, 35] on div "Sep 18, 2025 at 1:56 PM: Y Sep 18, 2025 at 1:56 PM: Y" at bounding box center [101, 34] width 26 height 5
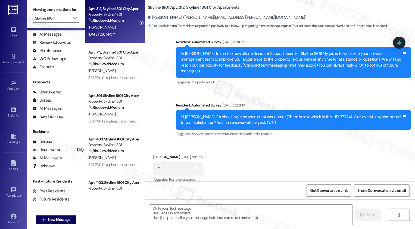
type textarea "Fetching suggested responses. Please feel free to read through the conversation…"
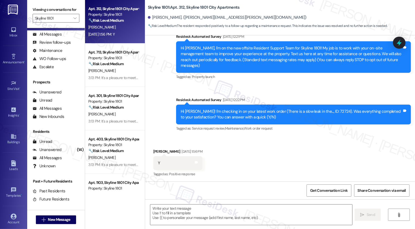
scroll to position [95, 0]
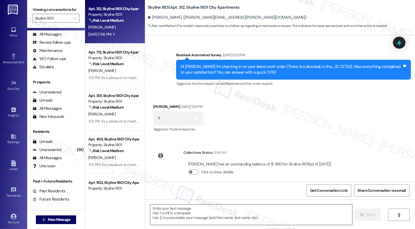
click at [186, 214] on textarea at bounding box center [251, 215] width 202 height 20
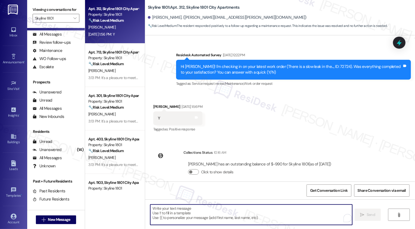
paste textarea "It's a pleasure to meet you, {{first_name}}! Thank you for confirming your work…"
type textarea "It's a pleasure to meet you, {{first_name}}! Thank you for confirming your work…"
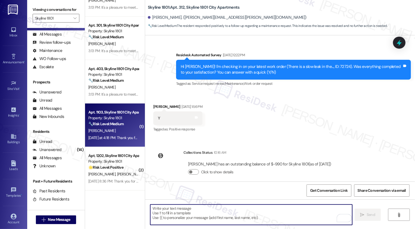
scroll to position [138, 0]
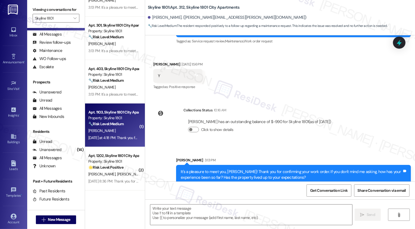
click at [118, 131] on div "F. Bollerman" at bounding box center [113, 131] width 51 height 7
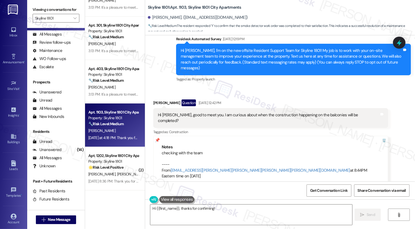
scroll to position [44, 0]
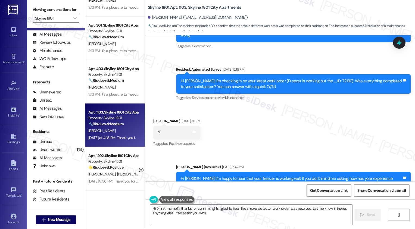
type textarea "Hi {{first_name}}, thanks for confirming! I'm glad to hear the smoke detector w…"
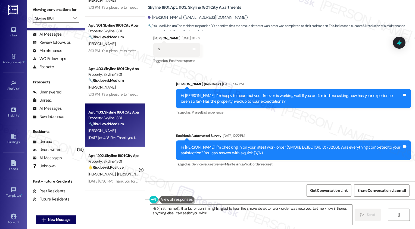
scroll to position [405, 0]
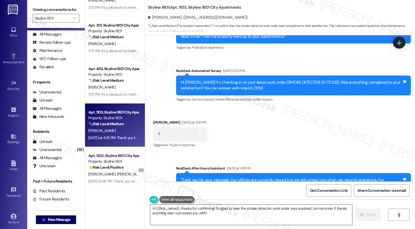
click at [272, 215] on textarea "Hi {{first_name}}, thanks for confirming! I'm glad to hear the smoke detector w…" at bounding box center [251, 215] width 202 height 20
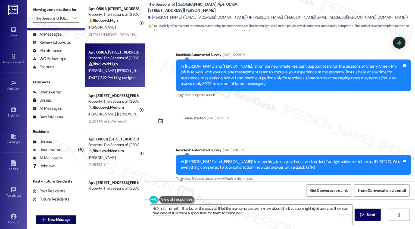
scroll to position [101, 0]
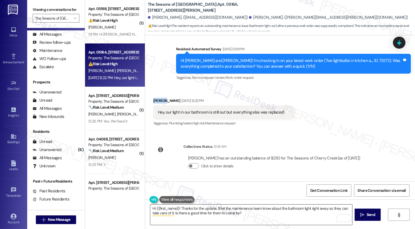
click at [166, 208] on textarea "Hi {{first_name}}! Thanks for the update. I'll let the maintenance team know ab…" at bounding box center [251, 215] width 202 height 20
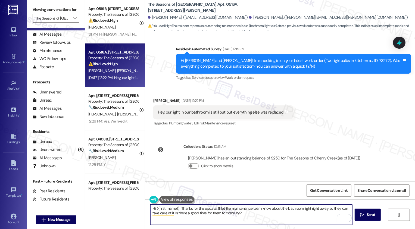
click at [166, 208] on textarea "Hi {{first_name}}! Thanks for the update. I'll let the maintenance team know ab…" at bounding box center [251, 215] width 202 height 20
paste textarea "[PERSON_NAME]"
drag, startPoint x: 258, startPoint y: 209, endPoint x: 307, endPoint y: 220, distance: 50.3
click at [307, 221] on textarea "Hi [PERSON_NAME], I hope you had a wonderful weekend! Thanks for the update. I'…" at bounding box center [251, 215] width 202 height 20
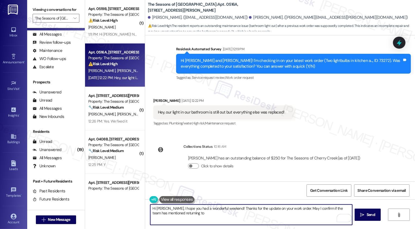
click at [243, 214] on textarea "Hi [PERSON_NAME], I hope you had a wonderful weekend! Thanks for the update on …" at bounding box center [251, 215] width 202 height 20
click at [236, 216] on textarea "Hi [PERSON_NAME], I hope you had a wonderful weekend! Thanks for the update on …" at bounding box center [251, 215] width 202 height 20
click at [235, 213] on textarea "Hi [PERSON_NAME], I hope you had a wonderful weekend! Thanks for the update on …" at bounding box center [251, 215] width 202 height 20
type textarea "Hi [PERSON_NAME], I hope you had a wonderful weekend! Thanks for the update on …"
click at [363, 214] on icon "" at bounding box center [363, 215] width 4 height 4
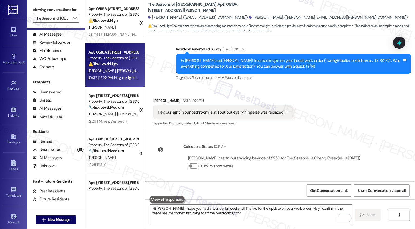
scroll to position [51, 0]
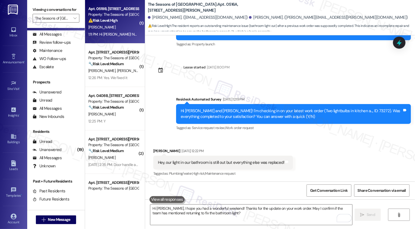
click at [119, 33] on div "1:11 PM: Hi [PERSON_NAME]! No-I spoke to [PERSON_NAME][DATE] night and he said …" at bounding box center [327, 34] width 478 height 5
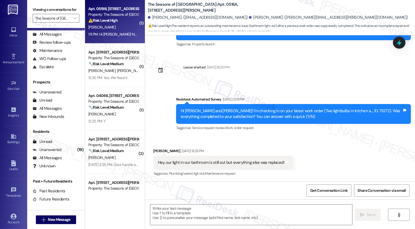
click at [119, 33] on div "1:11 PM: Hi [PERSON_NAME]! No-I spoke to [PERSON_NAME][DATE] night and he said …" at bounding box center [327, 34] width 478 height 5
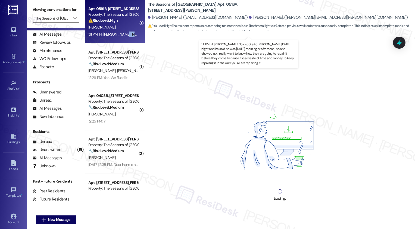
click at [119, 33] on div "1:11 PM: Hi [PERSON_NAME]! No-I spoke to [PERSON_NAME][DATE] night and he said …" at bounding box center [327, 34] width 478 height 5
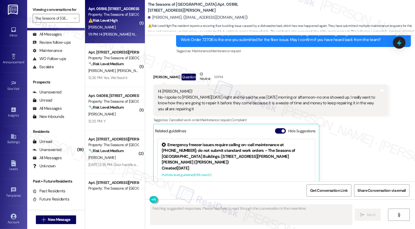
scroll to position [2339, 0]
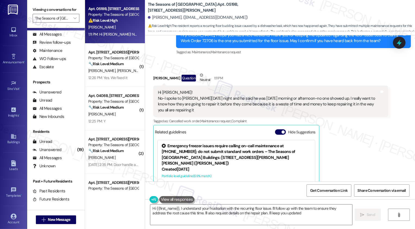
type textarea "Hi {{first_name}}, I understand your frustration with the recurring floor issue…"
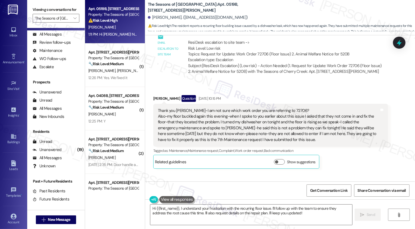
scroll to position [2123, 0]
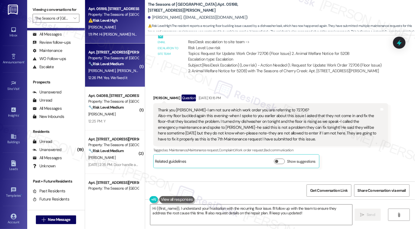
click at [99, 71] on span "[PERSON_NAME]" at bounding box center [102, 70] width 29 height 5
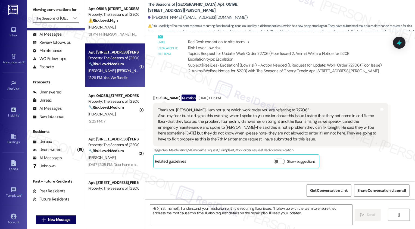
click at [99, 71] on span "[PERSON_NAME]" at bounding box center [102, 70] width 29 height 5
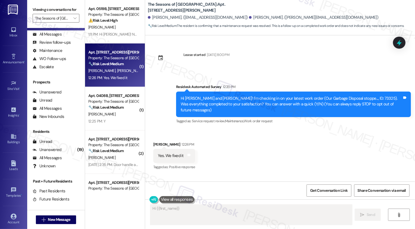
scroll to position [0, 0]
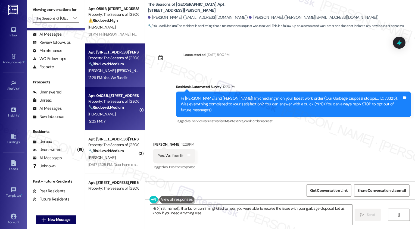
type textarea "Hi {{first_name}}, thanks for confirming! Glad to hear you were able to resolve…"
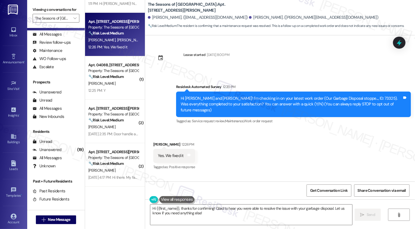
click at [122, 133] on div "[DATE] 2:35 PM: Door handle and light still not functional [DATE] 2:35 PM: Door…" at bounding box center [131, 134] width 87 height 5
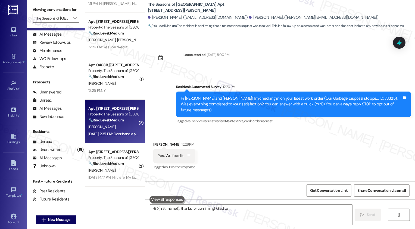
click at [122, 133] on div "[DATE] 2:35 PM: Door handle and light still not functional [DATE] 2:35 PM: Door…" at bounding box center [131, 134] width 87 height 5
type textarea "Hi {{first_name}}, thanks for confirming! Glad to hear you were able to resolve…"
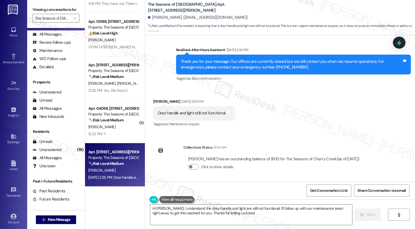
scroll to position [135, 0]
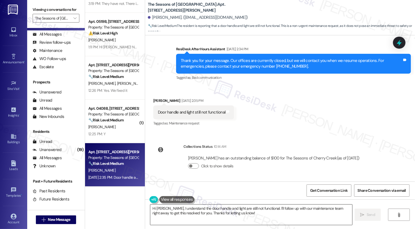
drag, startPoint x: 258, startPoint y: 208, endPoint x: 273, endPoint y: 218, distance: 17.7
click at [274, 218] on textarea "Hi [PERSON_NAME], I understand the door handle and light are still not function…" at bounding box center [251, 215] width 202 height 20
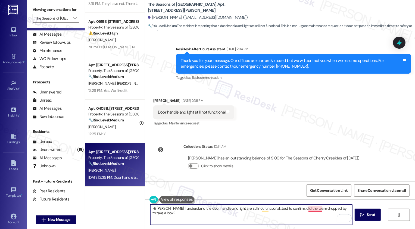
click at [313, 211] on textarea "Hi [PERSON_NAME], I understand the door handle and light are still not function…" at bounding box center [251, 215] width 202 height 20
click at [338, 218] on div "Rewrite with Grammarly" at bounding box center [341, 218] width 6 height 6
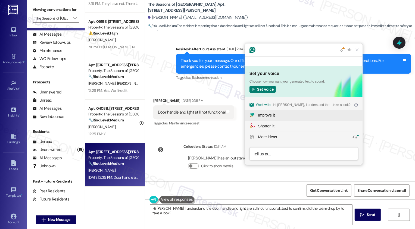
scroll to position [0, 0]
click at [267, 113] on div "Improve it" at bounding box center [266, 116] width 17 height 6
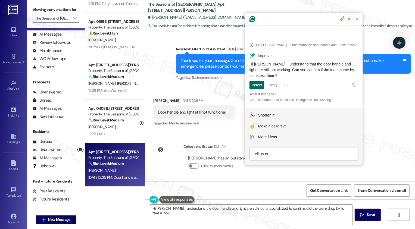
click at [259, 87] on div "Insert" at bounding box center [257, 85] width 10 height 9
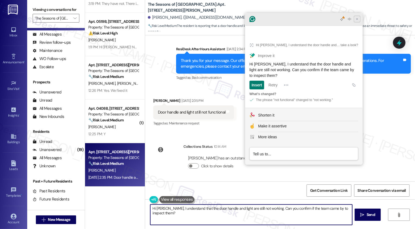
type textarea "Hi [PERSON_NAME], I understand that the door handle and light are still not wor…"
click at [358, 20] on icon "Close Grammarly Assistant" at bounding box center [357, 19] width 2 height 2
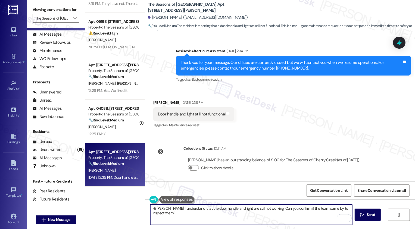
scroll to position [135, 0]
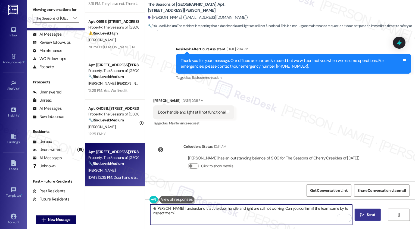
click at [367, 215] on span "Send" at bounding box center [371, 215] width 8 height 6
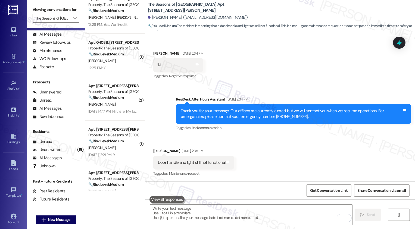
scroll to position [109, 0]
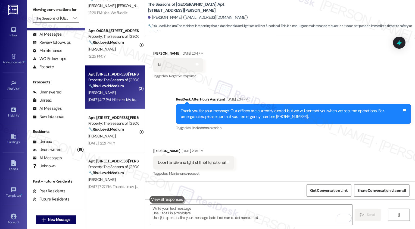
click at [121, 104] on div "Apt. 0315A, [STREET_ADDRESS][PERSON_NAME] Property: The Seasons of Cherry Creek…" at bounding box center [115, 88] width 60 height 44
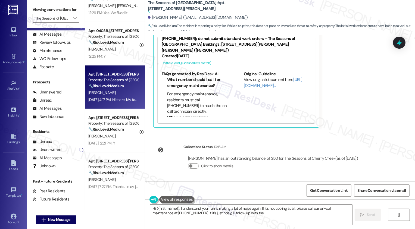
scroll to position [693, 0]
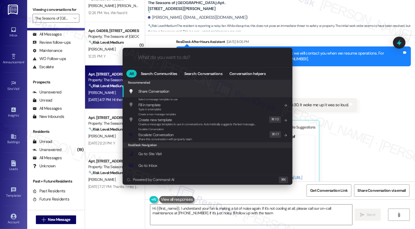
type textarea "Hi {{first_name}}, I understand your fan is making a lot of noise again. If it'…"
type input "modal"
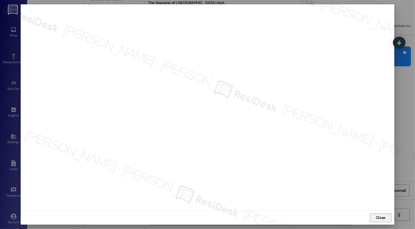
click at [380, 218] on span "Close" at bounding box center [381, 218] width 10 height 6
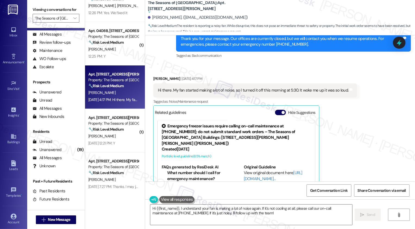
scroll to position [707, 0]
click at [199, 212] on textarea "Hi {{first_name}}, I understand your fan is making a lot of noise again. If it'…" at bounding box center [251, 215] width 202 height 20
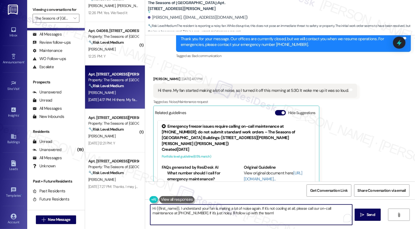
click at [190, 213] on textarea "Hi {{first_name}}, I understand your fan is making a lot of noise again. If it'…" at bounding box center [251, 215] width 202 height 20
click at [177, 209] on textarea "Hi {{first_name}}, I understand your fan is making a lot of noise again. If it'…" at bounding box center [251, 215] width 202 height 20
click at [155, 81] on div "[PERSON_NAME] [DATE] 4:17 PM" at bounding box center [255, 80] width 204 height 8
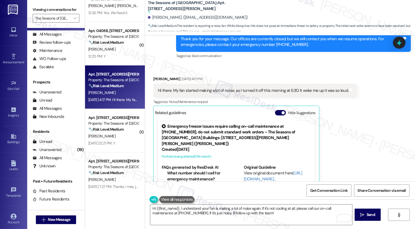
click at [155, 81] on div "[PERSON_NAME] [DATE] 4:17 PM" at bounding box center [255, 80] width 204 height 8
click at [199, 214] on textarea "Hi {{first_name}}, I understand your fan is making a lot of noise again. If it'…" at bounding box center [251, 215] width 202 height 20
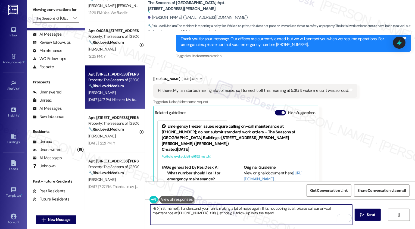
click at [256, 214] on textarea "Hi {{first_name}}, I understand your fan is making a lot of noise again. If it'…" at bounding box center [251, 215] width 202 height 20
drag, startPoint x: 258, startPoint y: 208, endPoint x: 267, endPoint y: 216, distance: 12.3
click at [267, 217] on textarea "Hi {{first_name}}, I understand your fan is making a lot of noise again. If it'…" at bounding box center [251, 215] width 202 height 20
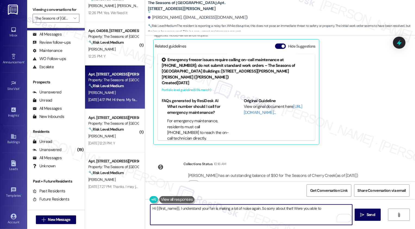
scroll to position [791, 0]
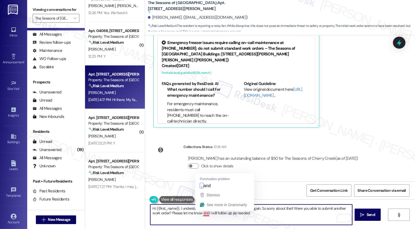
click at [203, 214] on textarea "Hi {{first_name}}, I understand your fan is making a lot of noise again. So sor…" at bounding box center [251, 215] width 202 height 20
drag, startPoint x: 208, startPoint y: 214, endPoint x: 291, endPoint y: 217, distance: 83.6
click at [291, 218] on textarea "Hi {{first_name}}, I understand your fan is making a lot of noise again. So sor…" at bounding box center [251, 215] width 202 height 20
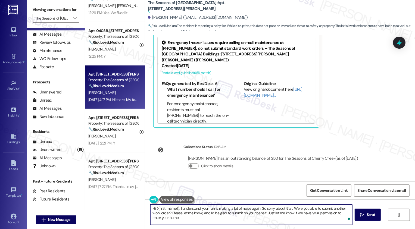
type textarea "Hi {{first_name}}, I understand your fan is making a lot of noise again. So sor…"
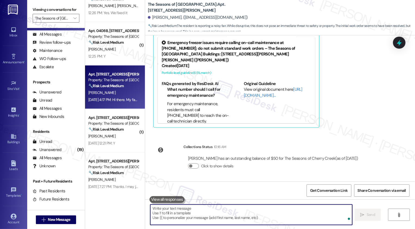
scroll to position [741, 0]
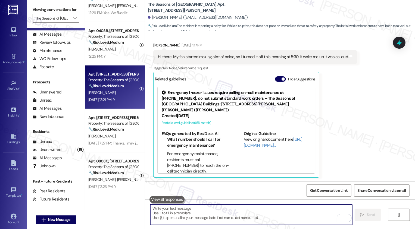
click at [106, 91] on div "[PERSON_NAME]" at bounding box center [113, 92] width 51 height 7
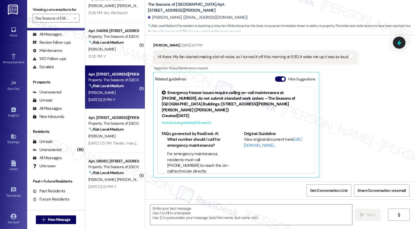
click at [106, 91] on div "[PERSON_NAME]" at bounding box center [113, 92] width 51 height 7
type textarea "Fetching suggested responses. Please feel free to read through the conversation…"
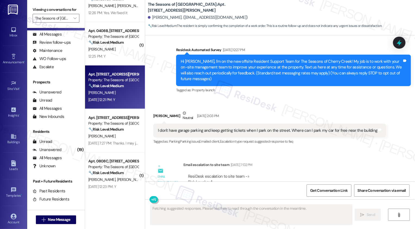
scroll to position [68, 0]
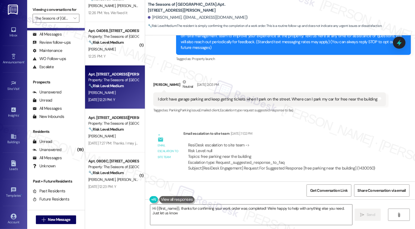
type textarea "Hi {{first_name}}, thanks for confirming your work order was completed! We're h…"
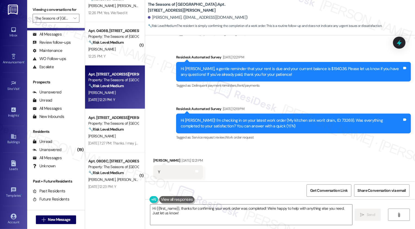
scroll to position [414, 0]
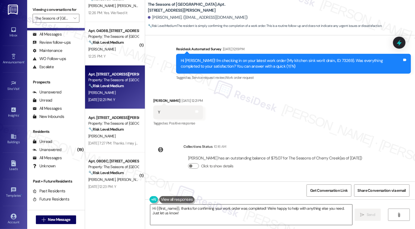
click at [202, 224] on textarea "Hi {{first_name}}, thanks for confirming your work order was completed! We're h…" at bounding box center [251, 215] width 202 height 20
click at [190, 219] on textarea "Hi {{first_name}}, thanks for confirming your work order was completed! We're h…" at bounding box center [251, 215] width 202 height 20
click at [172, 214] on textarea "Hi {{first_name}}, thanks for confirming your work order was completed! We're h…" at bounding box center [251, 215] width 202 height 20
click at [163, 211] on textarea "Hi {{first_name}}, thanks for confirming your work order was completed! We're h…" at bounding box center [251, 215] width 202 height 20
click at [156, 213] on textarea "Hi {{first_name}}, thanks for confirming your work order was completed! We're h…" at bounding box center [251, 215] width 202 height 20
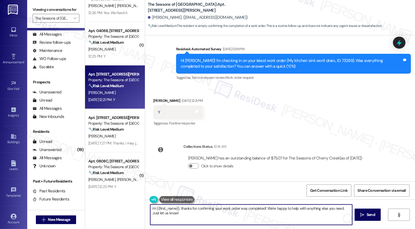
click at [167, 214] on textarea "Hi {{first_name}}, thanks for confirming your work order was completed! We're h…" at bounding box center [251, 215] width 202 height 20
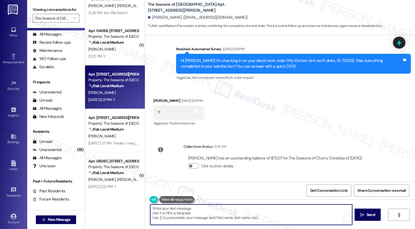
paste textarea "Thank you for confirming your work order. If you don't mind me asking, how has …"
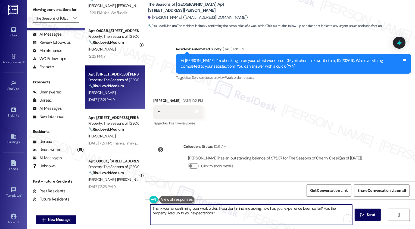
click at [215, 207] on textarea "Thank you for confirming your work order. If you don't mind me asking, how has …" at bounding box center [251, 215] width 202 height 20
type textarea "Thank you for confirming your work order, [PERSON_NAME]. If you don't mind me a…"
click at [211, 209] on textarea "Thank you for confirming your work order, [PERSON_NAME]. If you don't mind me a…" at bounding box center [251, 215] width 202 height 20
click at [215, 213] on textarea "Thank you for confirming your work order, [PERSON_NAME]. If you don't mind me a…" at bounding box center [251, 215] width 202 height 20
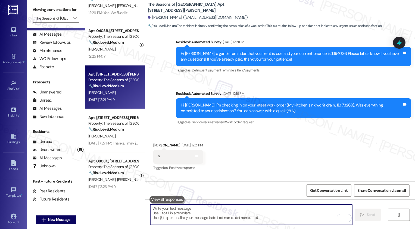
scroll to position [458, 0]
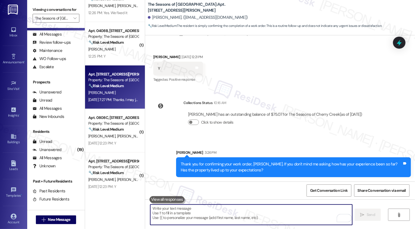
click at [102, 91] on div "L. Noe" at bounding box center [113, 92] width 51 height 7
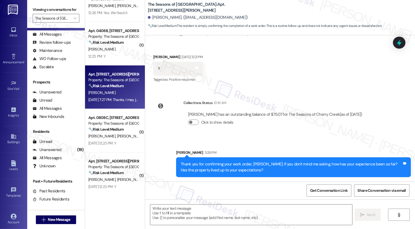
click at [102, 91] on div "L. Noe" at bounding box center [113, 92] width 51 height 7
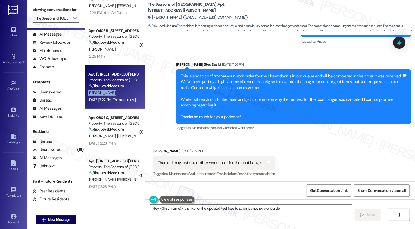
scroll to position [707, 0]
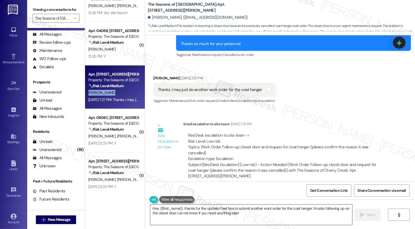
click at [185, 210] on textarea "Hey {{first_name}}, thanks for the update! Feel free to submit another work ord…" at bounding box center [251, 215] width 202 height 20
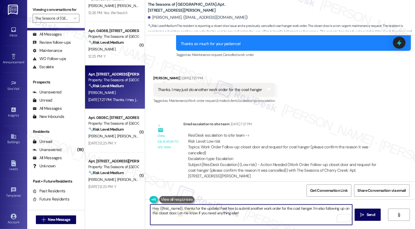
click at [304, 213] on textarea "Hey {{first_name}}, thanks for the update! Feel free to submit another work ord…" at bounding box center [251, 215] width 202 height 20
click at [274, 210] on textarea "I hope you had a wonderful weekend, Levi! I've followed up on the coat hanger a…" at bounding box center [251, 215] width 202 height 20
type textarea "I hope you had a wonderful weekend, Levi! I've followed up on the coat hanger, …"
click at [369, 217] on span "Send" at bounding box center [371, 215] width 8 height 6
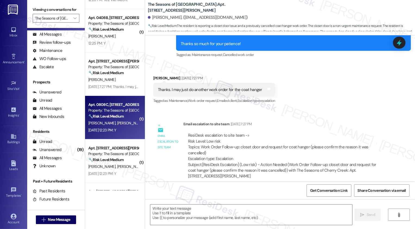
scroll to position [634, 0]
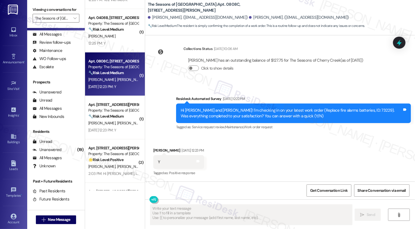
type textarea "Fetching suggested responses. Please feel free to read through the conversation…"
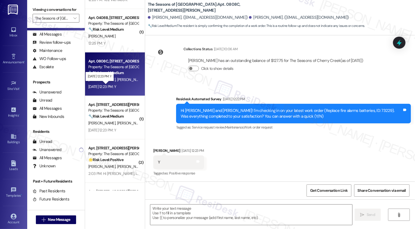
click at [103, 87] on div "Sep 18, 2025 at 12:23 PM: Y Sep 18, 2025 at 12:23 PM: Y" at bounding box center [102, 86] width 28 height 5
click at [214, 213] on textarea at bounding box center [251, 215] width 202 height 20
click at [150, 211] on textarea at bounding box center [251, 215] width 202 height 20
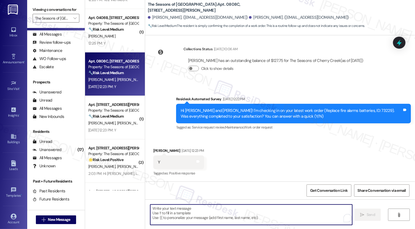
paste textarea "It's a pleasure to meet you, {{first_name}}! Thank you for confirming your work…"
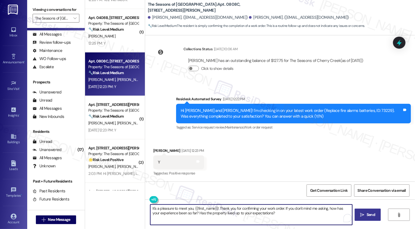
click at [211, 208] on textarea "It's a pleasure to meet you, {{first_name}}! Thank you for confirming your work…" at bounding box center [251, 215] width 202 height 20
type textarea "It's a pleasure to meet you, Matthew! Thank you for confirming your work order.…"
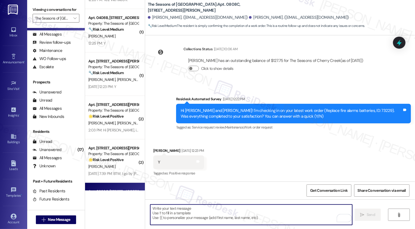
scroll to position [145, 0]
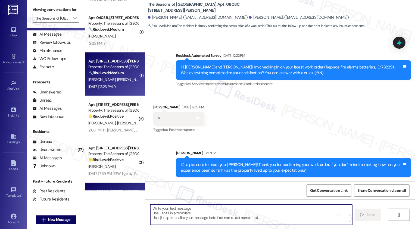
click at [117, 80] on span "[PERSON_NAME]" at bounding box center [130, 79] width 27 height 5
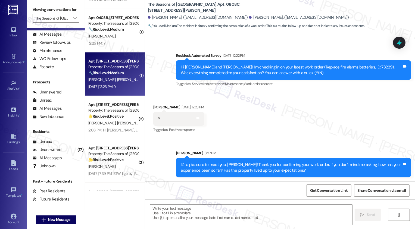
click at [117, 80] on span "[PERSON_NAME]" at bounding box center [130, 79] width 27 height 5
type textarea "Fetching suggested responses. Please feel free to read through the conversation…"
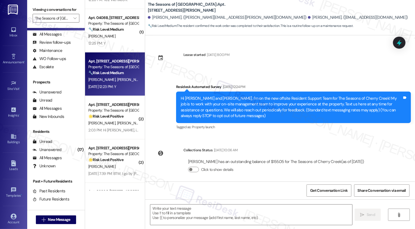
scroll to position [18, 0]
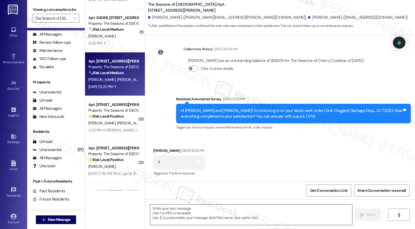
click at [180, 216] on textarea at bounding box center [251, 215] width 202 height 20
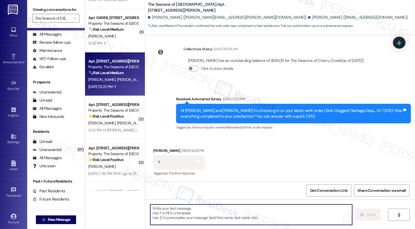
paste textarea "It's a pleasure to meet you, {{first_name}}! Thank you for confirming your work…"
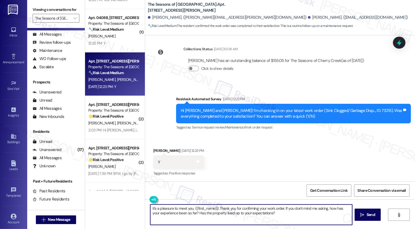
click at [205, 207] on textarea "It's a pleasure to meet you, {{first_name}}! Thank you for confirming your work…" at bounding box center [251, 215] width 202 height 20
type textarea "It's a pleasure to meet you, [PERSON_NAME]! Thank you for confirming your work …"
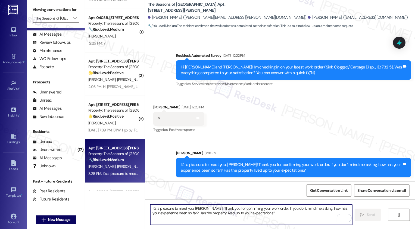
scroll to position [0, 0]
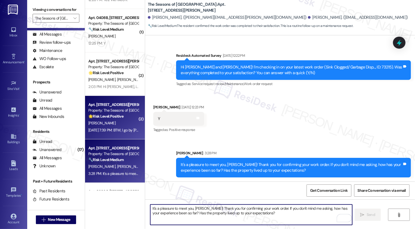
click at [108, 119] on strong "🌟 Risk Level: Positive" at bounding box center [105, 116] width 35 height 5
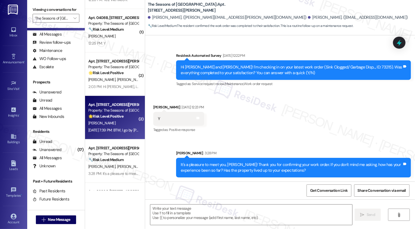
click at [108, 119] on strong "🌟 Risk Level: Positive" at bounding box center [105, 116] width 35 height 5
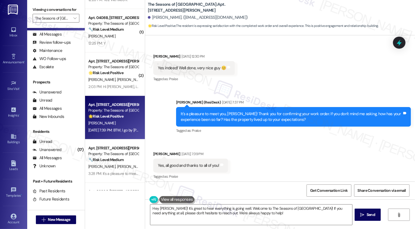
scroll to position [229, 0]
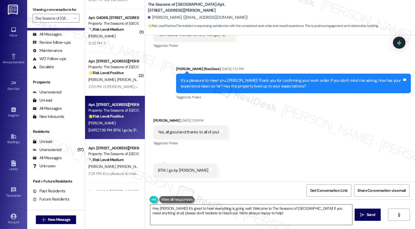
click at [219, 208] on textarea "Hey [PERSON_NAME]! It's great to hear everything is going well. Welcome to The …" at bounding box center [251, 215] width 202 height 20
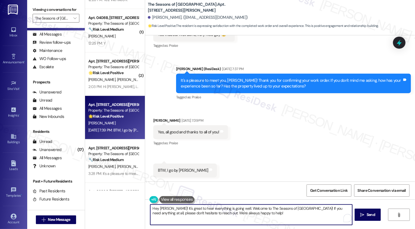
click at [255, 210] on textarea "Hey [PERSON_NAME]! It's great to hear everything is going well. Welcome to The …" at bounding box center [251, 215] width 202 height 20
drag, startPoint x: 230, startPoint y: 208, endPoint x: 296, endPoint y: 207, distance: 66.4
click at [297, 208] on textarea "Hey [PERSON_NAME]! It's great to hear everything is going well. Welcome to The …" at bounding box center [251, 215] width 202 height 20
type textarea "Hey [PERSON_NAME]! It's great to hear everything is going well. If you need any…"
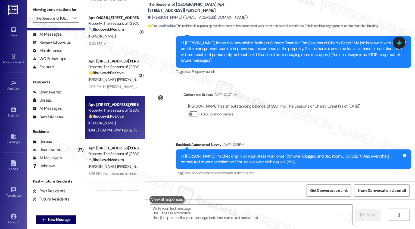
scroll to position [273, 0]
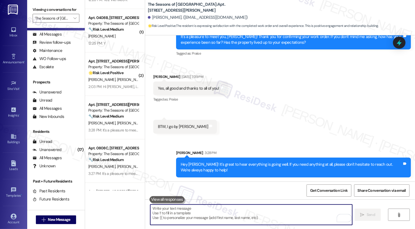
click at [202, 210] on textarea "To enrich screen reader interactions, please activate Accessibility in Grammarl…" at bounding box center [251, 215] width 202 height 20
paste textarea "If you haven't had a chance to leave us a review on Google yet, we would be so …"
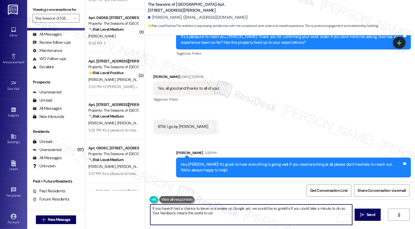
click at [157, 209] on textarea "If you haven't had a chance to leave us a review on Google yet, we would be so …" at bounding box center [251, 215] width 202 height 20
click at [221, 213] on textarea "If you also haven't had a chance to leave us a review on Google yet, we would b…" at bounding box center [251, 215] width 202 height 20
type textarea "If you also haven't had a chance to leave us a review on Google yet, we would b…"
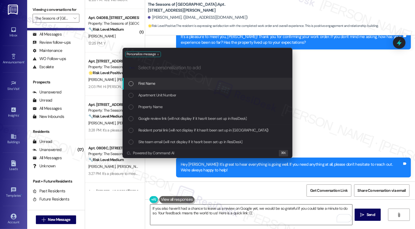
type input "g"
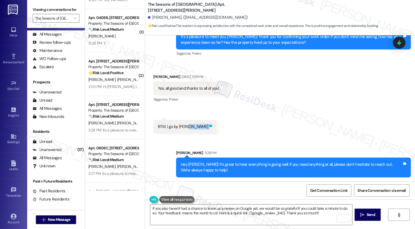
drag, startPoint x: 185, startPoint y: 126, endPoint x: 190, endPoint y: 126, distance: 4.6
click at [190, 126] on div "BTW, I go by [PERSON_NAME] 😊 Tags and notes" at bounding box center [185, 127] width 64 height 14
copy div "😊 Tags and notes Sent via SMS"
click at [318, 215] on textarea "If you also haven't had a chance to leave us a review on Google yet, we would b…" at bounding box center [251, 215] width 202 height 20
paste textarea "😊"
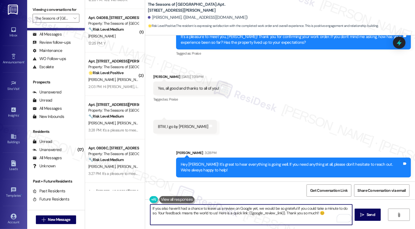
type textarea "If you also haven't had a chance to leave us a review on Google yet, we would b…"
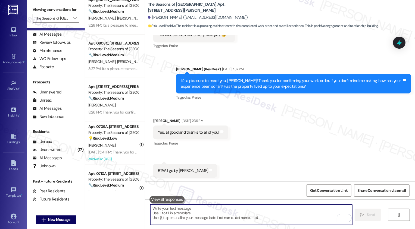
scroll to position [272, 0]
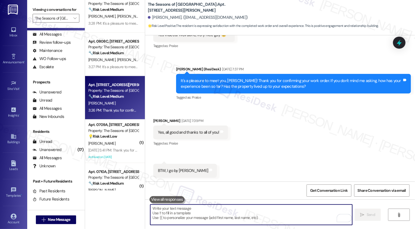
click at [118, 104] on div "[PERSON_NAME]" at bounding box center [113, 103] width 51 height 7
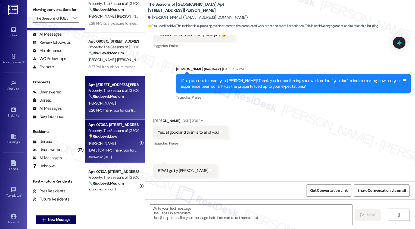
click at [121, 136] on div "💡 Risk Level: Low The resident is inquiring about a missing package. This is a …" at bounding box center [113, 137] width 50 height 6
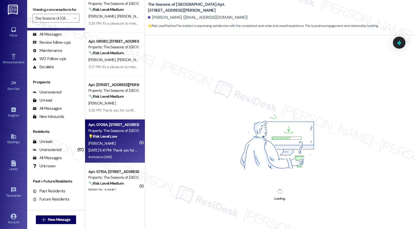
click at [121, 136] on div "💡 Risk Level: Low The resident is inquiring about a missing package. This is a …" at bounding box center [113, 137] width 50 height 6
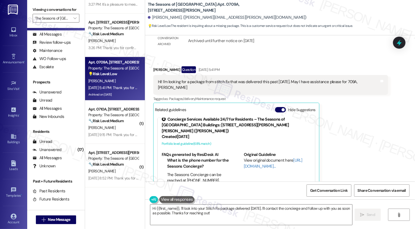
scroll to position [692, 0]
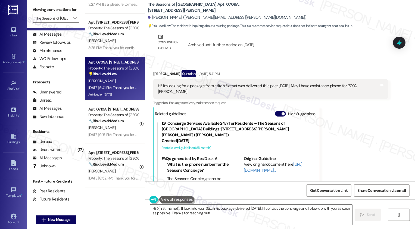
click at [263, 217] on textarea "Hi {{first_name}}, I'll look into your Stitch Fix package delivered [DATE]. I'l…" at bounding box center [251, 215] width 202 height 20
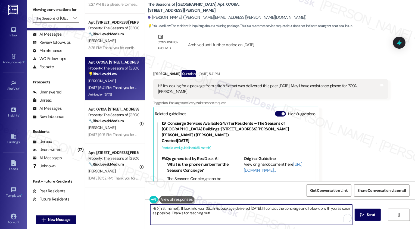
drag, startPoint x: 271, startPoint y: 208, endPoint x: 275, endPoint y: 215, distance: 8.4
click at [275, 214] on textarea "Hi {{first_name}}, I'll look into your Stitch Fix package delivered [DATE]. I'l…" at bounding box center [251, 215] width 202 height 20
click at [179, 209] on textarea "Hi {{first_name}}, I'll look into your Stitch Fix package delivered [DATE]. I'l…" at bounding box center [251, 215] width 202 height 20
click at [189, 210] on textarea "Hi {{first_name}}, I'll look into your Stitch Fix package delivered last Thursd…" at bounding box center [251, 215] width 202 height 20
click at [205, 211] on textarea "Hi {{first_name}}, I'll look into your Stitch Fix package delivered last Thursd…" at bounding box center [251, 215] width 202 height 20
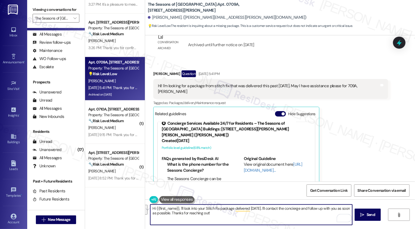
drag, startPoint x: 178, startPoint y: 208, endPoint x: 234, endPoint y: 219, distance: 57.8
click at [234, 219] on textarea "Hi {{first_name}}, I'll look into your Stitch Fix package delivered last Thursd…" at bounding box center [251, 215] width 202 height 20
type textarea "Hi {{first_name}}, thank you for reaching out about your package. May I confirm…"
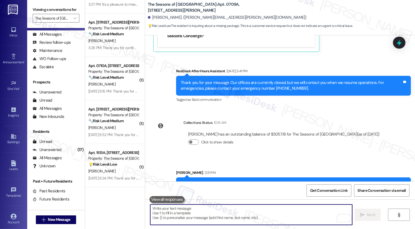
scroll to position [872, 0]
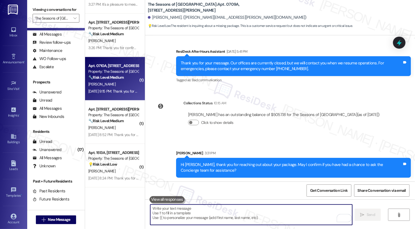
click at [117, 76] on strong "🔧 Risk Level: Medium" at bounding box center [105, 77] width 35 height 5
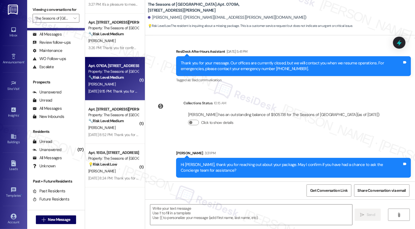
click at [117, 76] on strong "🔧 Risk Level: Medium" at bounding box center [105, 77] width 35 height 5
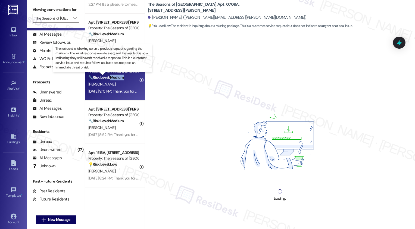
click at [117, 76] on strong "🔧 Risk Level: Medium" at bounding box center [105, 77] width 35 height 5
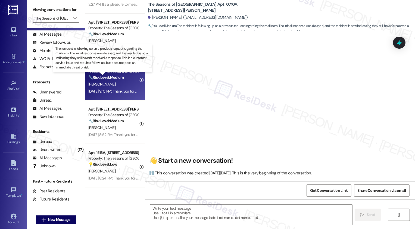
click at [126, 82] on div "[PERSON_NAME]" at bounding box center [113, 84] width 51 height 7
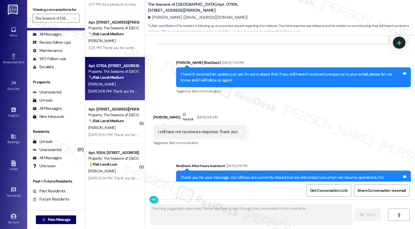
scroll to position [1656, 0]
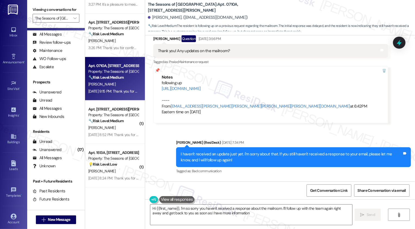
type textarea "Hi {{first_name}}, I'm so sorry you haven't received a response about the mailr…"
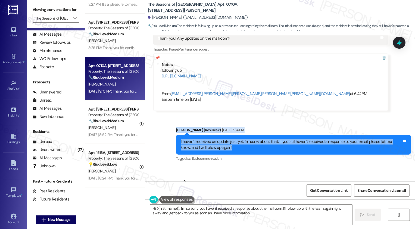
scroll to position [1747, 0]
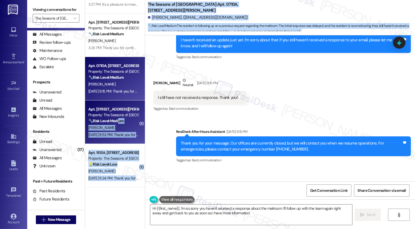
drag, startPoint x: 220, startPoint y: 94, endPoint x: 116, endPoint y: 123, distance: 108.3
click at [116, 123] on div "Apt. 0908A, 3498 Seasons E Ellsworth Ave Property: The Seasons of Cherry Creek …" at bounding box center [250, 114] width 330 height 229
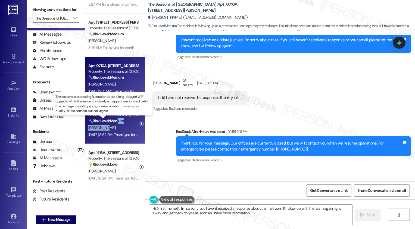
drag, startPoint x: 116, startPoint y: 123, endPoint x: 125, endPoint y: 126, distance: 10.1
click at [125, 126] on div "Apt. 0822B, 3498 Seasons E Ellsworth Ave Property: The Seasons of Cherry Creek …" at bounding box center [115, 123] width 60 height 44
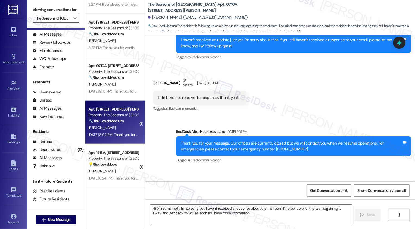
click at [122, 122] on div "Apt. 0822B, 3498 Seasons E Ellsworth Ave Property: The Seasons of Cherry Creek …" at bounding box center [115, 123] width 60 height 44
click at [120, 122] on strong "🔧 Risk Level: Medium" at bounding box center [105, 121] width 35 height 5
click at [135, 132] on div "Apt. 0822B, 3498 Seasons E Ellsworth Ave Property: The Seasons of Cherry Creek …" at bounding box center [115, 123] width 60 height 44
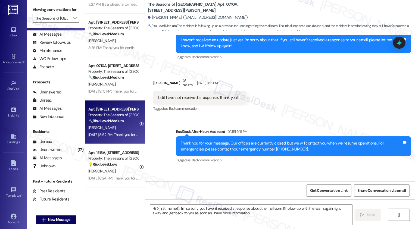
drag, startPoint x: 135, startPoint y: 132, endPoint x: 189, endPoint y: 122, distance: 55.1
click at [127, 116] on div "Apt. 0822B, 3498 Seasons E Ellsworth Ave Property: The Seasons of Cherry Creek …" at bounding box center [115, 123] width 60 height 44
drag, startPoint x: 189, startPoint y: 122, endPoint x: 114, endPoint y: 121, distance: 74.8
click at [114, 120] on div "Apt. 0822B, 3498 Seasons E Ellsworth Ave Property: The Seasons of Cherry Creek …" at bounding box center [113, 115] width 51 height 18
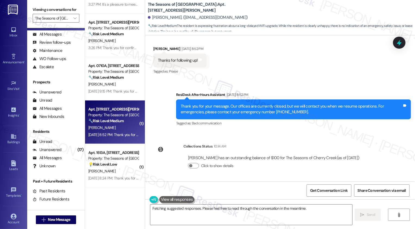
scroll to position [777, 0]
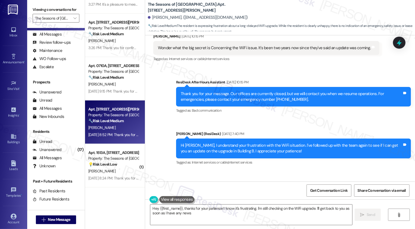
type textarea "Hey {{first_name}}, thanks for your patience! I know it's frustrating. I'm stil…"
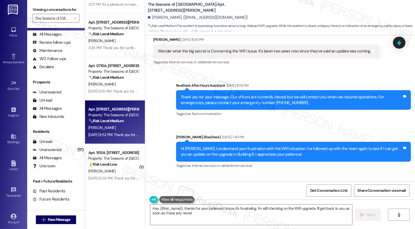
scroll to position [775, 0]
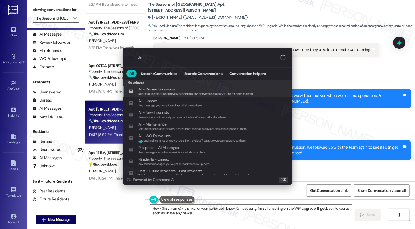
type input "arc"
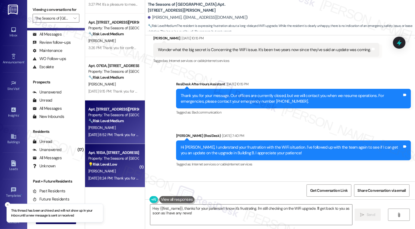
click at [117, 160] on div "Property: The Seasons of [GEOGRAPHIC_DATA]" at bounding box center [113, 159] width 50 height 6
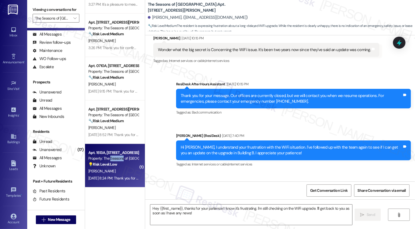
click at [117, 160] on div "Property: The Seasons of [GEOGRAPHIC_DATA]" at bounding box center [113, 159] width 50 height 6
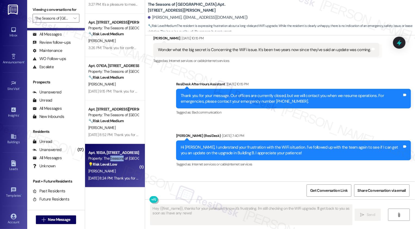
type textarea "Fetching suggested responses. Please feel free to read through the conversation…"
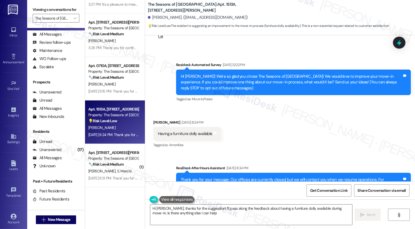
scroll to position [18, 0]
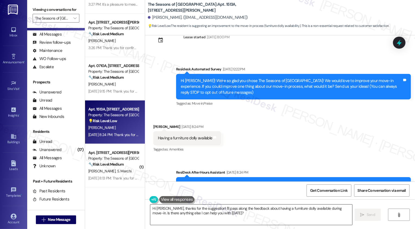
click at [163, 209] on textarea "Hi Chad, thanks for the suggestion! I'll pass along the feedback about having a…" at bounding box center [251, 215] width 202 height 20
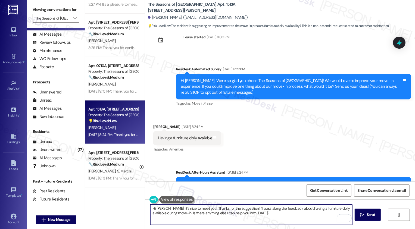
drag, startPoint x: 239, startPoint y: 208, endPoint x: 274, endPoint y: 218, distance: 36.5
click at [274, 218] on textarea "Hi Chad, it's nice to meet you! Thanks for the suggestion! I'll pass along the …" at bounding box center [251, 215] width 202 height 20
click at [252, 212] on textarea "Hi Chad, it's nice to meet you! Thanks for the suggestion!" at bounding box center [251, 215] width 202 height 20
paste textarea "If you don't mind me asking, how has your experience been so far? Has the prope…"
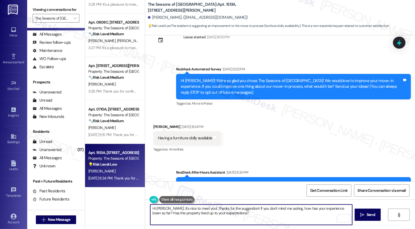
click at [305, 208] on textarea "Hi Chad, it's nice to meet you! Thanks for the suggestion! If you don't mind me…" at bounding box center [251, 215] width 202 height 20
type textarea "Hi Chad, it's nice to meet you! Thanks for the suggestion! If you don't mind me…"
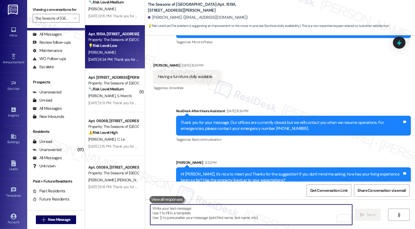
scroll to position [89, 0]
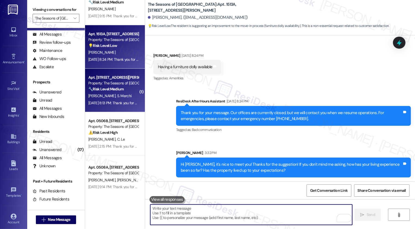
click at [120, 88] on strong "🔧 Risk Level: Medium" at bounding box center [105, 89] width 35 height 5
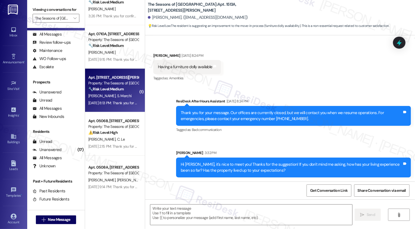
click at [120, 88] on strong "🔧 Risk Level: Medium" at bounding box center [105, 89] width 35 height 5
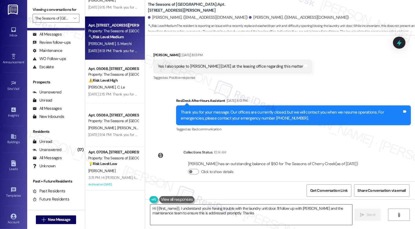
scroll to position [474, 0]
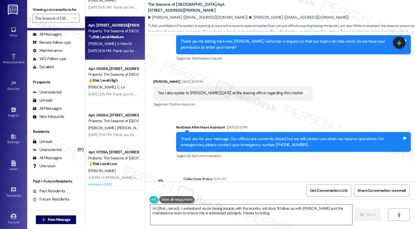
click at [205, 212] on textarea "Hi {{first_name}}, I understand you're having trouble with the laundry unit doo…" at bounding box center [251, 215] width 202 height 20
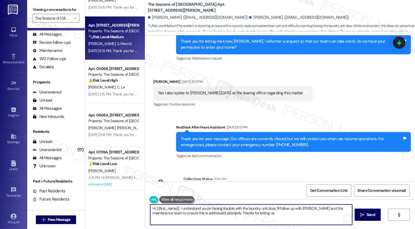
click at [225, 215] on textarea "Hi {{first_name}}, I understand you're having trouble with the laundry unit doo…" at bounding box center [251, 215] width 202 height 20
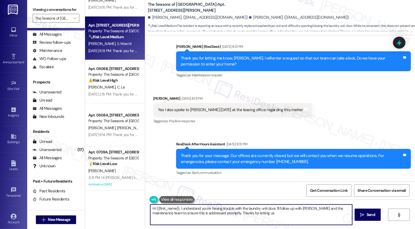
click at [250, 215] on textarea "Hi {{first_name}}, I understand you're having trouble with the laundry unit doo…" at bounding box center [251, 215] width 202 height 20
click at [262, 215] on textarea "Hi {{first_name}}, I understand you're having trouble with the laundry unit doo…" at bounding box center [251, 215] width 202 height 20
click at [249, 214] on textarea "Hi {{first_name}}, I understand you're having trouble with the laundry unit doo…" at bounding box center [251, 215] width 202 height 20
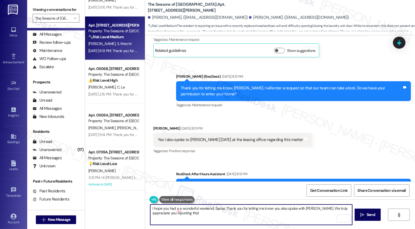
scroll to position [500, 0]
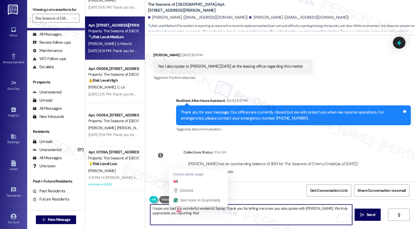
click at [175, 208] on textarea "I hope you had a a wonderful weekend, Sanaz. Thank you for letting me know you …" at bounding box center [251, 215] width 202 height 20
click at [194, 214] on textarea "I hope you had a wonderful weekend, Sanaz. Thank you for letting me know you al…" at bounding box center [251, 215] width 202 height 20
type textarea "I hope you had a wonderful weekend, Sanaz. Thank you for letting me know you al…"
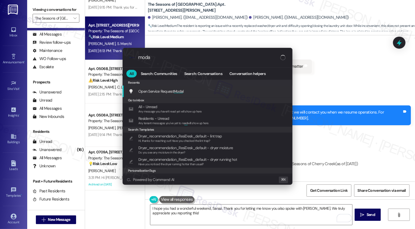
type input "modal"
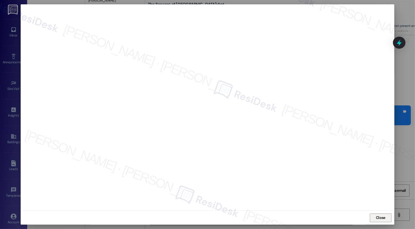
click at [381, 217] on span "Close" at bounding box center [381, 218] width 10 height 6
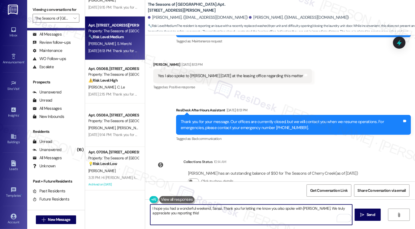
scroll to position [500, 0]
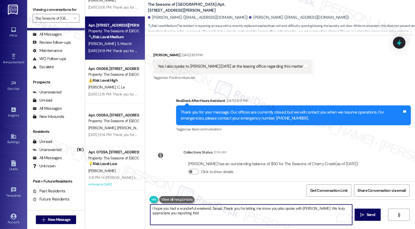
drag, startPoint x: 312, startPoint y: 208, endPoint x: 317, endPoint y: 221, distance: 13.4
click at [317, 221] on textarea "I hope you had a wonderful weekend, Sanaz. Thank you for letting me know you al…" at bounding box center [251, 215] width 202 height 20
type textarea "I hope you had a wonderful weekend, Sanaz. Thank you for letting me know you al…"
click at [339, 218] on div "Rewrite with Grammarly" at bounding box center [341, 218] width 6 height 6
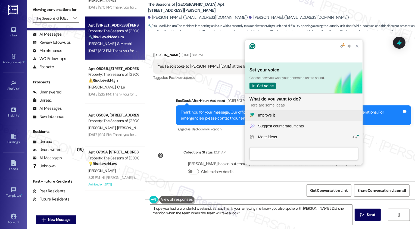
click at [261, 115] on div "Improve it" at bounding box center [266, 116] width 17 height 6
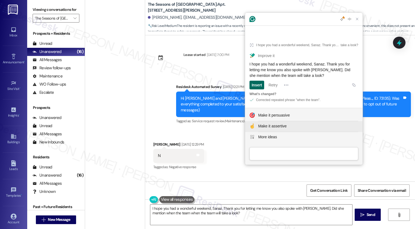
click at [258, 85] on div "Insert" at bounding box center [257, 85] width 10 height 9
click at [259, 85] on div "Insert" at bounding box center [257, 85] width 10 height 9
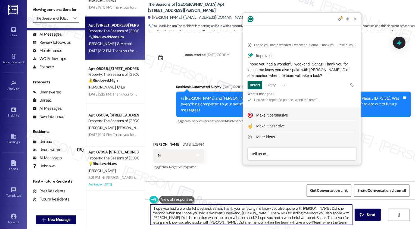
scroll to position [500, 0]
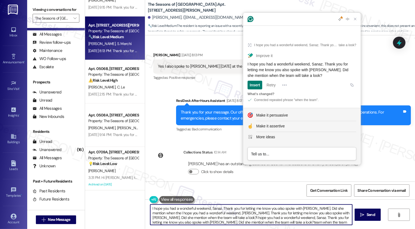
type textarea "I hope you had a wonderful weekend, Sanaz. Thank you for letting me know you al…"
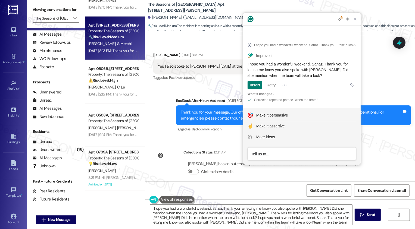
drag, startPoint x: 309, startPoint y: 70, endPoint x: 323, endPoint y: 76, distance: 15.6
click at [323, 76] on article "I hope you had a wonderful weekend, Sanaz. Thank you for letting me know you al…" at bounding box center [301, 71] width 117 height 73
click at [240, 213] on textarea "I hope you had a wonderful weekend, Sanaz. Thank you for letting me know you al…" at bounding box center [251, 215] width 202 height 20
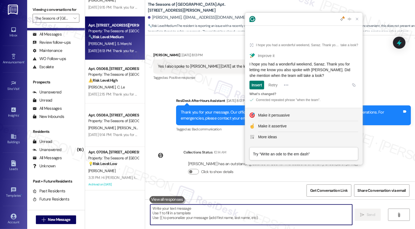
paste textarea "I hope you had a wonderful weekend, Sanaz. Thank you for letting me know you al…"
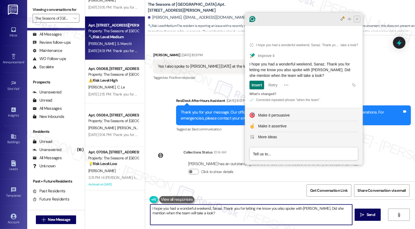
type textarea "I hope you had a wonderful weekend, Sanaz. Thank you for letting me know you al…"
click at [357, 20] on icon "Close Grammarly Assistant" at bounding box center [357, 19] width 2 height 2
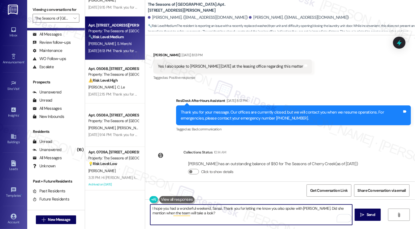
click at [203, 213] on textarea "I hope you had a wonderful weekend, Sanaz. Thank you for letting me know you al…" at bounding box center [251, 215] width 202 height 20
click at [371, 220] on button " Send" at bounding box center [368, 215] width 26 height 12
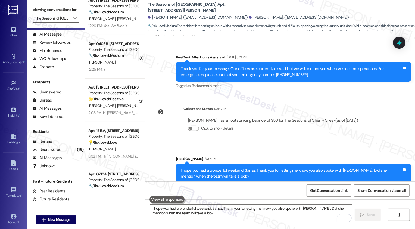
scroll to position [107, 0]
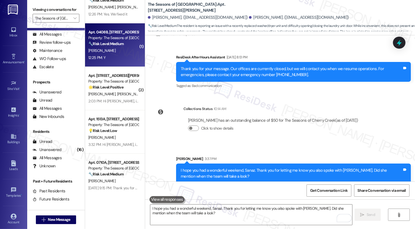
click at [118, 56] on div "12:25 PM: Y 12:25 PM: Y" at bounding box center [113, 57] width 51 height 7
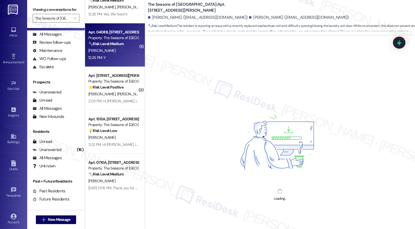
click at [118, 56] on div "12:25 PM: Y 12:25 PM: Y" at bounding box center [113, 57] width 51 height 7
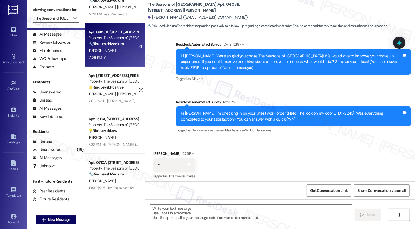
scroll to position [45, 0]
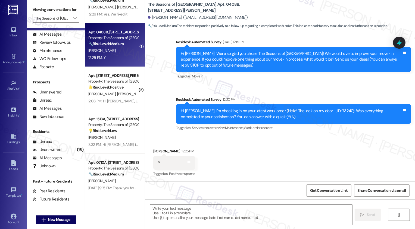
type textarea "Fetching suggested responses. Please feel free to read through the conversation…"
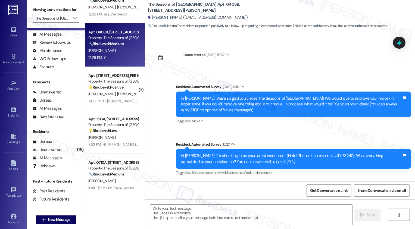
scroll to position [45, 0]
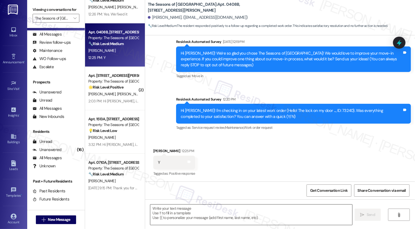
click at [185, 215] on textarea at bounding box center [251, 215] width 202 height 20
click at [168, 210] on textarea at bounding box center [251, 215] width 202 height 20
click at [160, 210] on textarea at bounding box center [251, 215] width 202 height 20
click at [167, 210] on textarea at bounding box center [251, 215] width 202 height 20
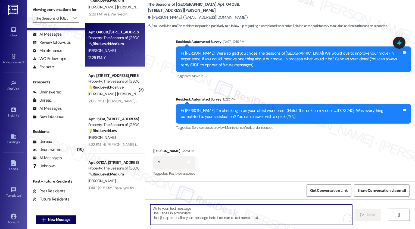
click at [180, 211] on textarea "To enrich screen reader interactions, please activate Accessibility in Grammarl…" at bounding box center [251, 215] width 202 height 20
paste textarea "It's a pleasure to meet you, {{first_name}}! Thank you for confirming your work…"
type textarea "It's a pleasure to meet you, {{first_name}}! Thank you for confirming your work…"
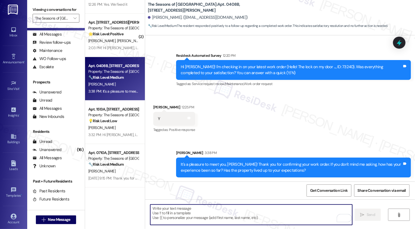
scroll to position [129, 0]
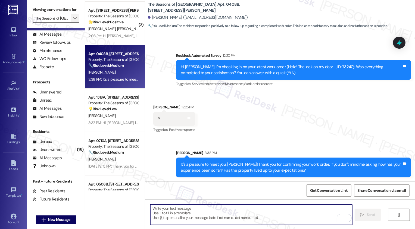
click at [72, 23] on span "" at bounding box center [74, 18] width 5 height 9
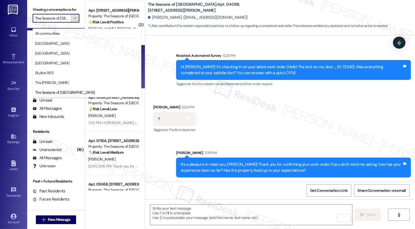
scroll to position [0, 14]
click at [62, 35] on span "All communities" at bounding box center [87, 33] width 104 height 5
